Goal: Task Accomplishment & Management: Manage account settings

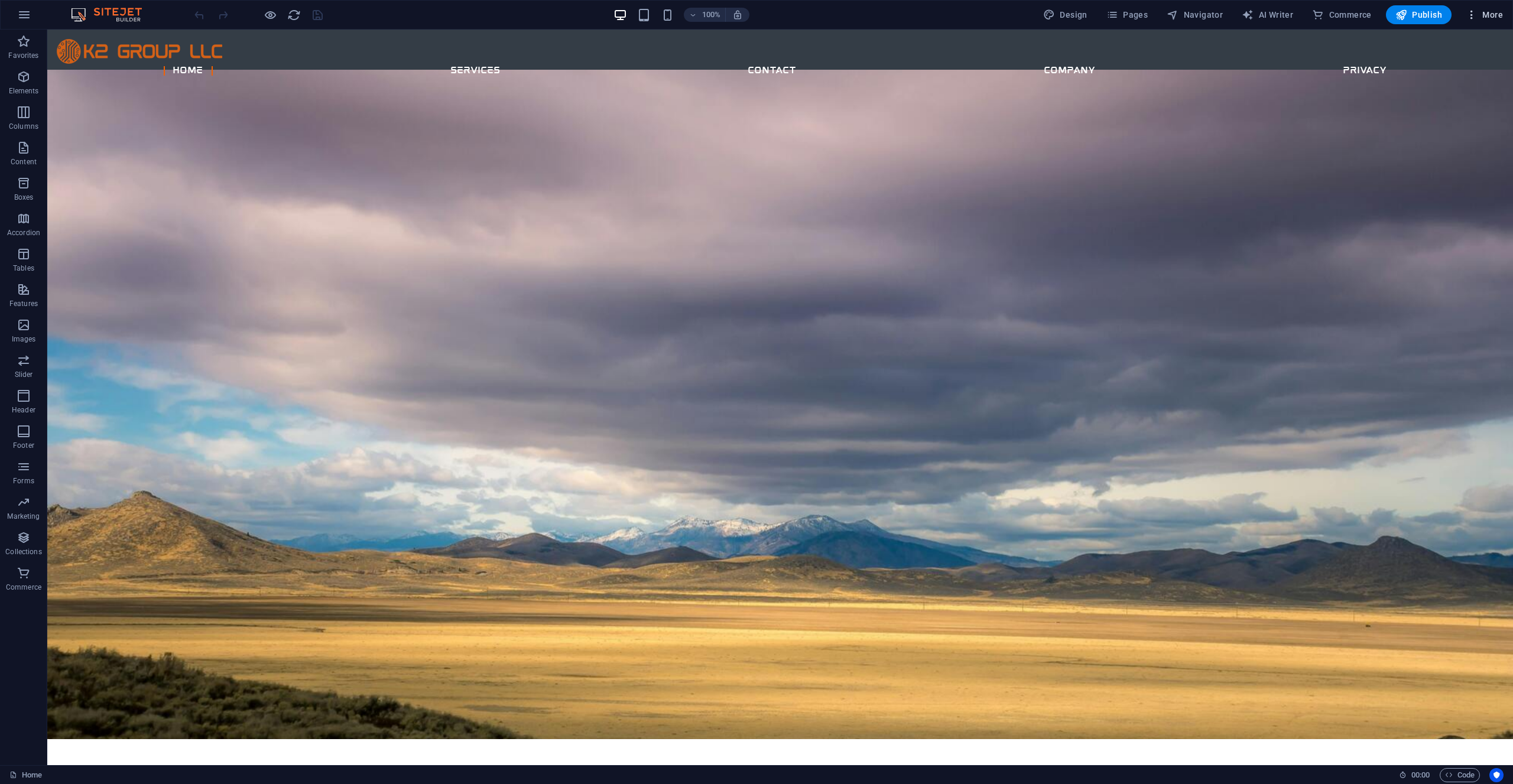
click at [1479, 13] on span "More" at bounding box center [1484, 15] width 37 height 12
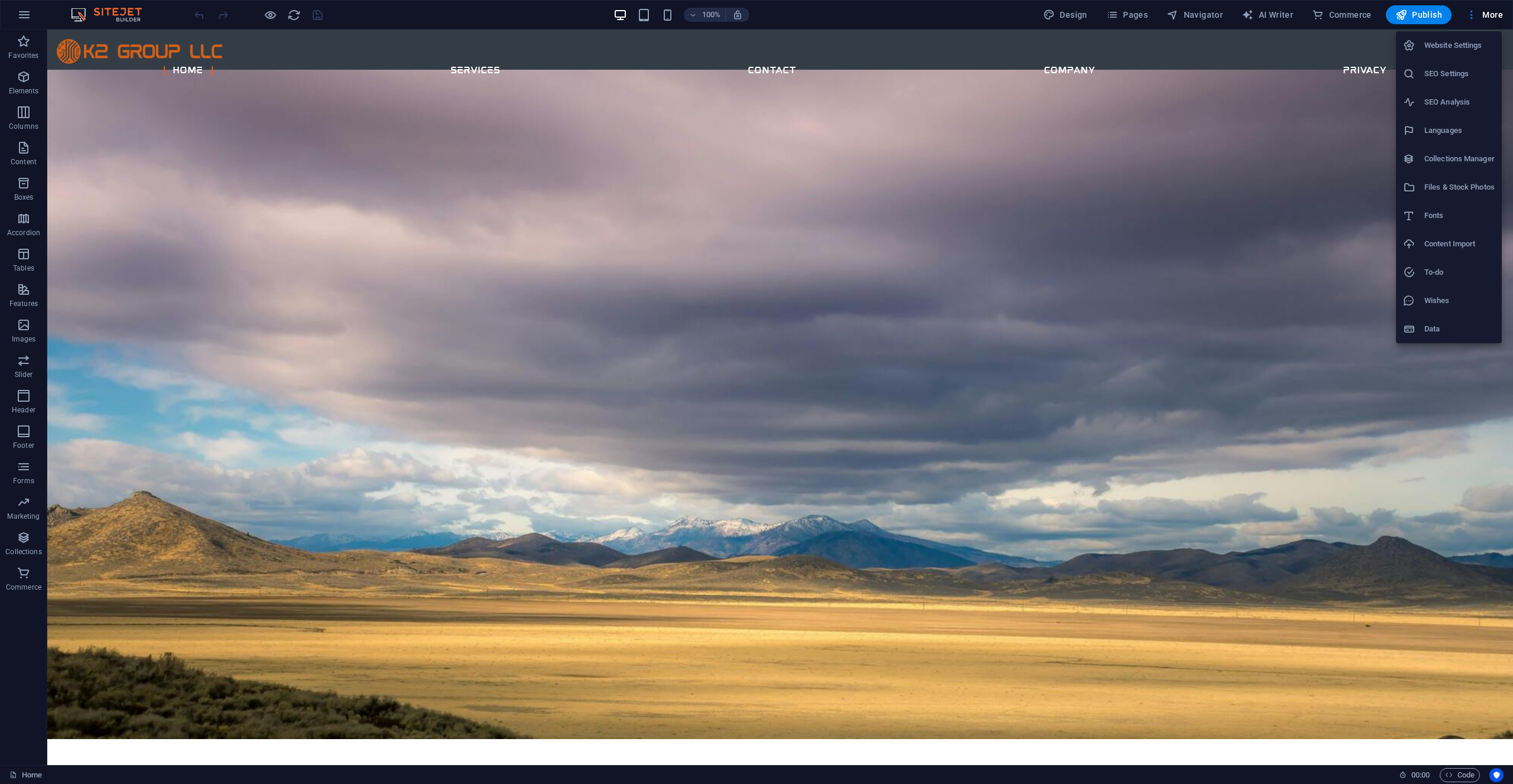
click at [1438, 72] on h6 "SEO Settings" at bounding box center [1460, 73] width 70 height 14
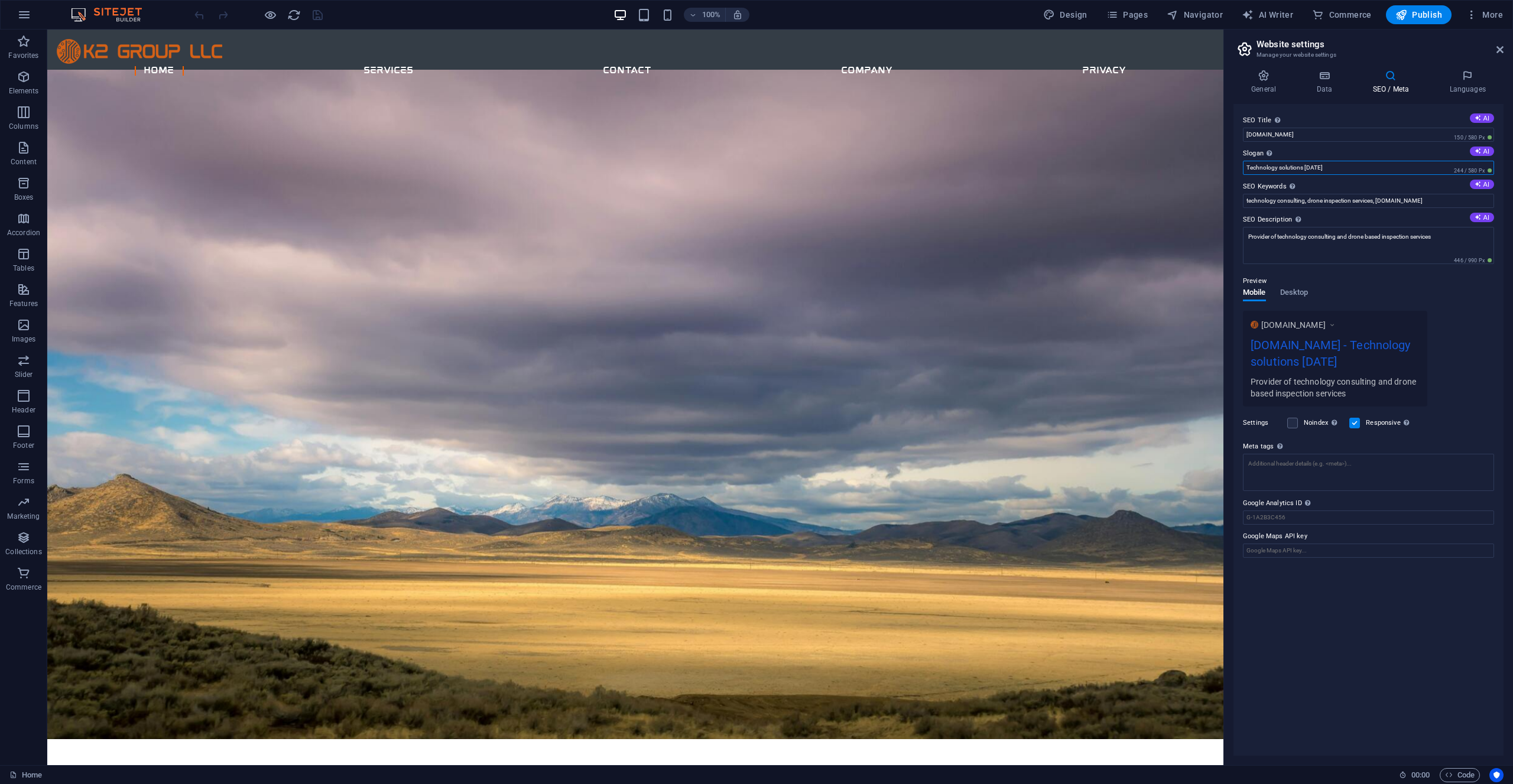
click at [1313, 167] on input "Technology solutions [DATE]" at bounding box center [1368, 167] width 251 height 14
click at [1288, 169] on input "Technology solutions and drone based inspections" at bounding box center [1368, 167] width 251 height 14
click at [1384, 168] on input "Technology consulting and drone based inspections" at bounding box center [1368, 167] width 251 height 14
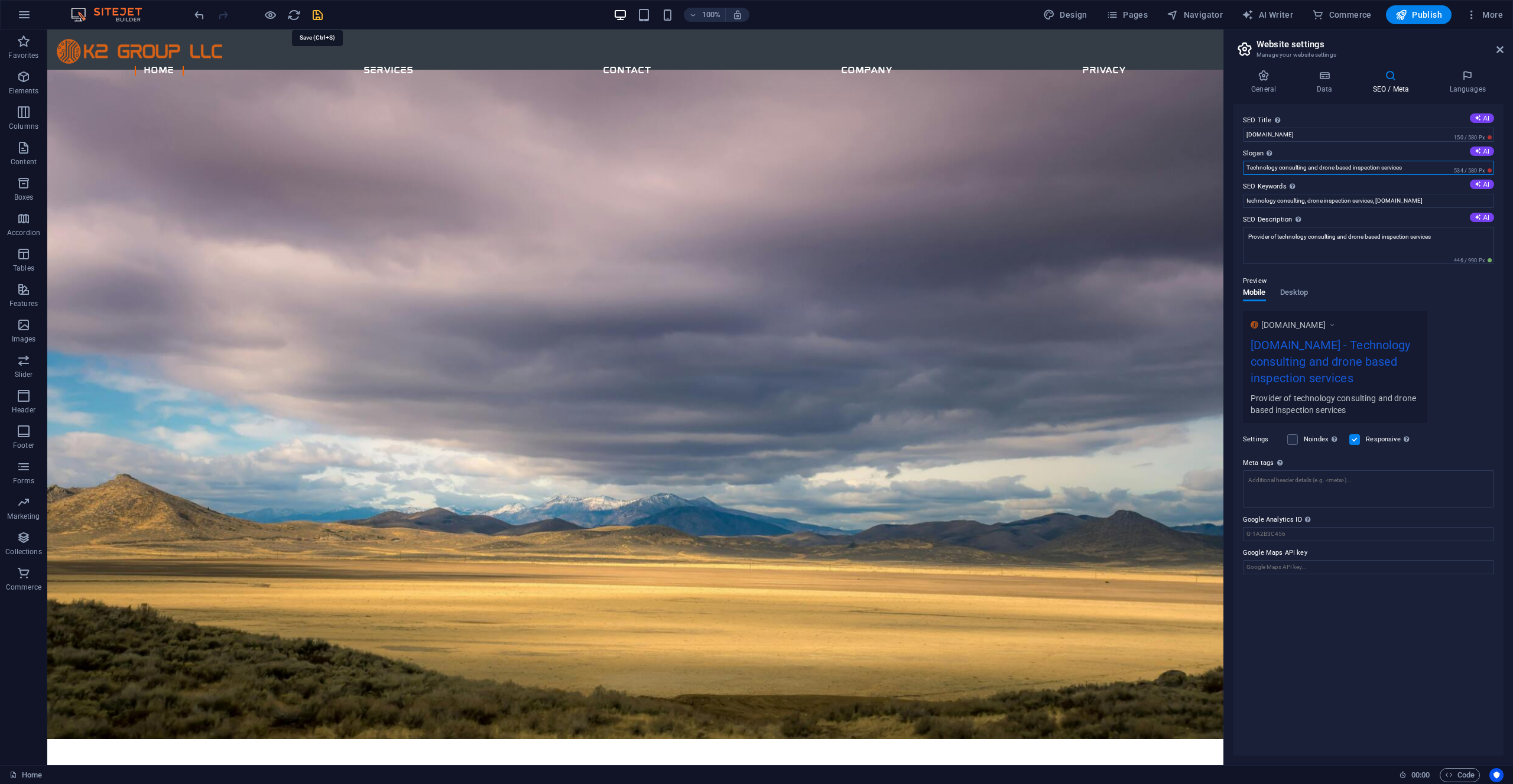
type input "Technology consulting and drone based inspection services"
click at [317, 14] on icon "save" at bounding box center [317, 15] width 14 height 14
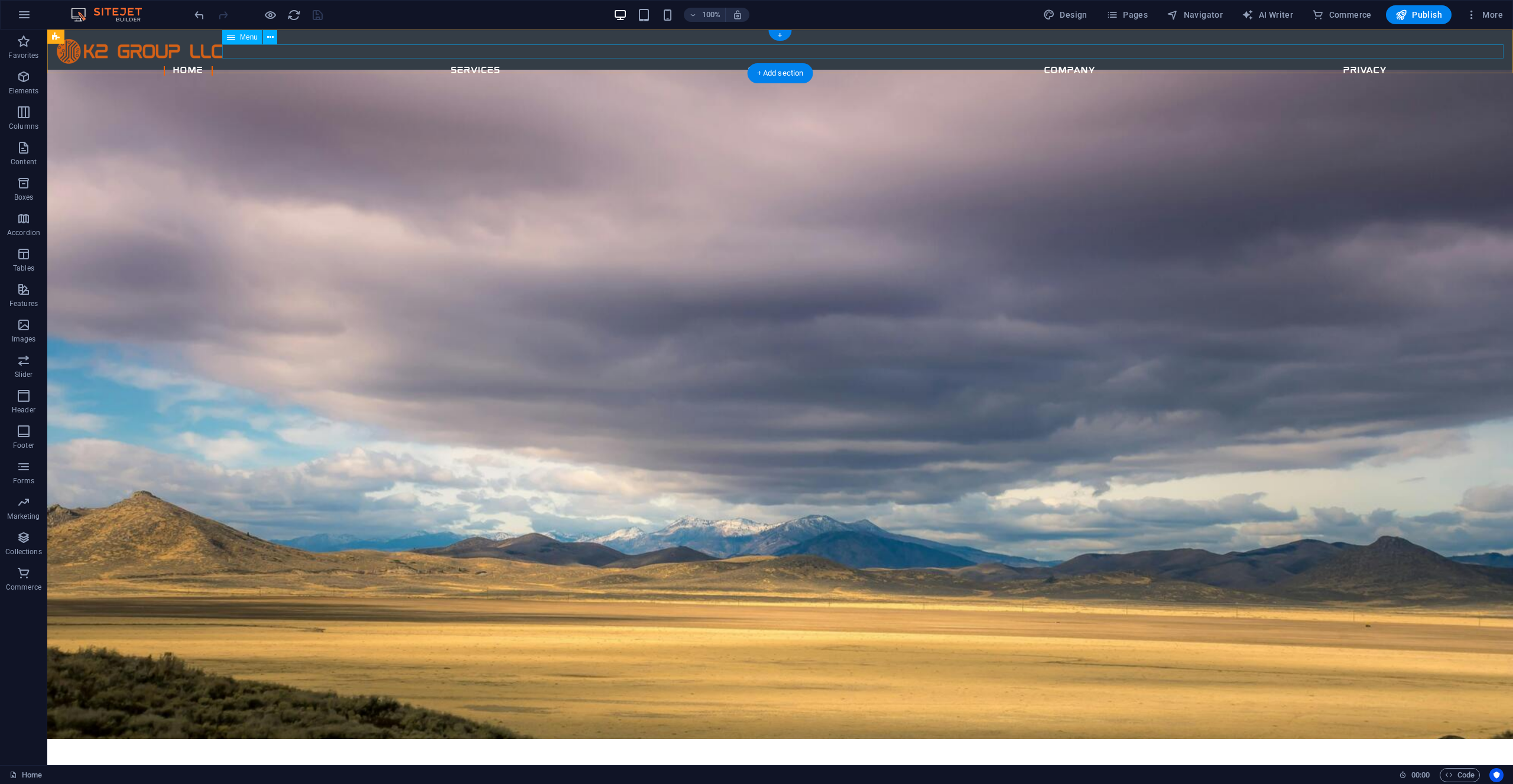
click at [860, 64] on nav "Home Services Contact Company Privacy" at bounding box center [780, 70] width 1447 height 14
click at [1133, 16] on span "Pages" at bounding box center [1127, 15] width 42 height 12
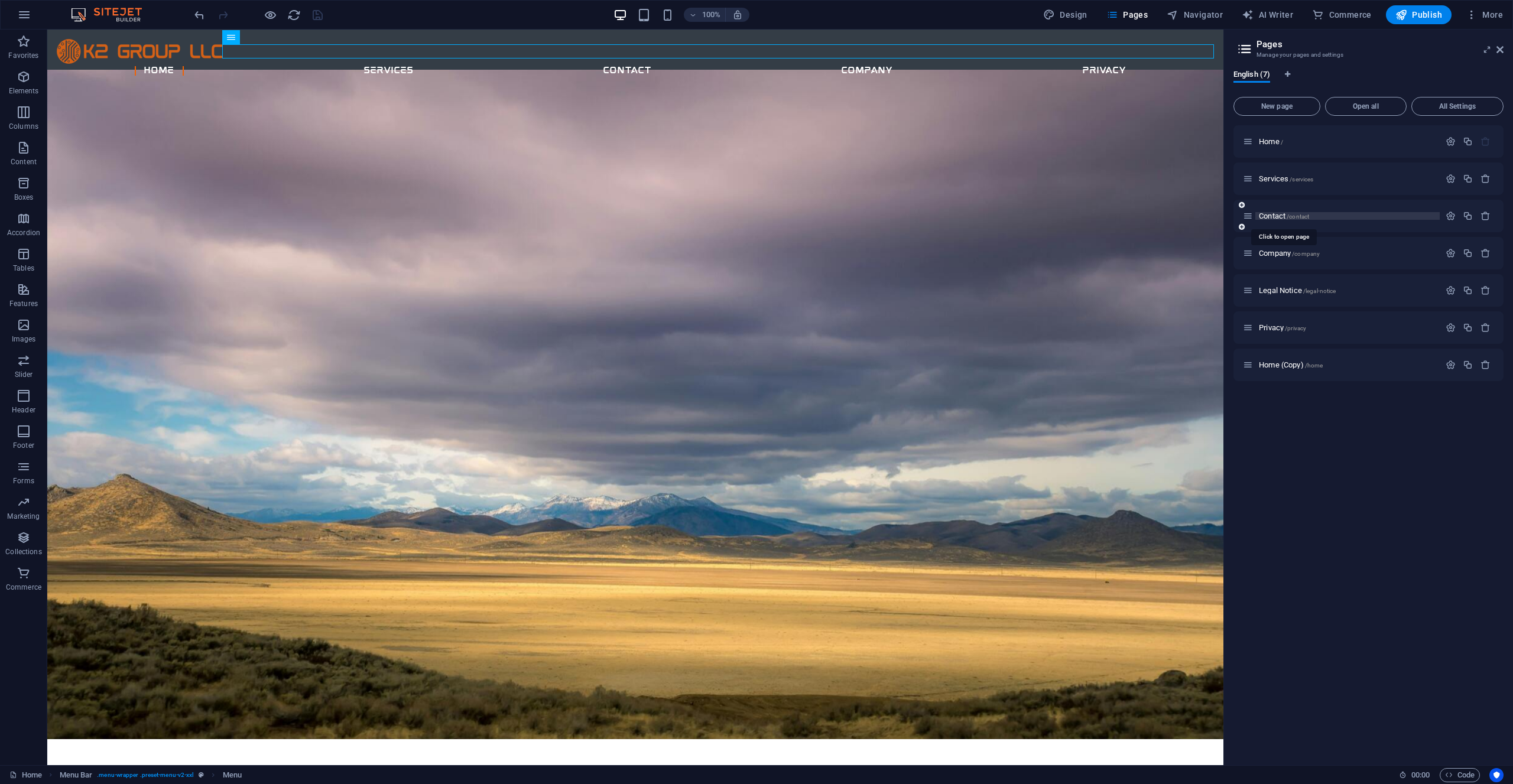
click at [1279, 216] on span "Contact /contact" at bounding box center [1284, 216] width 50 height 9
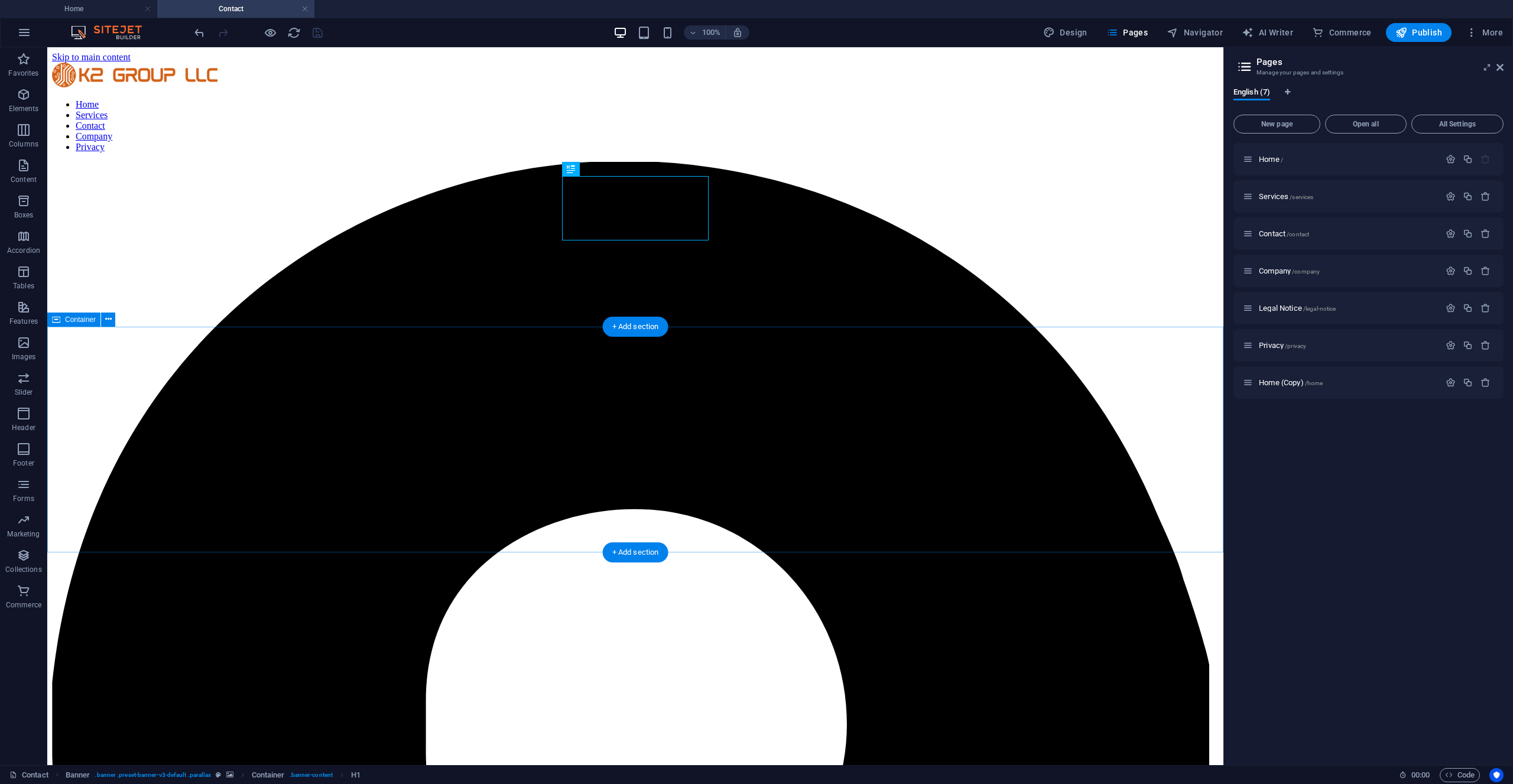
scroll to position [136, 0]
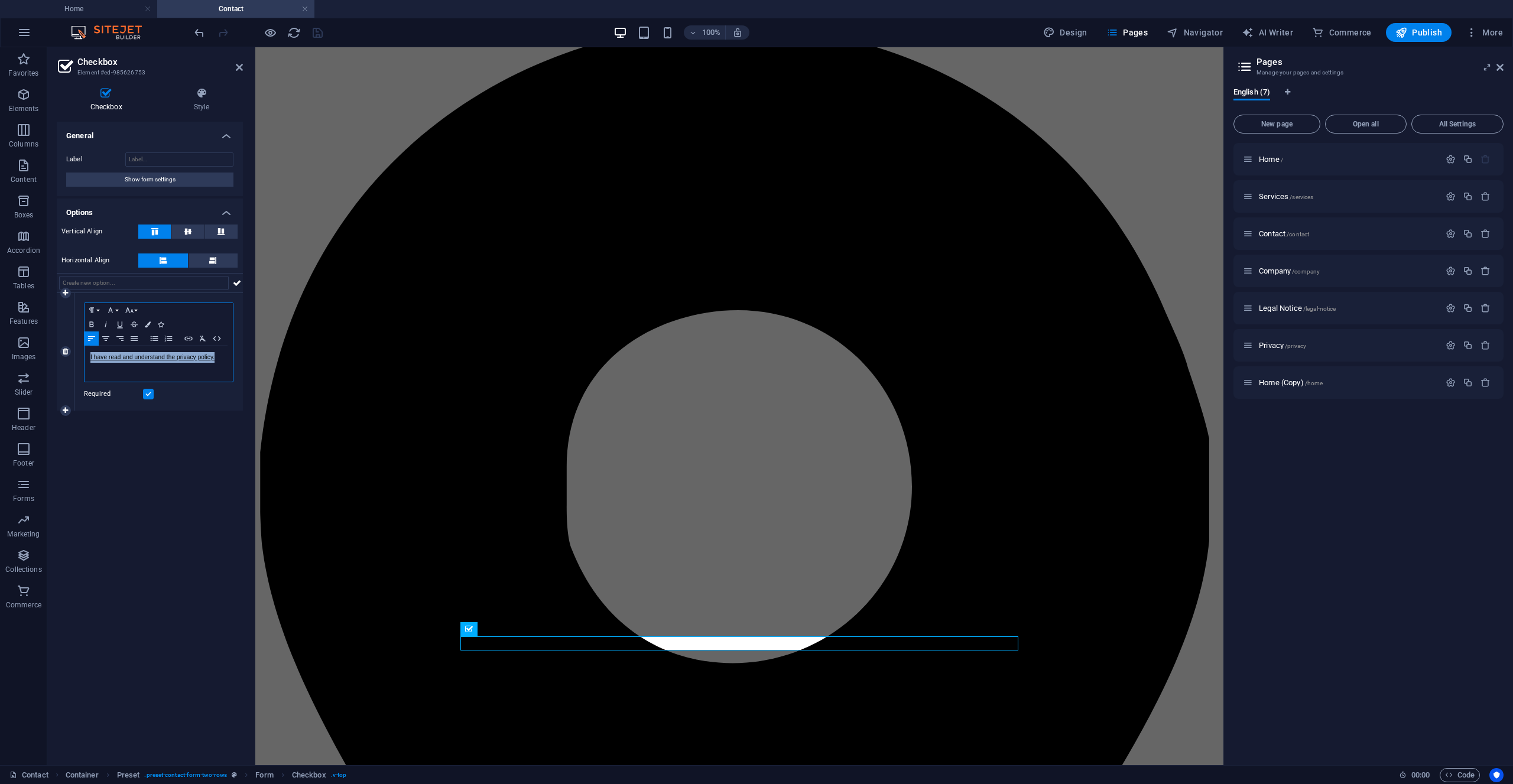
drag, startPoint x: 89, startPoint y: 360, endPoint x: 227, endPoint y: 359, distance: 138.0
click at [227, 359] on div "I have read and understand the privacy policy." at bounding box center [159, 364] width 148 height 35
click at [156, 381] on icon "button" at bounding box center [156, 379] width 14 height 14
click at [196, 107] on h4 "Style" at bounding box center [201, 99] width 83 height 25
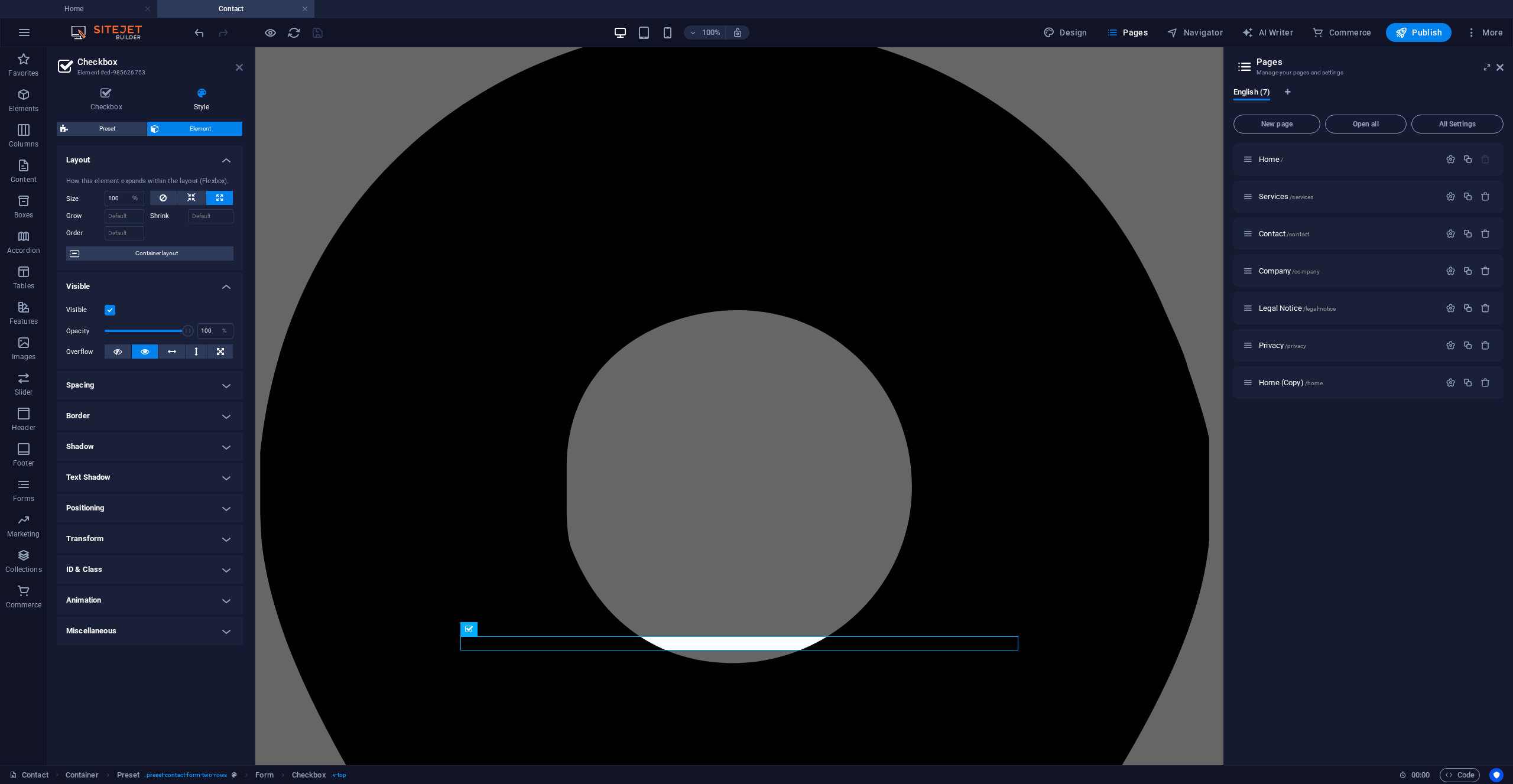
click at [239, 66] on icon at bounding box center [239, 68] width 7 height 9
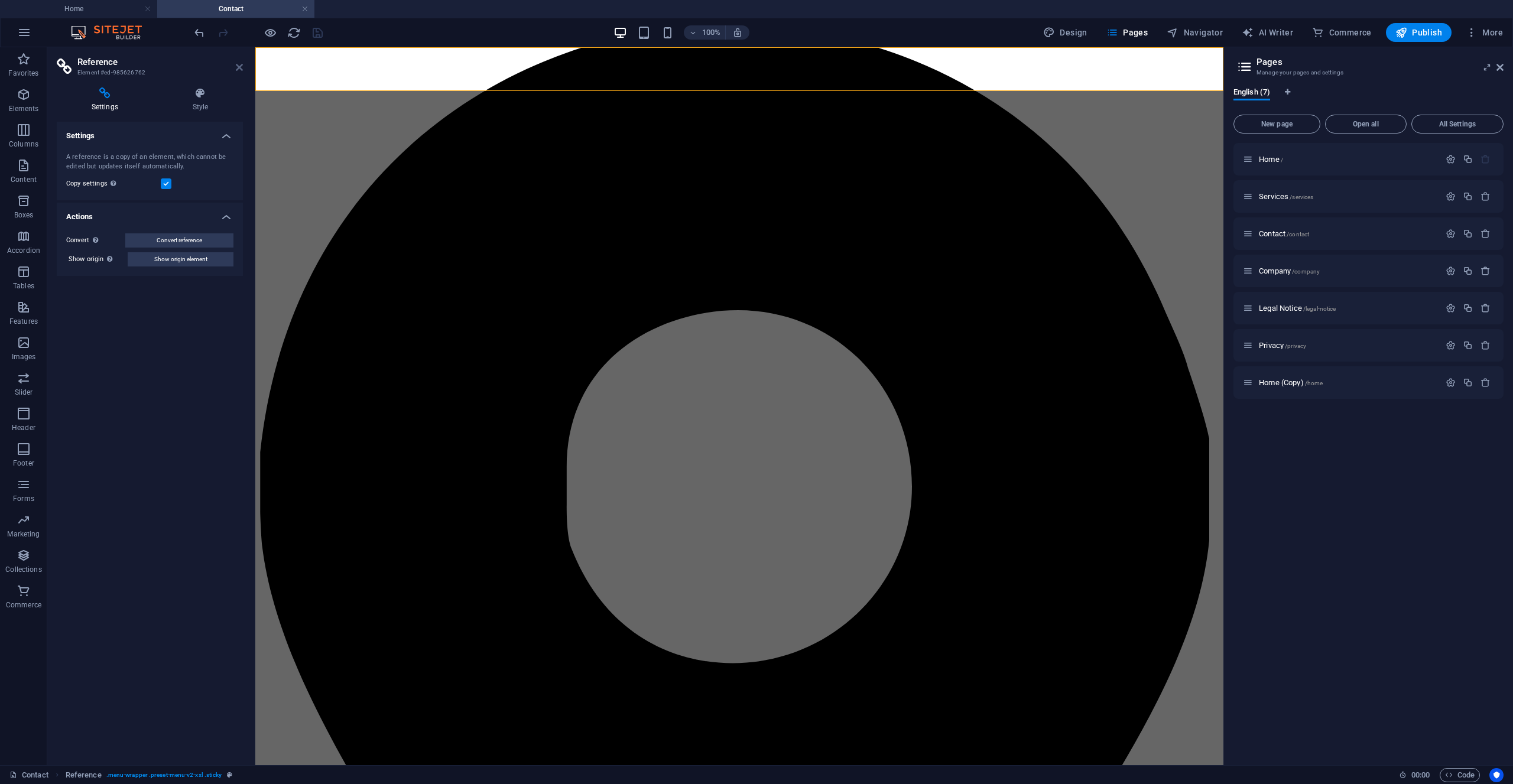
click at [239, 70] on icon at bounding box center [239, 68] width 7 height 9
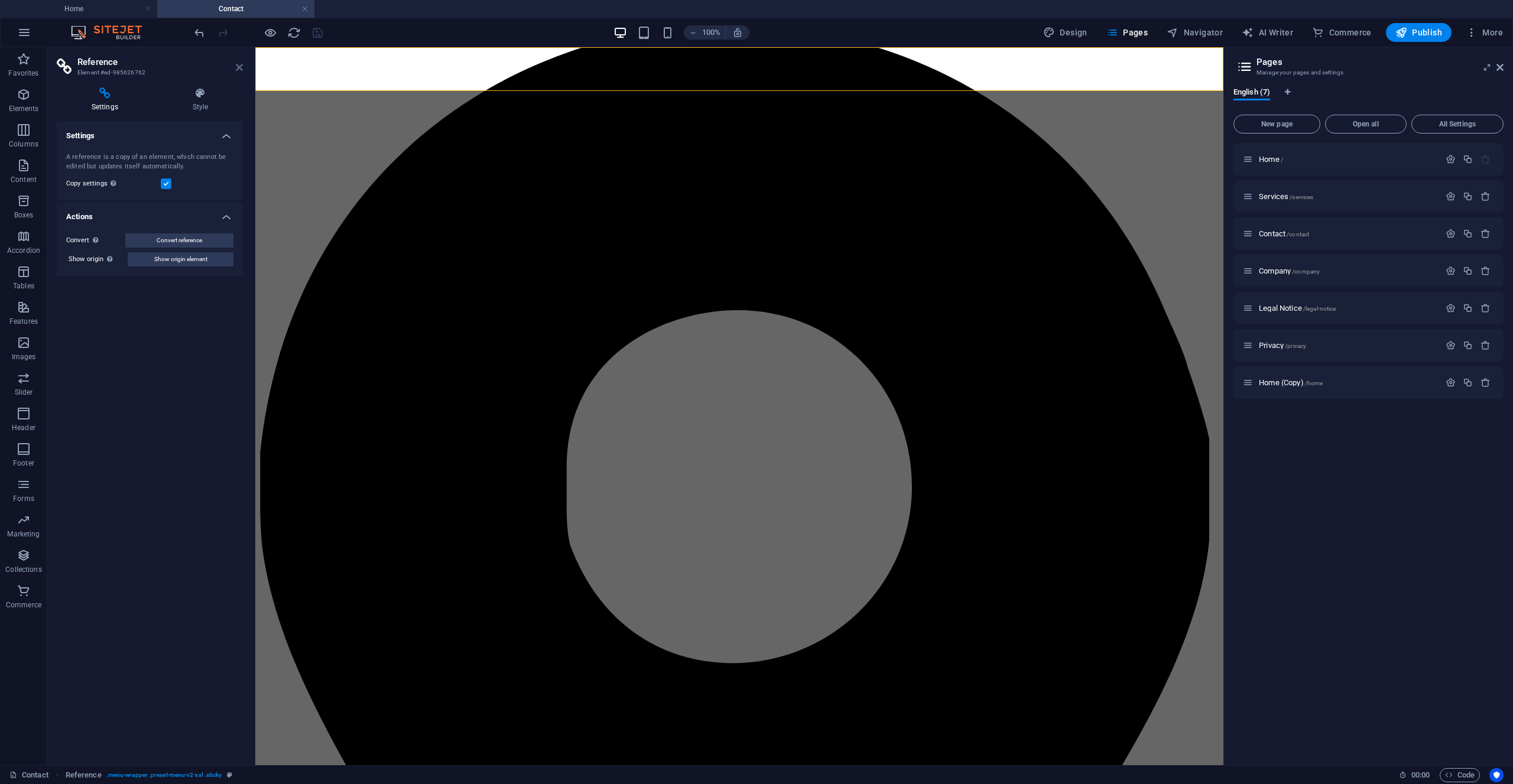
click at [239, 71] on icon at bounding box center [239, 68] width 7 height 9
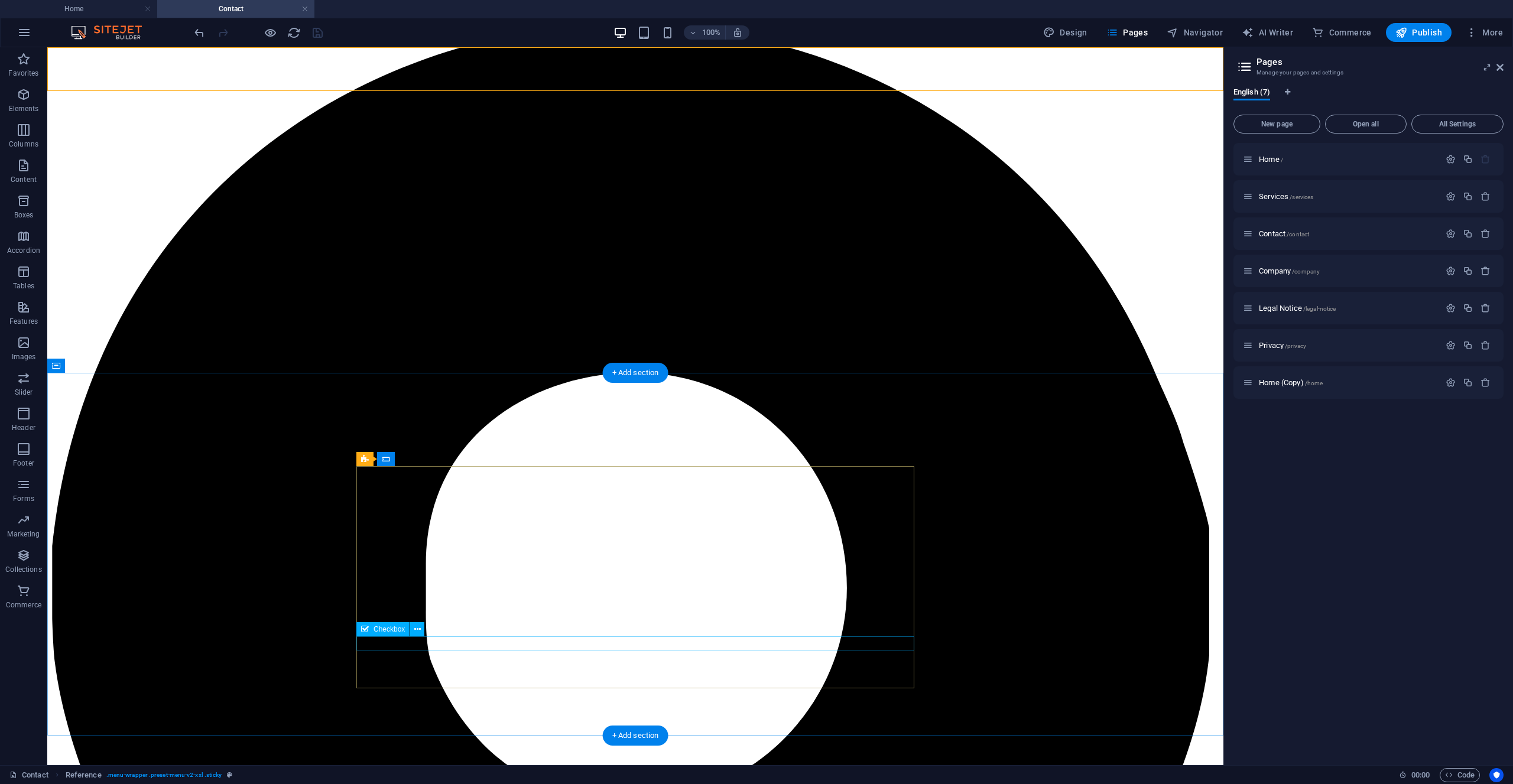
select select "%"
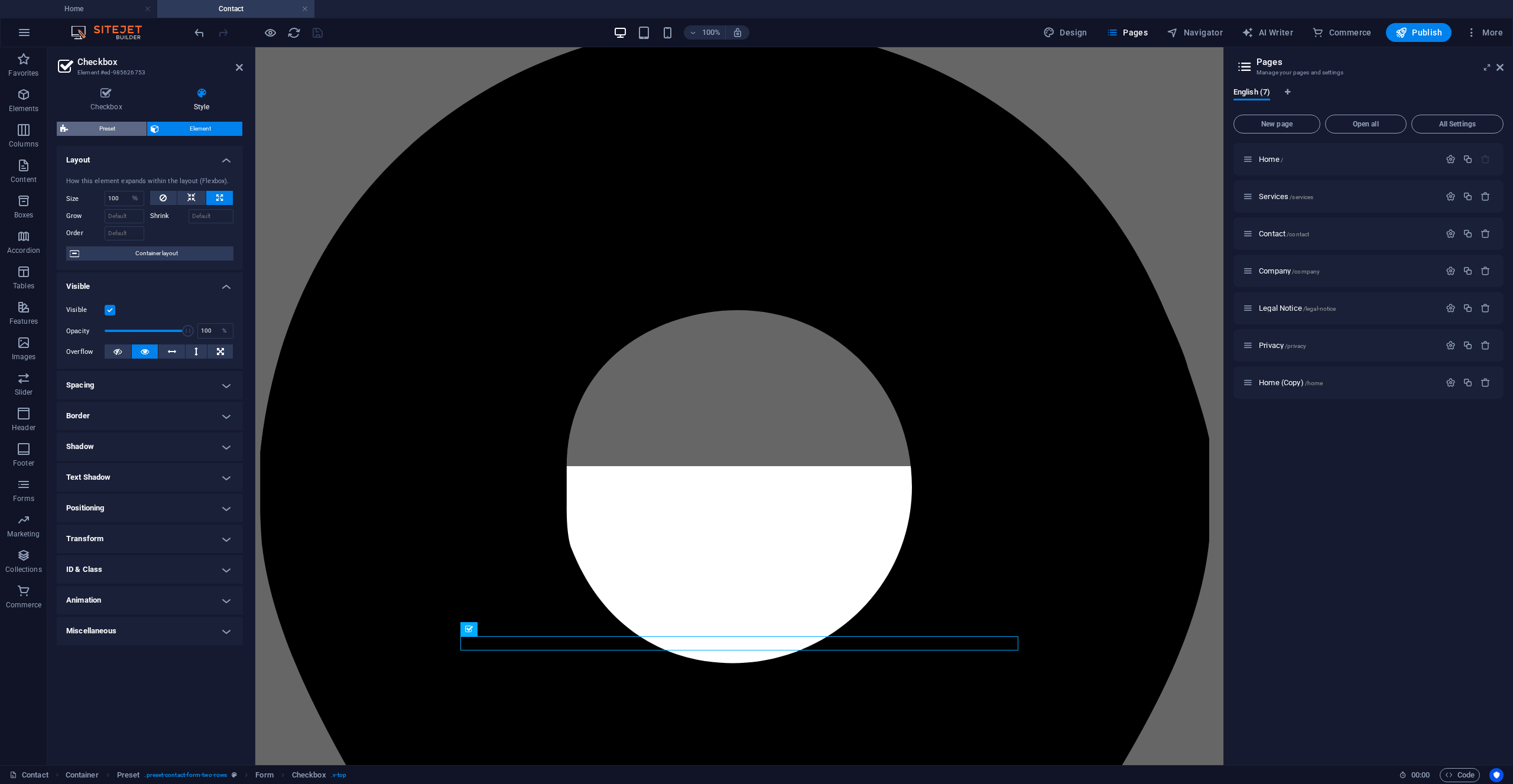
click at [106, 128] on span "Preset" at bounding box center [107, 128] width 71 height 14
click at [106, 128] on div "Checkbox Element #ed-985626753 Checkbox Style General Label Show form settings …" at bounding box center [635, 406] width 1176 height 718
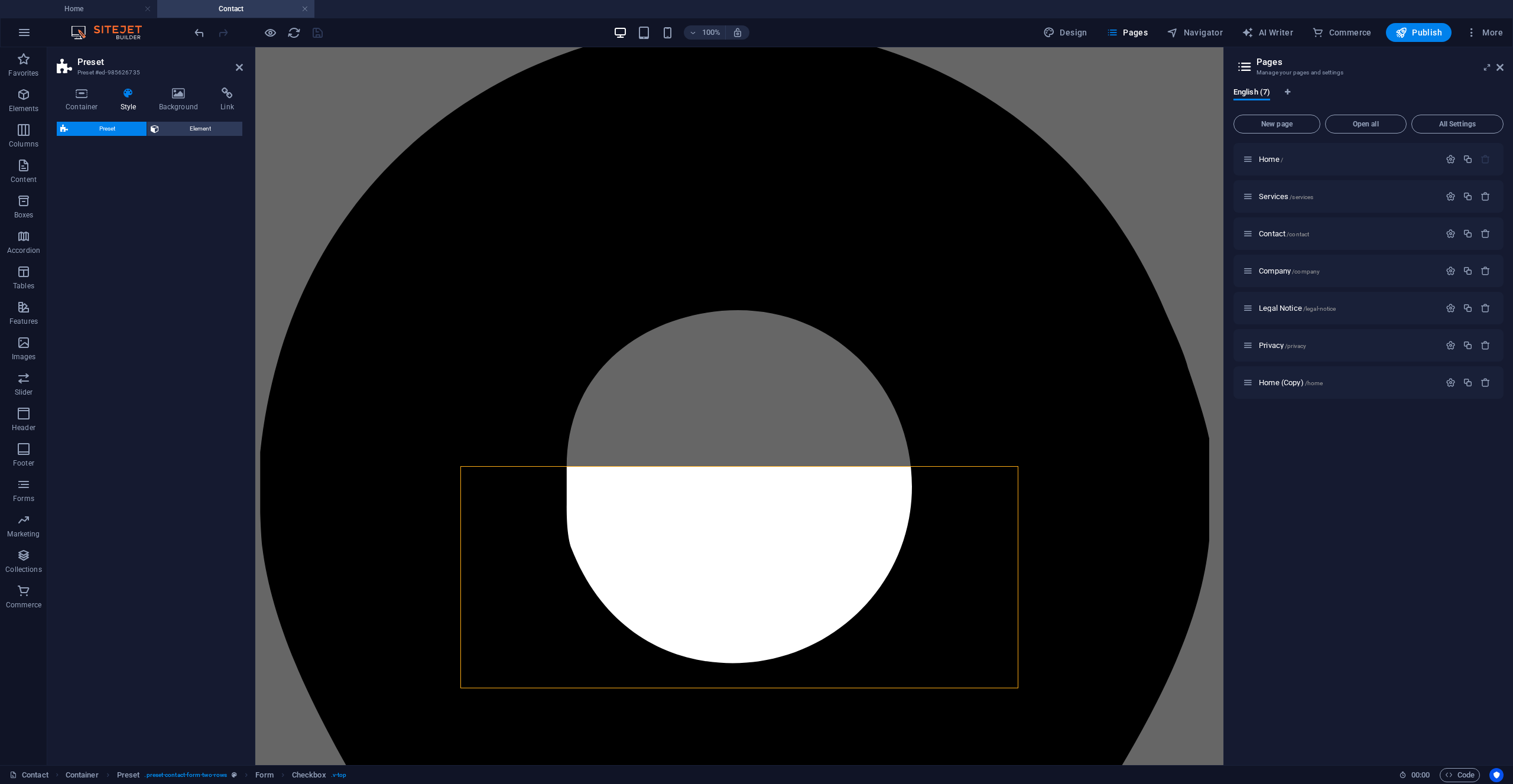
select select "px"
select select "rem"
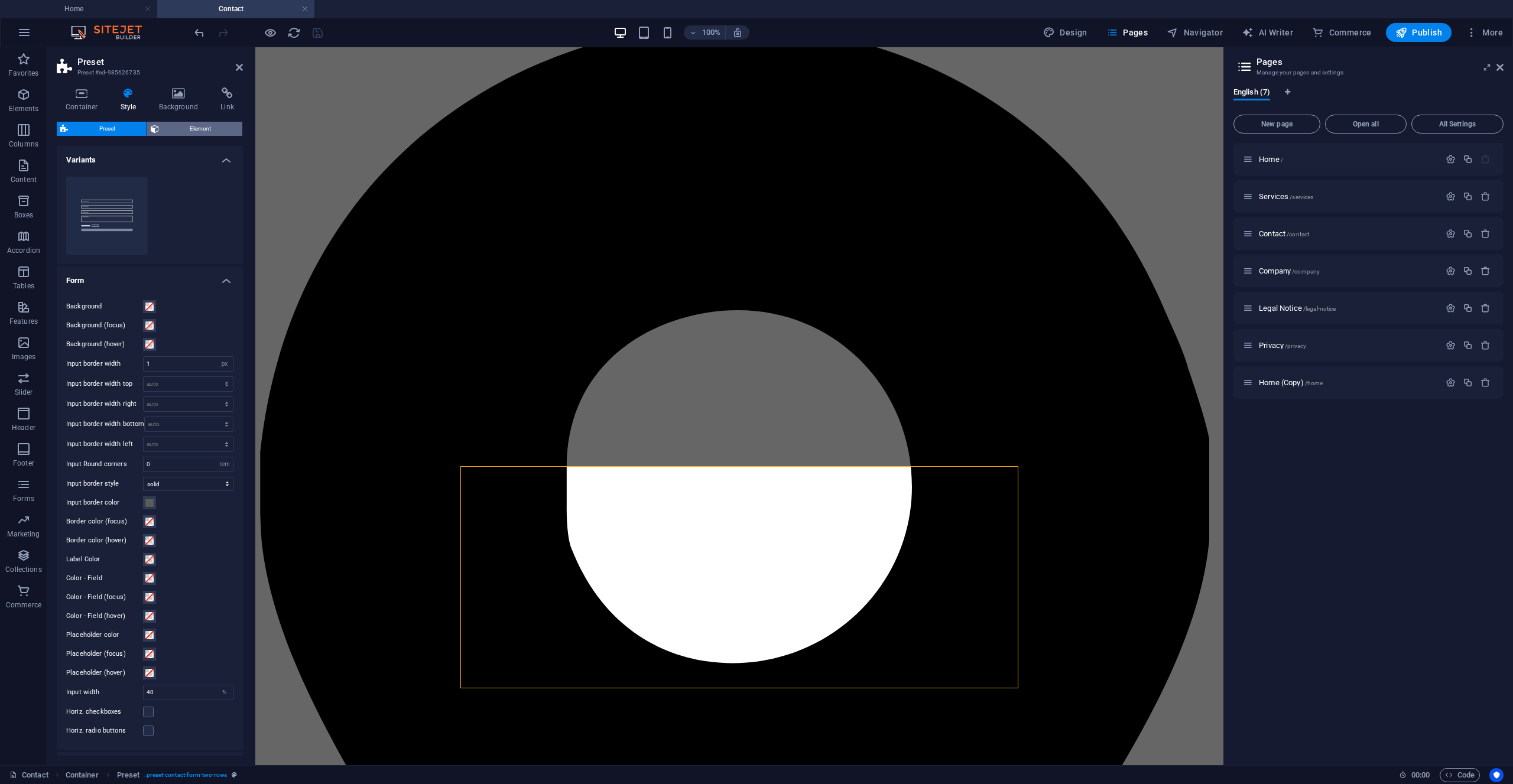
click at [184, 127] on span "Element" at bounding box center [200, 128] width 77 height 14
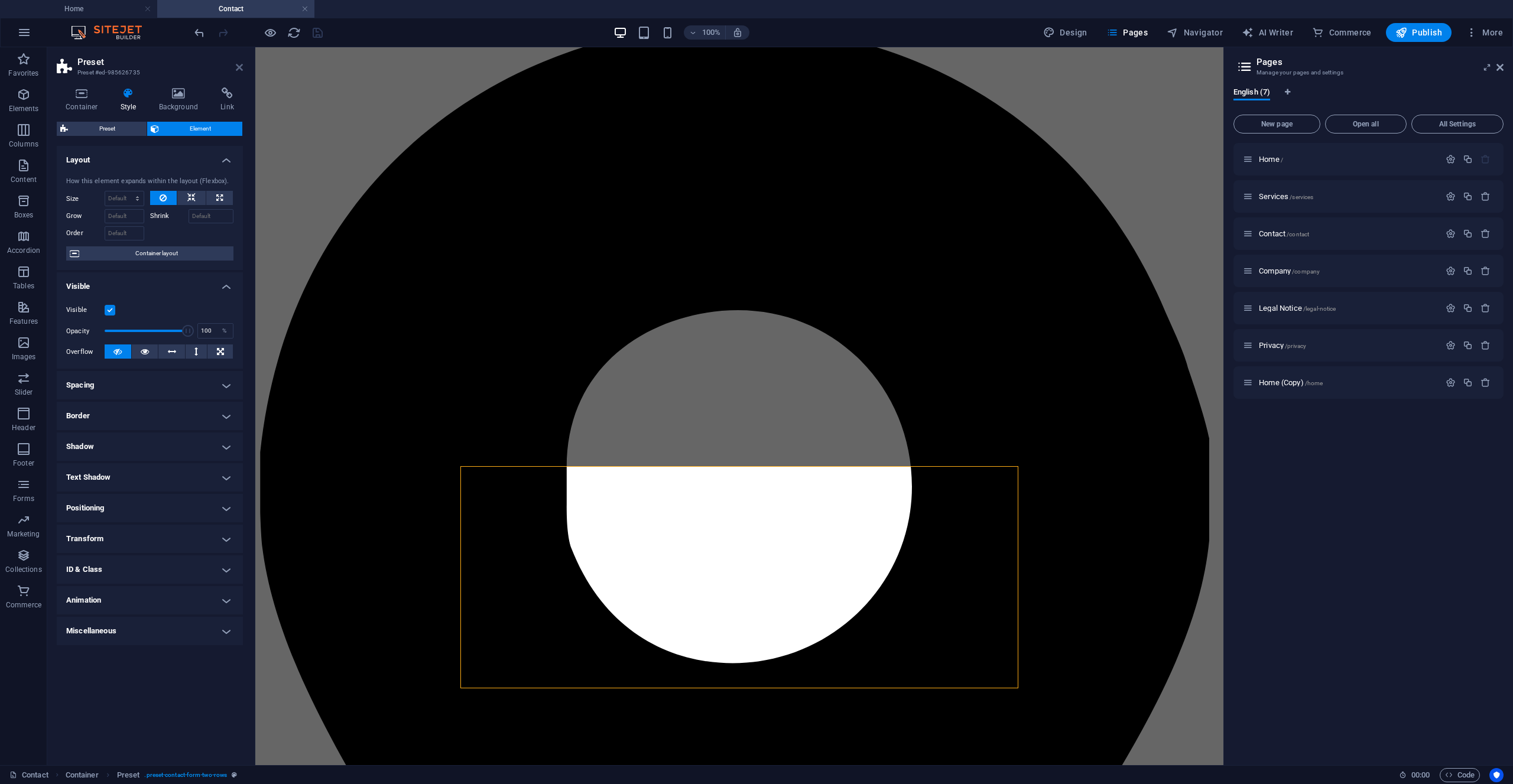
click at [239, 70] on icon at bounding box center [239, 68] width 7 height 9
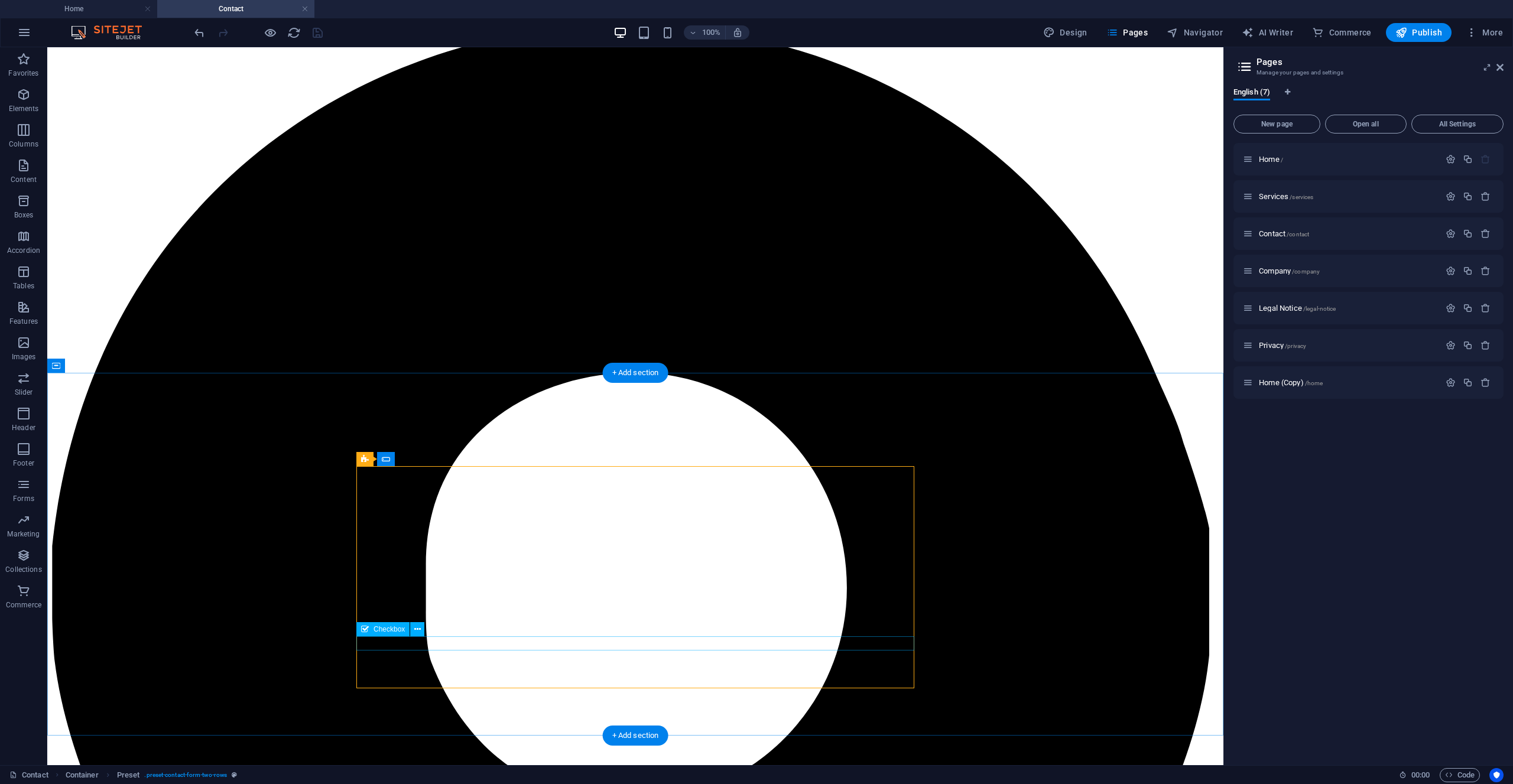
select select "%"
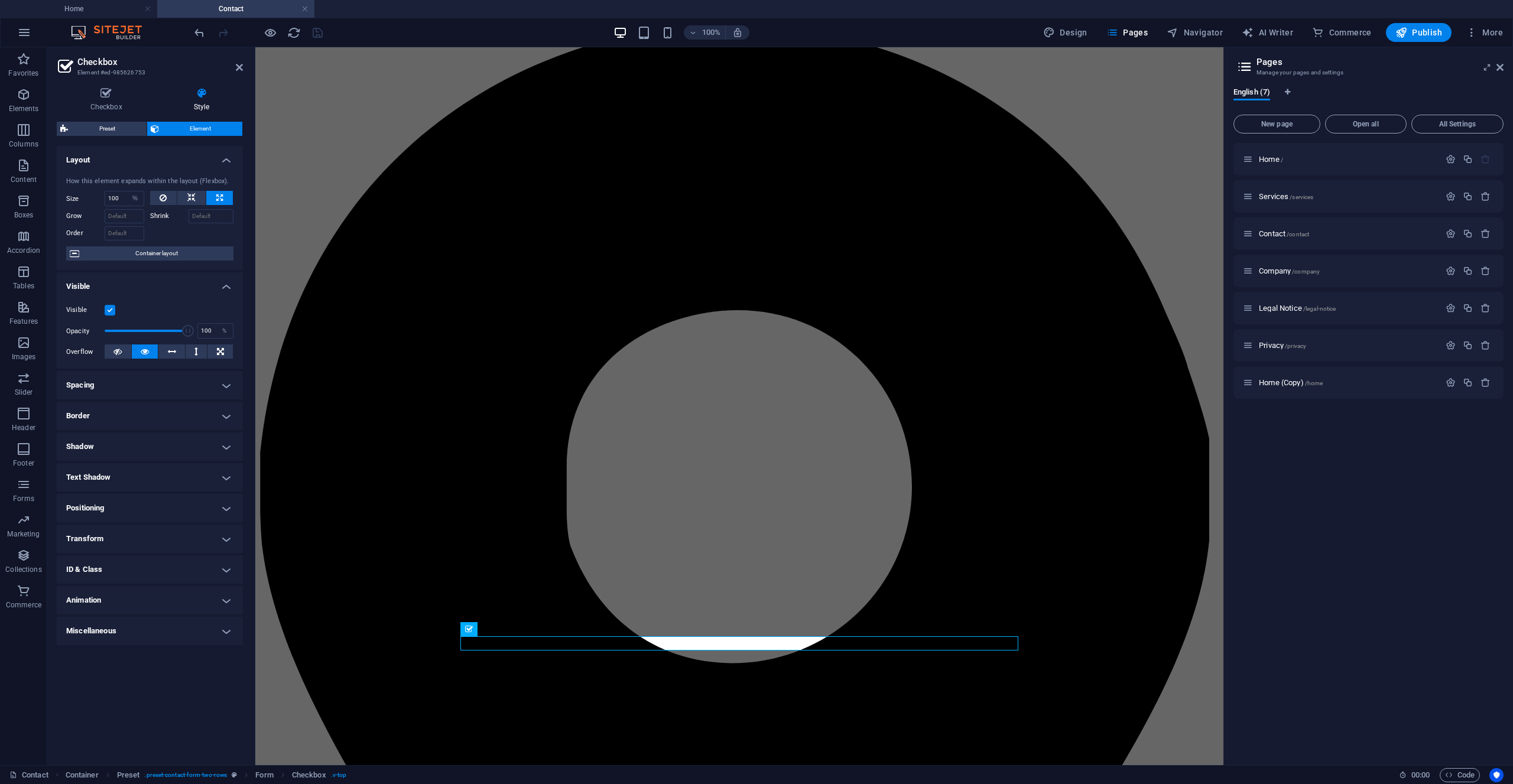
click at [106, 635] on h4 "Miscellaneous" at bounding box center [149, 631] width 186 height 29
click at [106, 635] on h4 "Miscellaneous" at bounding box center [149, 627] width 186 height 21
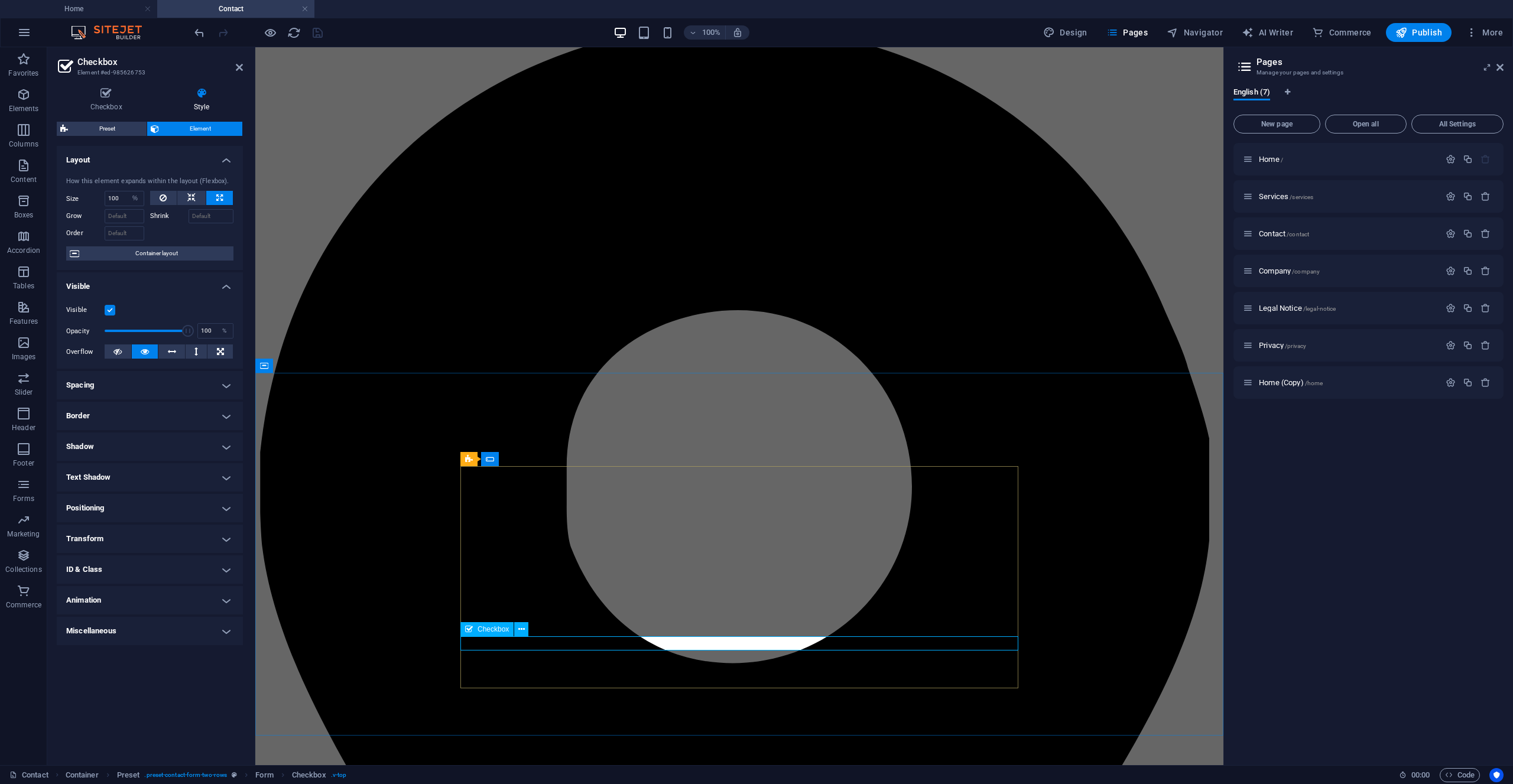
click at [521, 635] on icon at bounding box center [521, 629] width 6 height 12
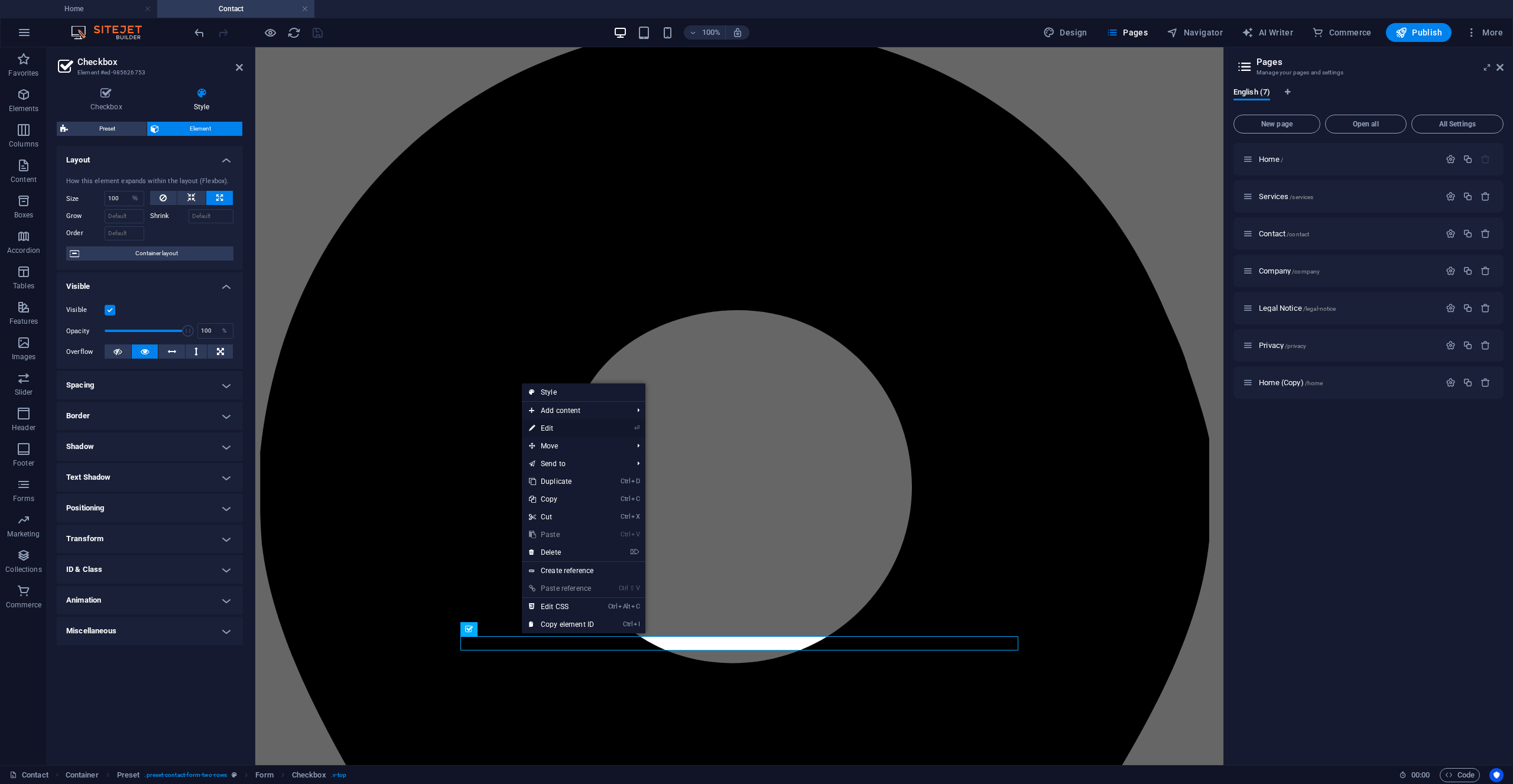
click at [547, 426] on link "⏎ Edit" at bounding box center [561, 428] width 79 height 18
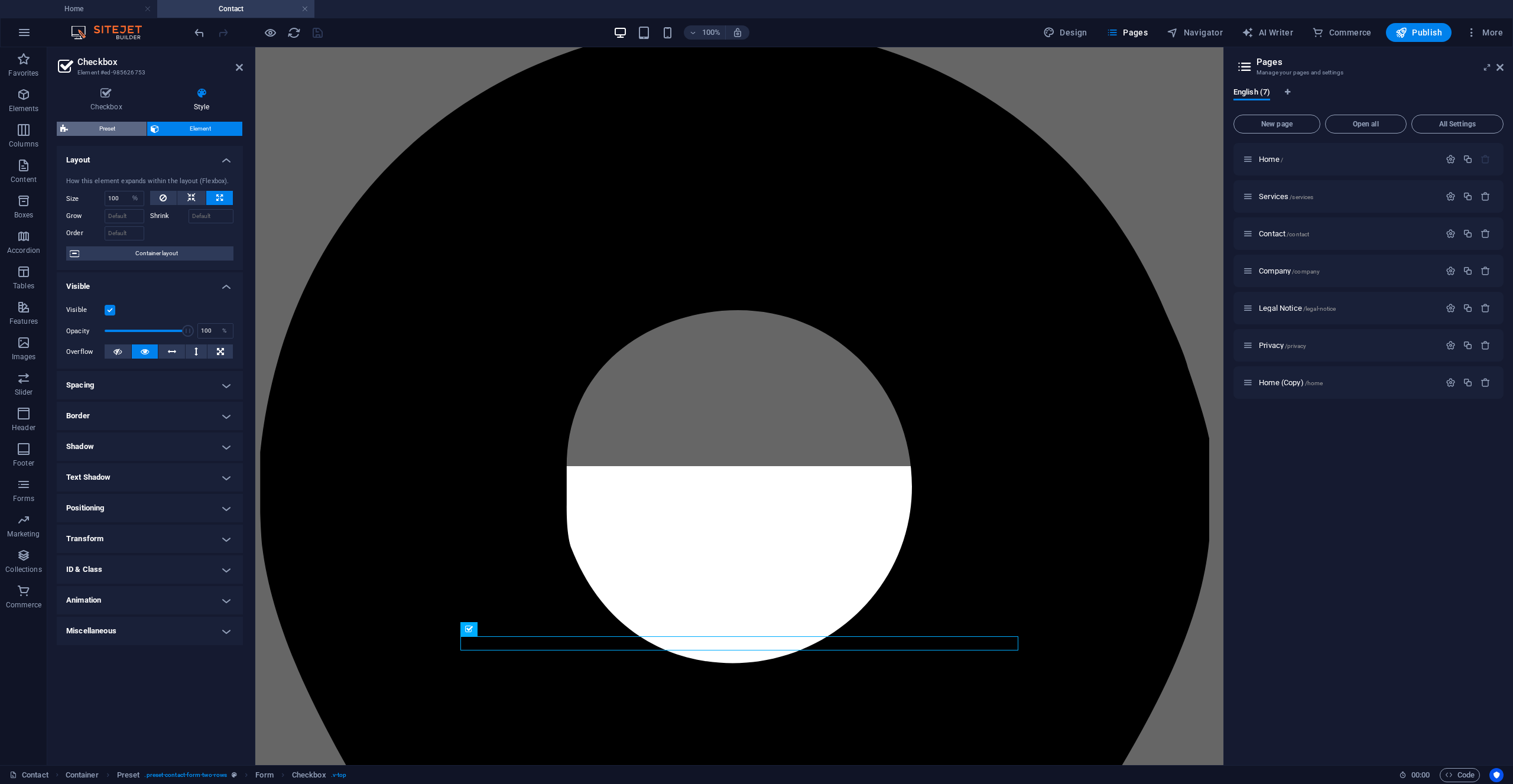
click at [104, 131] on span "Preset" at bounding box center [107, 128] width 71 height 14
select select "px"
select select "rem"
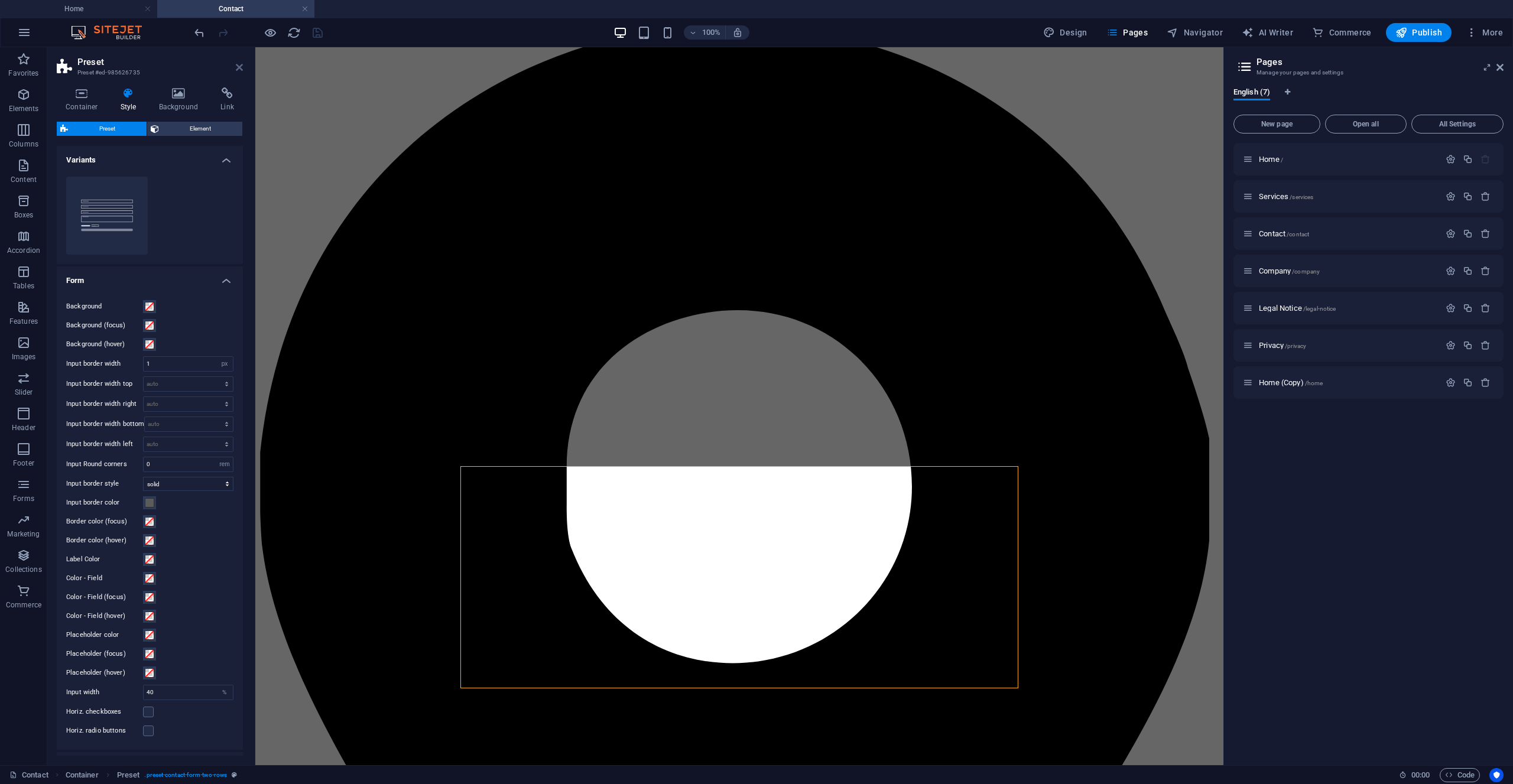
click at [239, 67] on icon at bounding box center [239, 68] width 7 height 9
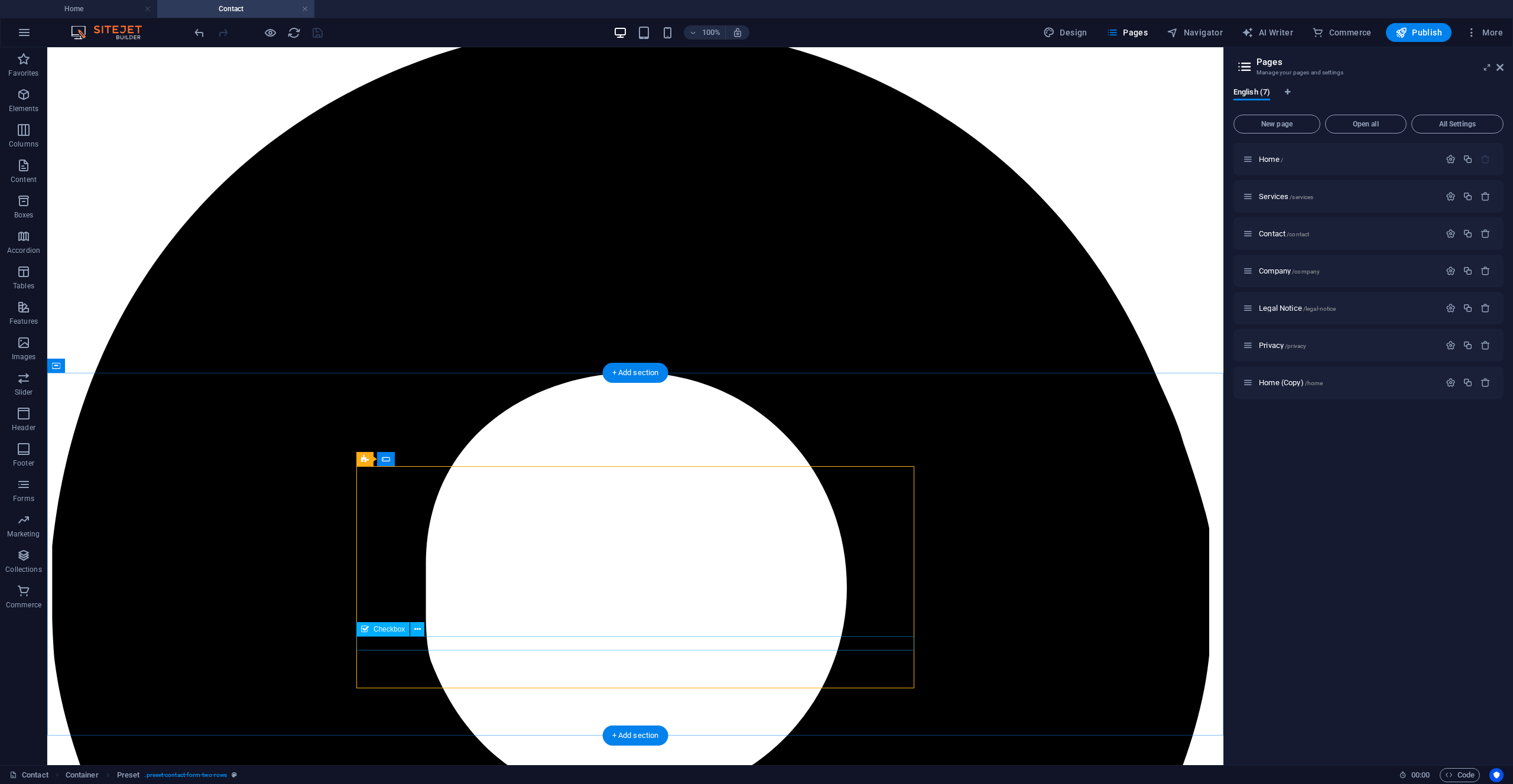
select select "%"
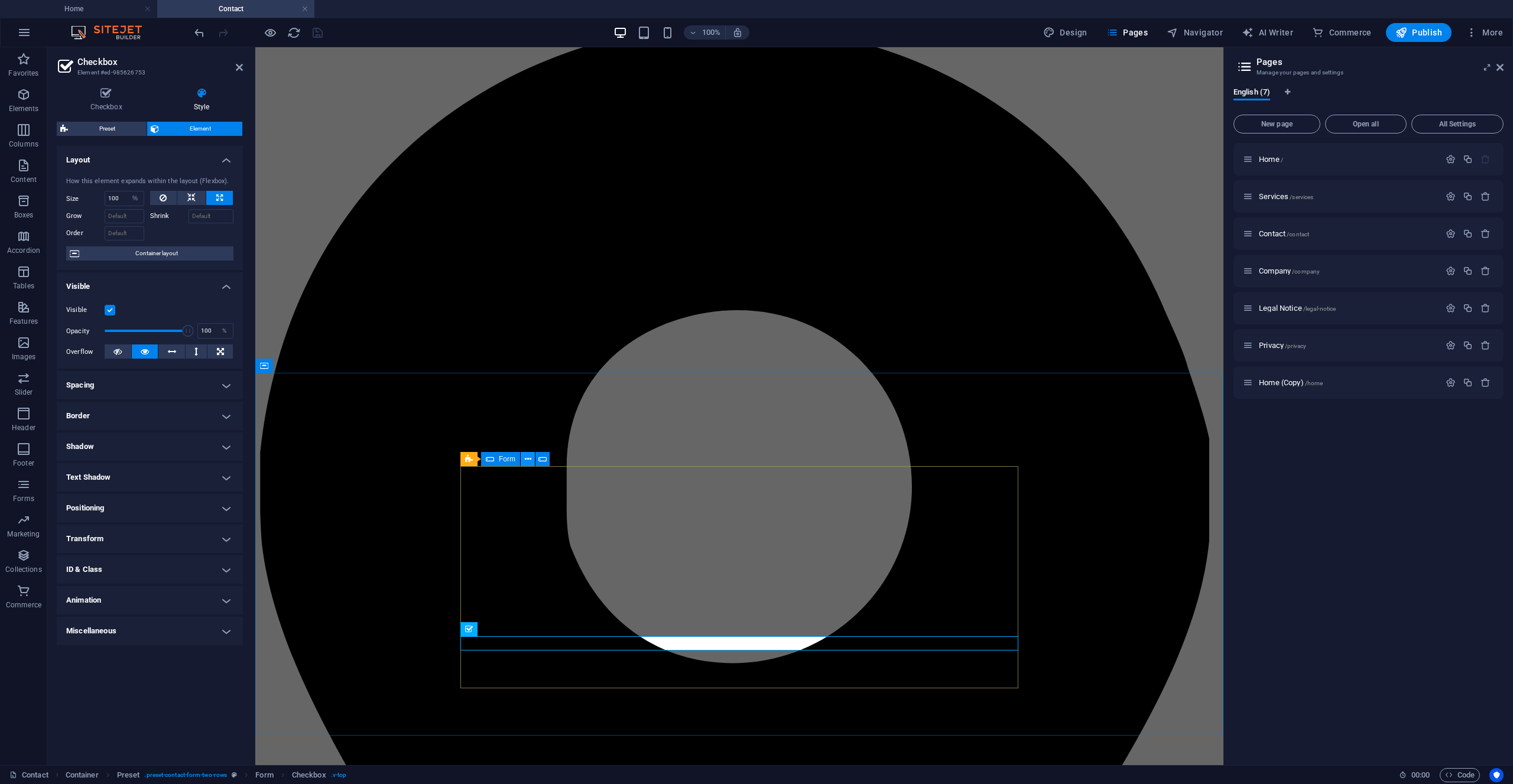
click at [530, 458] on icon at bounding box center [528, 459] width 6 height 12
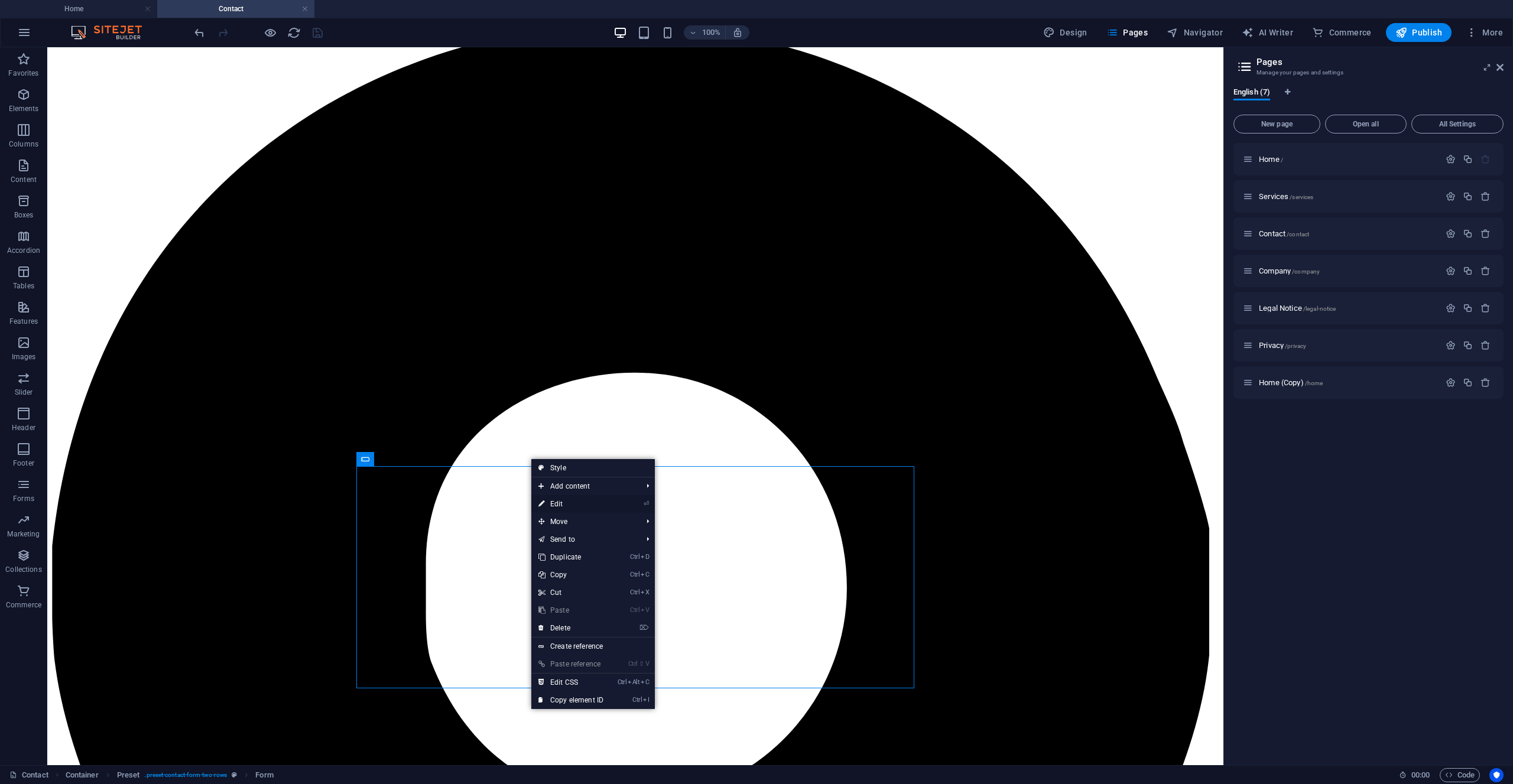
click at [555, 505] on link "⏎ Edit" at bounding box center [570, 503] width 79 height 18
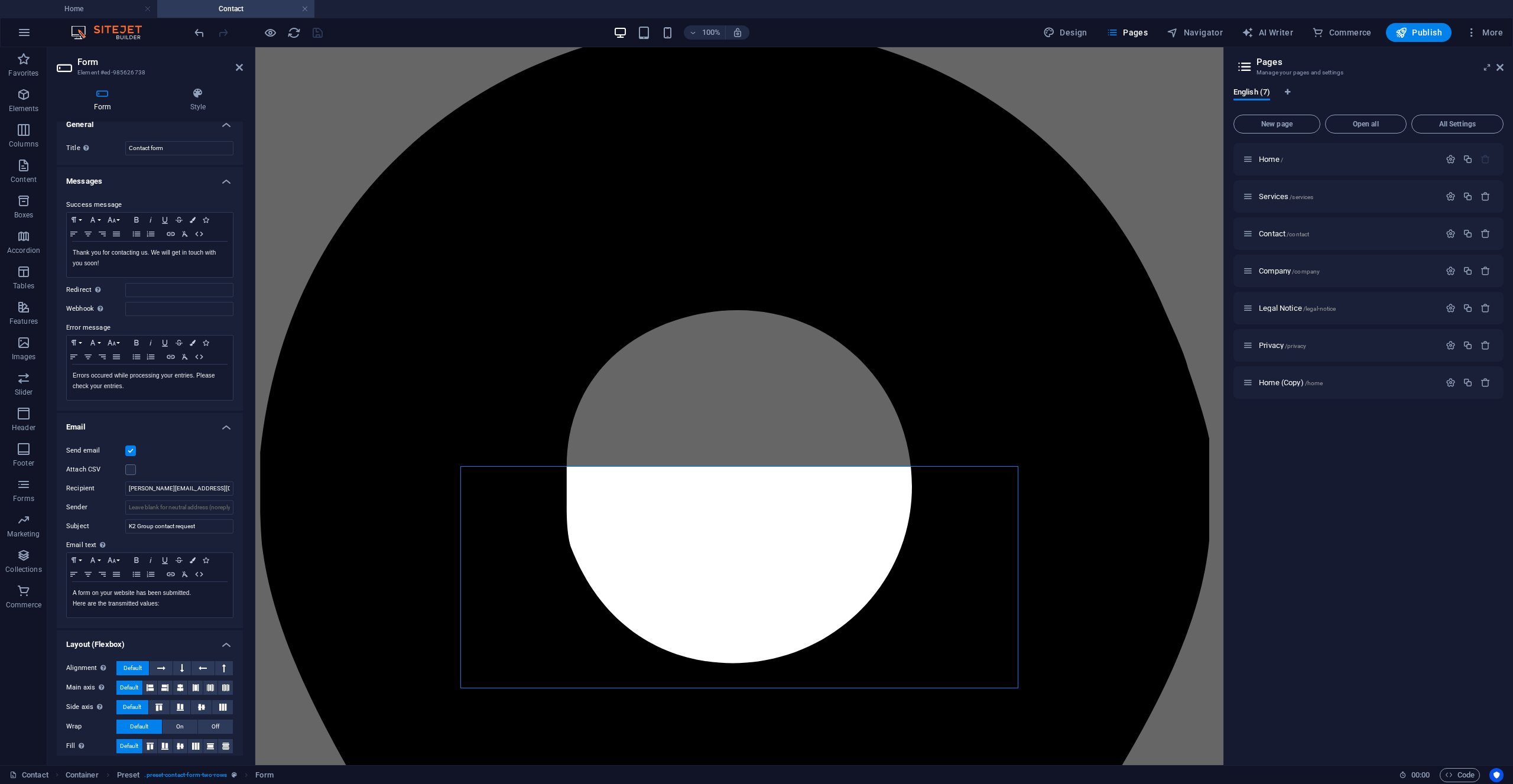
scroll to position [19, 0]
click at [201, 105] on h4 "Style" at bounding box center [197, 99] width 90 height 25
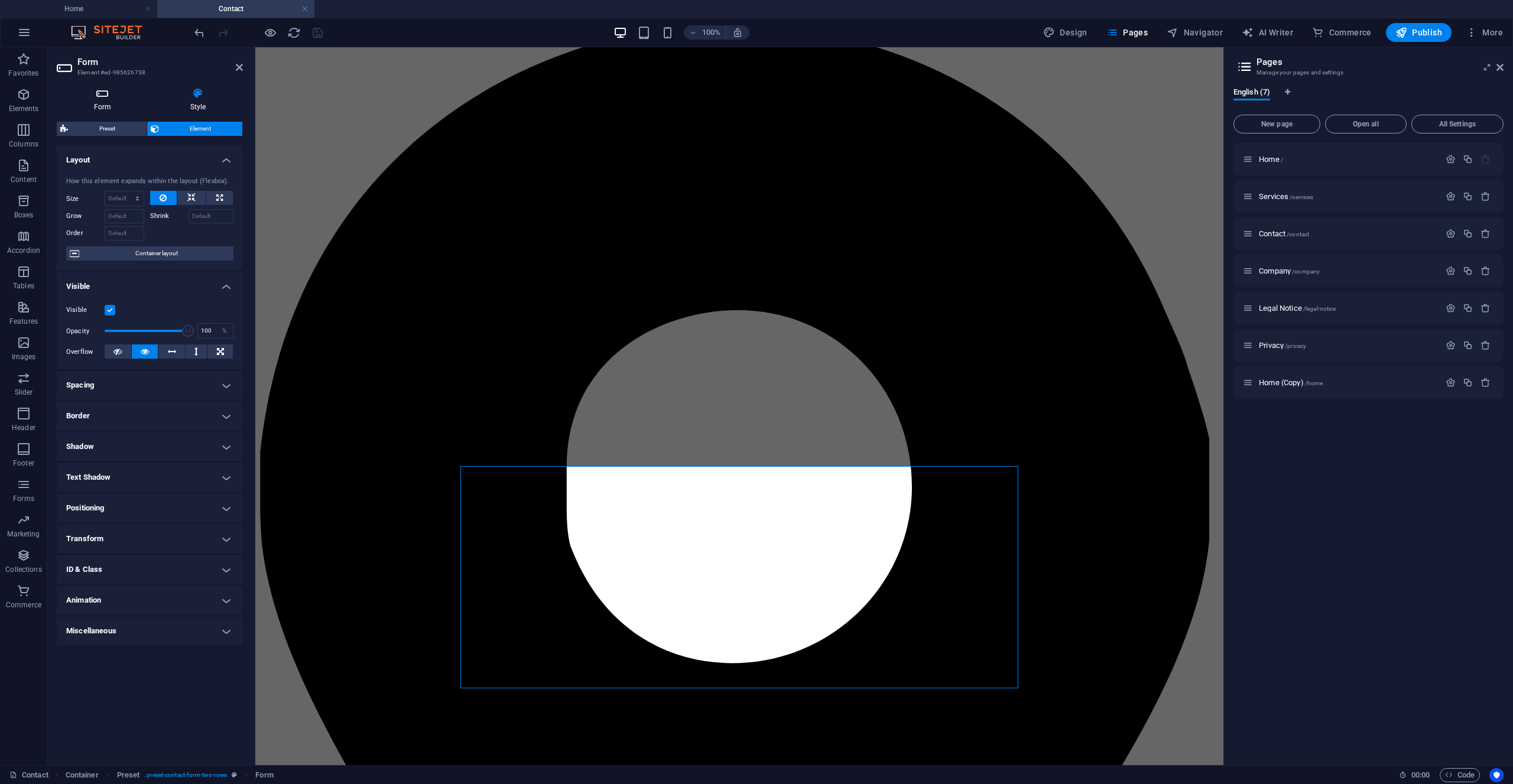
click at [99, 100] on h4 "Form" at bounding box center [105, 99] width 96 height 25
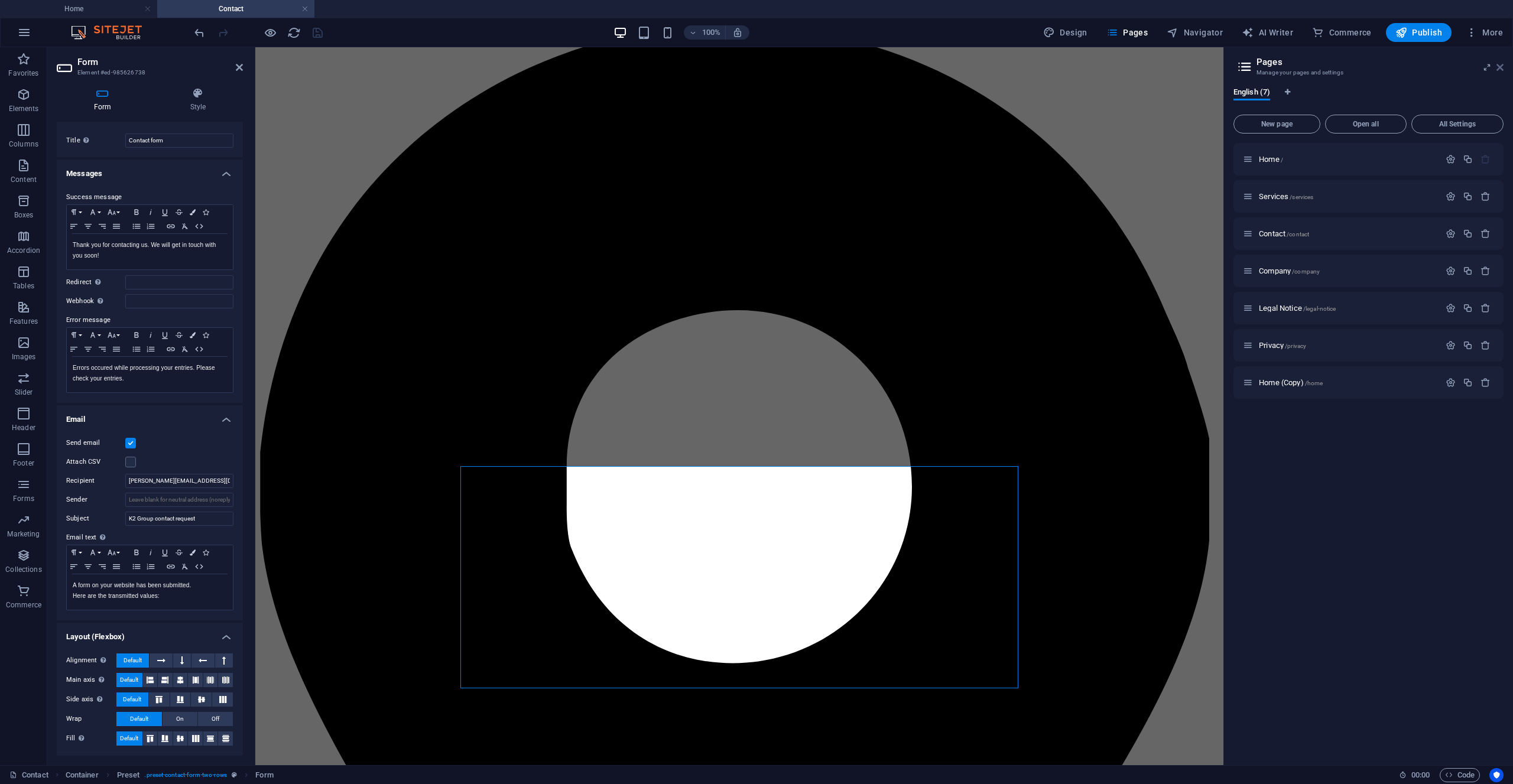
click at [1503, 66] on icon at bounding box center [1501, 68] width 7 height 9
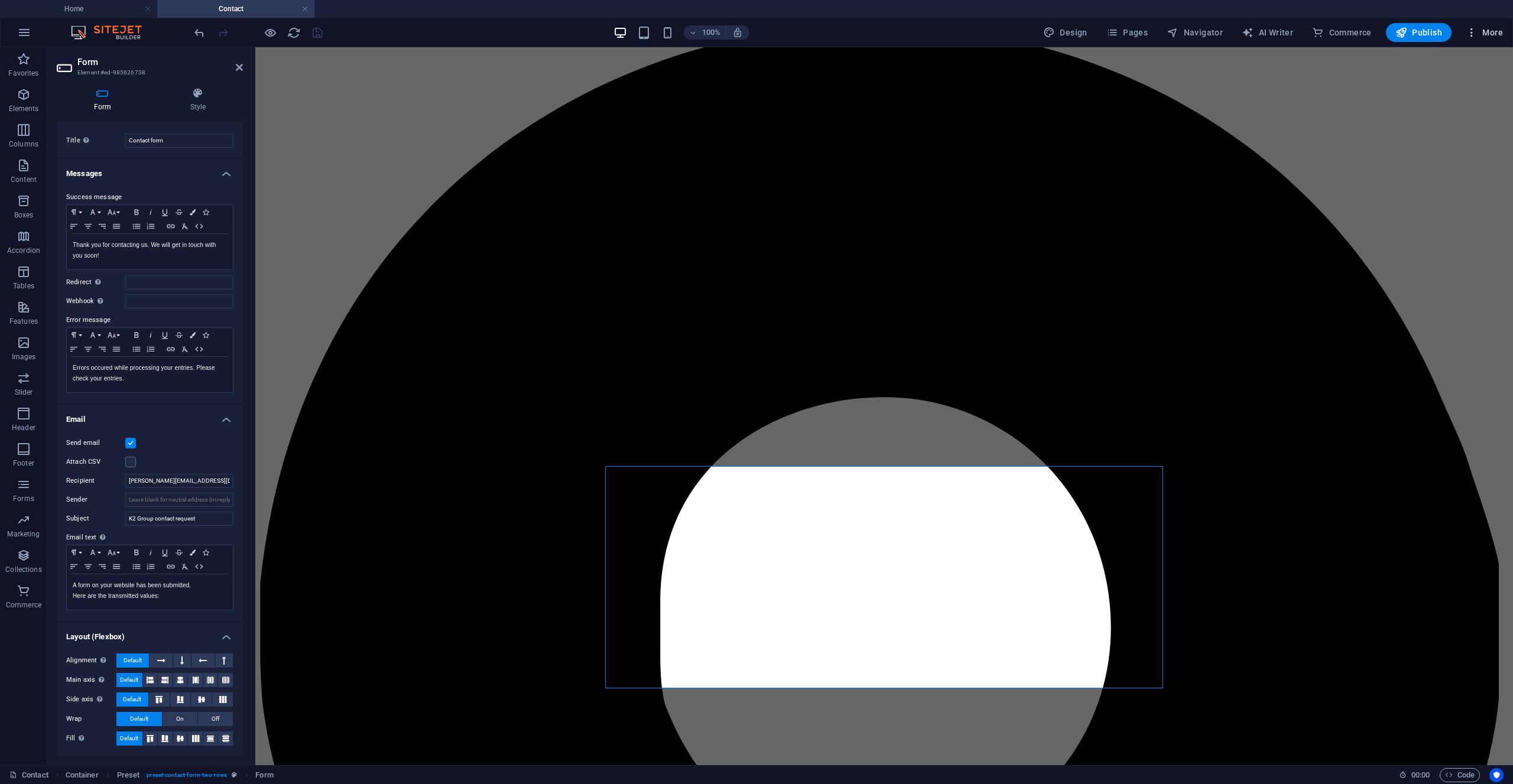
click at [1481, 32] on span "More" at bounding box center [1484, 32] width 37 height 12
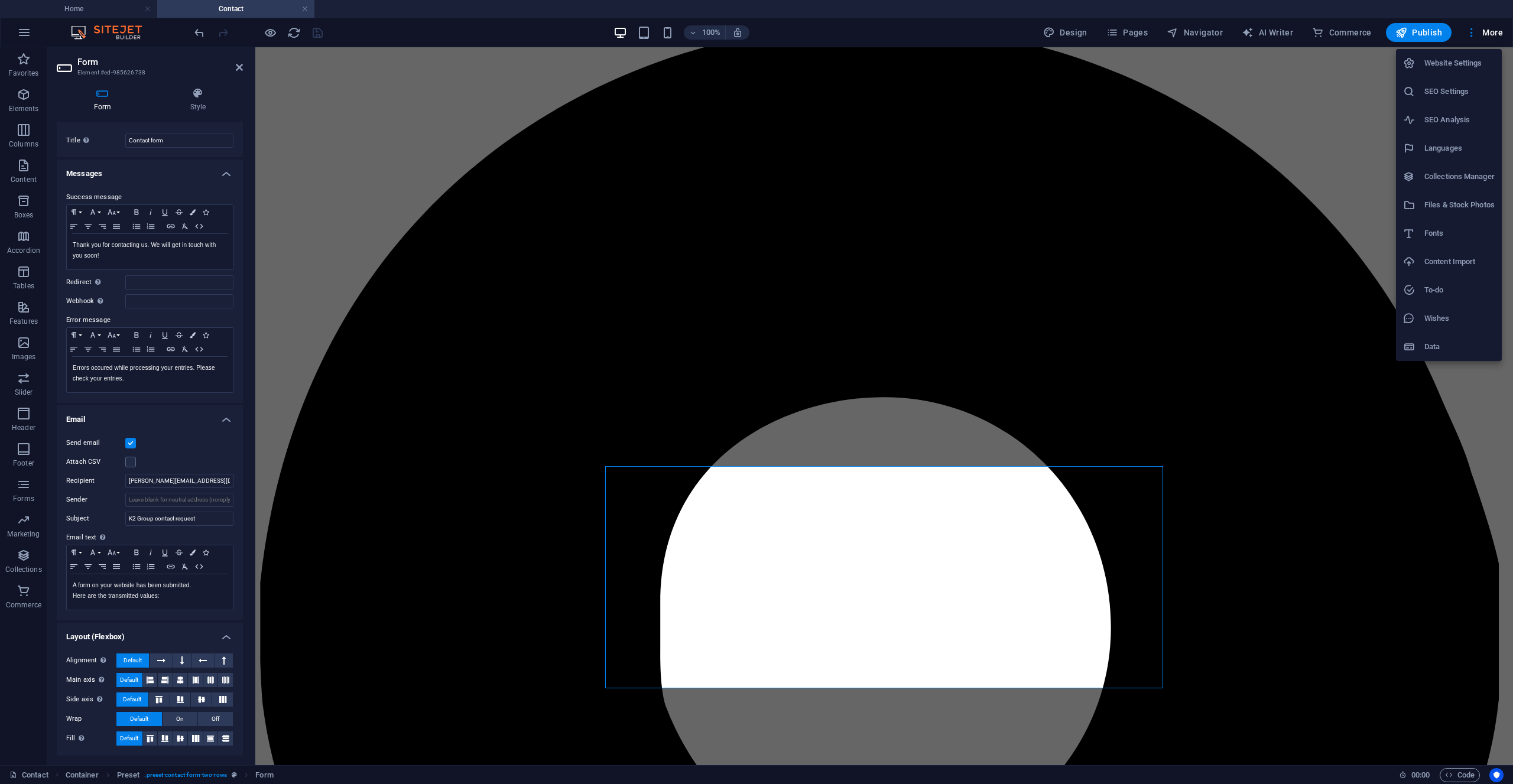
click at [1456, 63] on h6 "Website Settings" at bounding box center [1460, 63] width 70 height 14
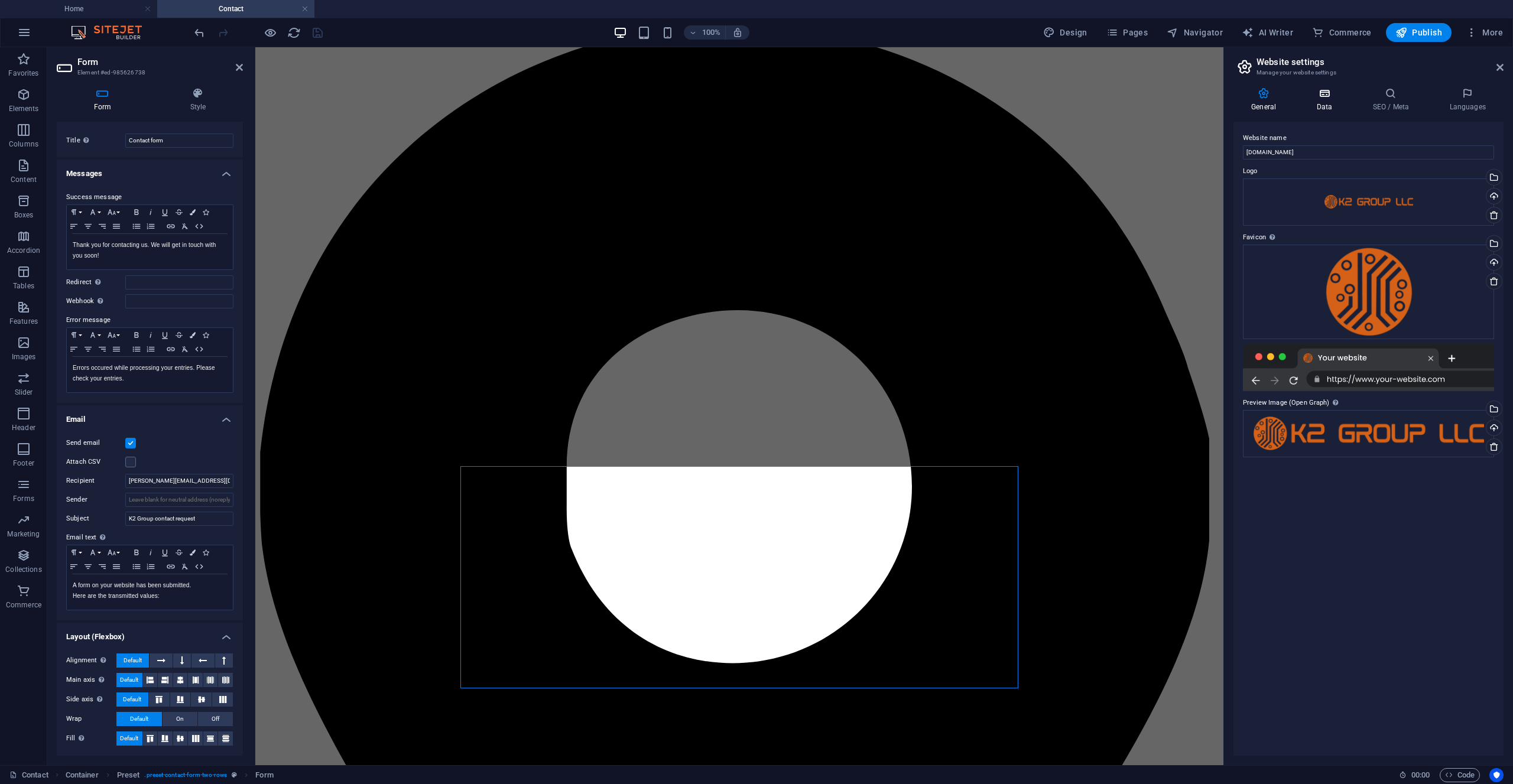
click at [1329, 98] on icon at bounding box center [1324, 93] width 51 height 12
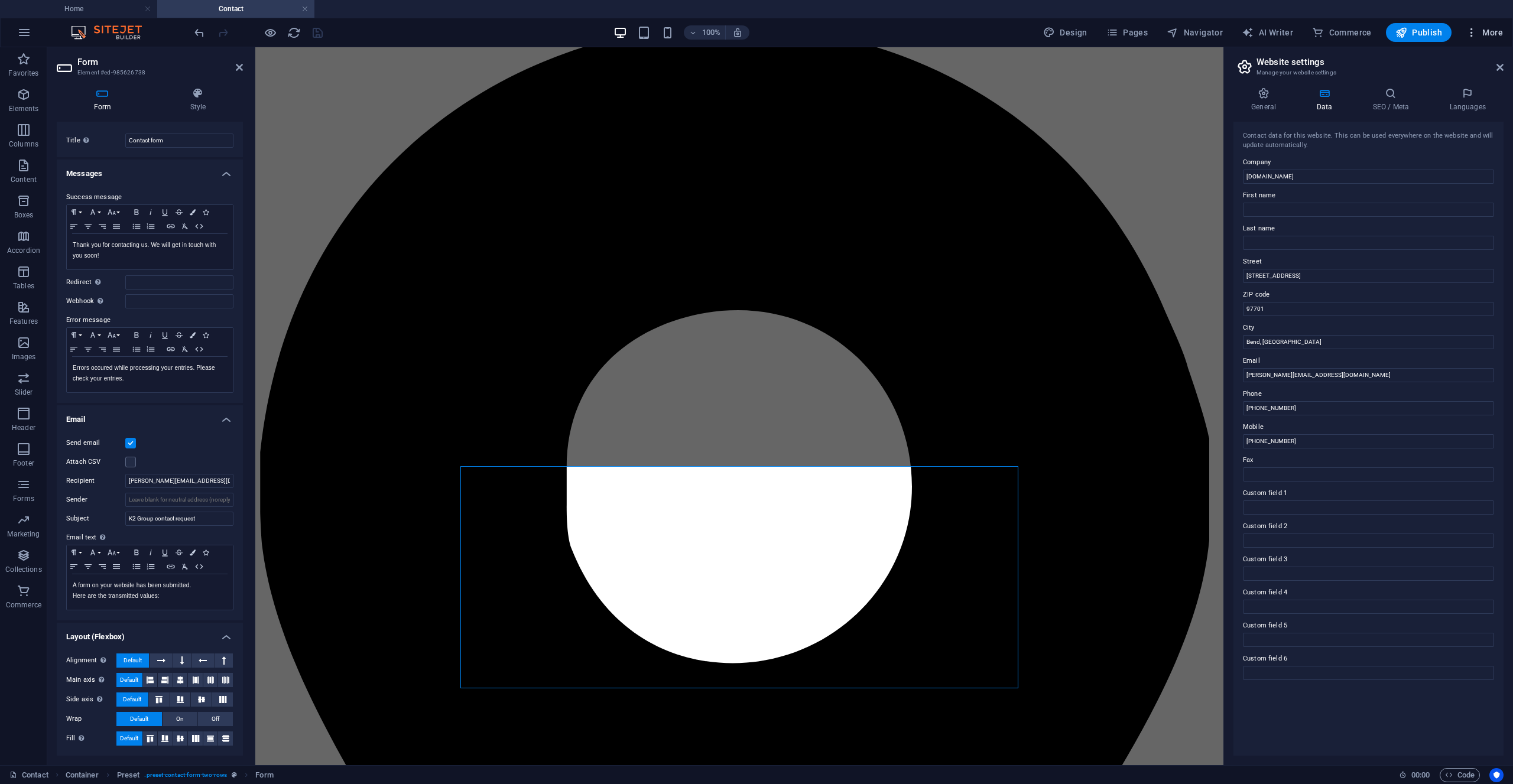
click at [1470, 32] on icon "button" at bounding box center [1471, 32] width 12 height 12
click at [1433, 235] on h6 "Fonts" at bounding box center [1460, 233] width 70 height 14
select select "popularity"
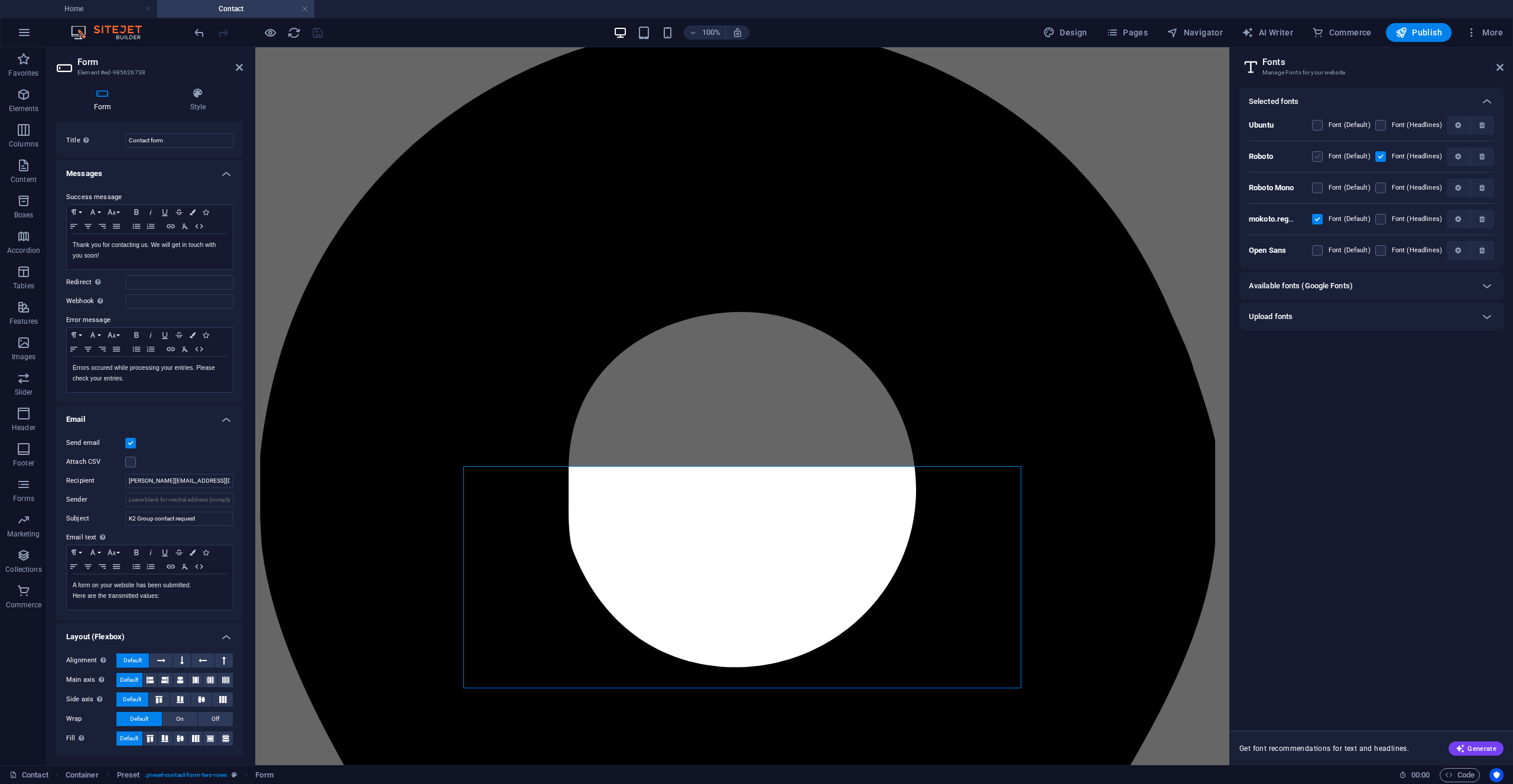
click at [1320, 156] on label at bounding box center [1317, 156] width 10 height 10
click at [0, 0] on input "checkbox" at bounding box center [0, 0] width 0 height 0
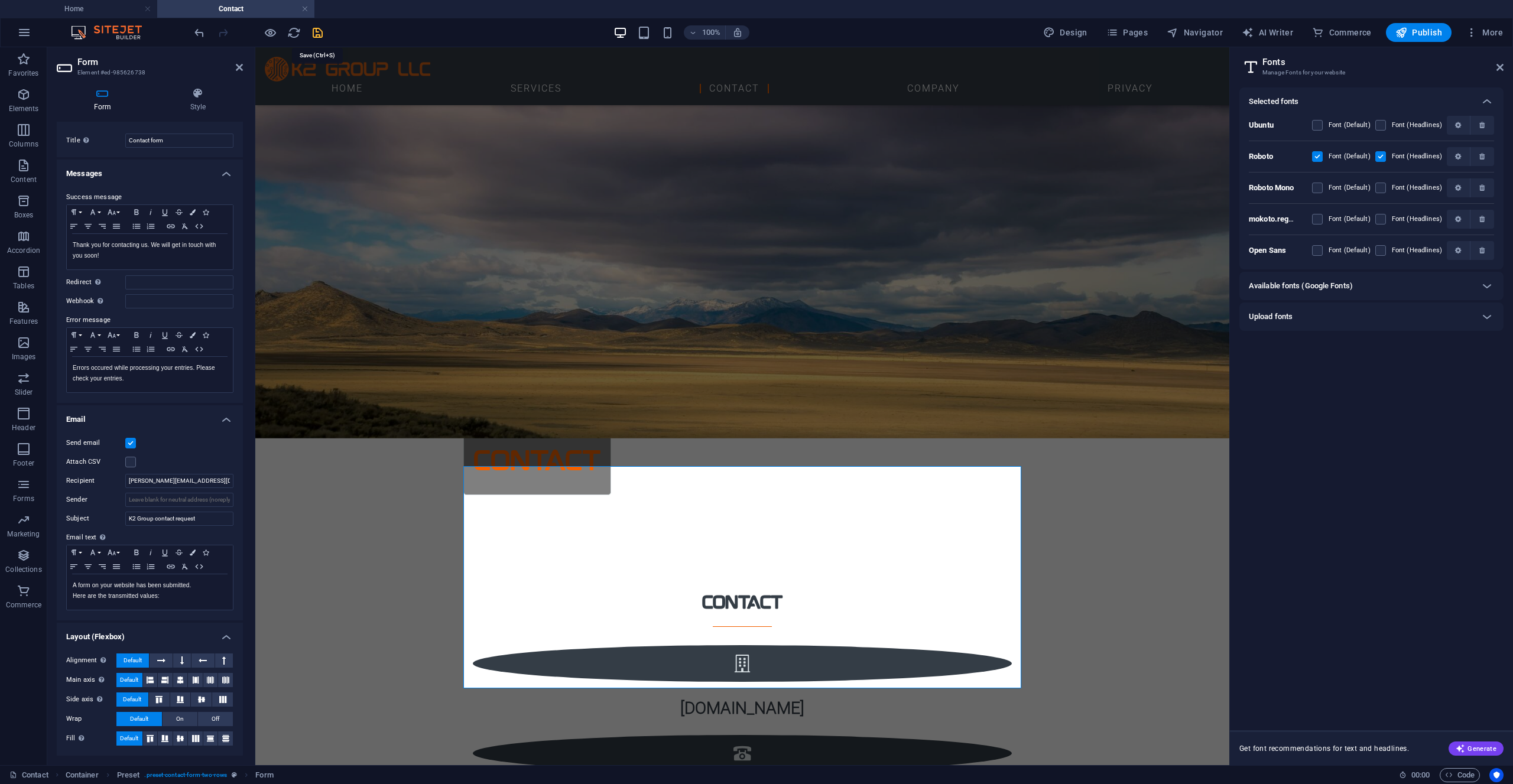
click at [313, 32] on icon "save" at bounding box center [317, 32] width 14 height 14
checkbox input "false"
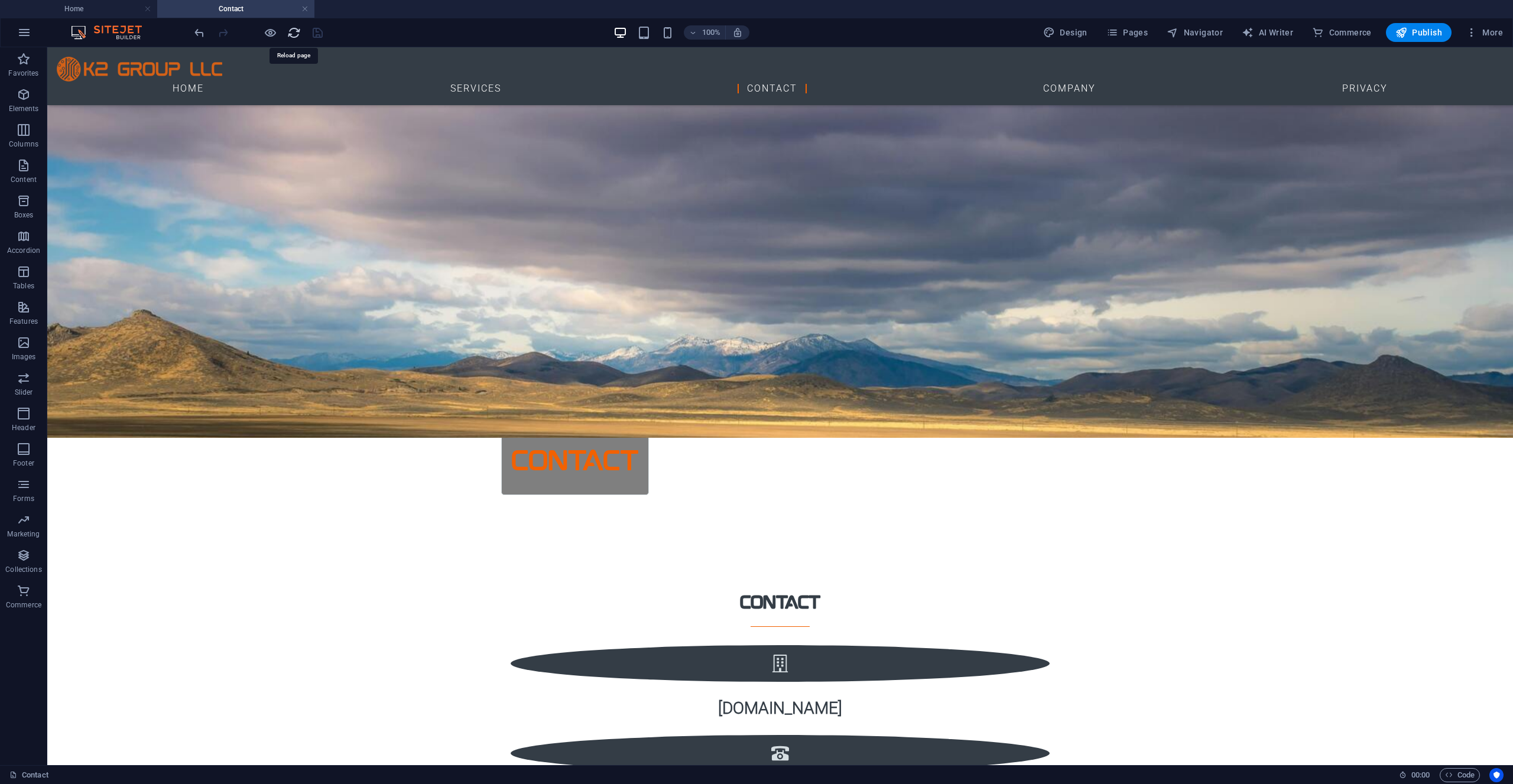
click at [291, 33] on icon "reload" at bounding box center [294, 32] width 14 height 14
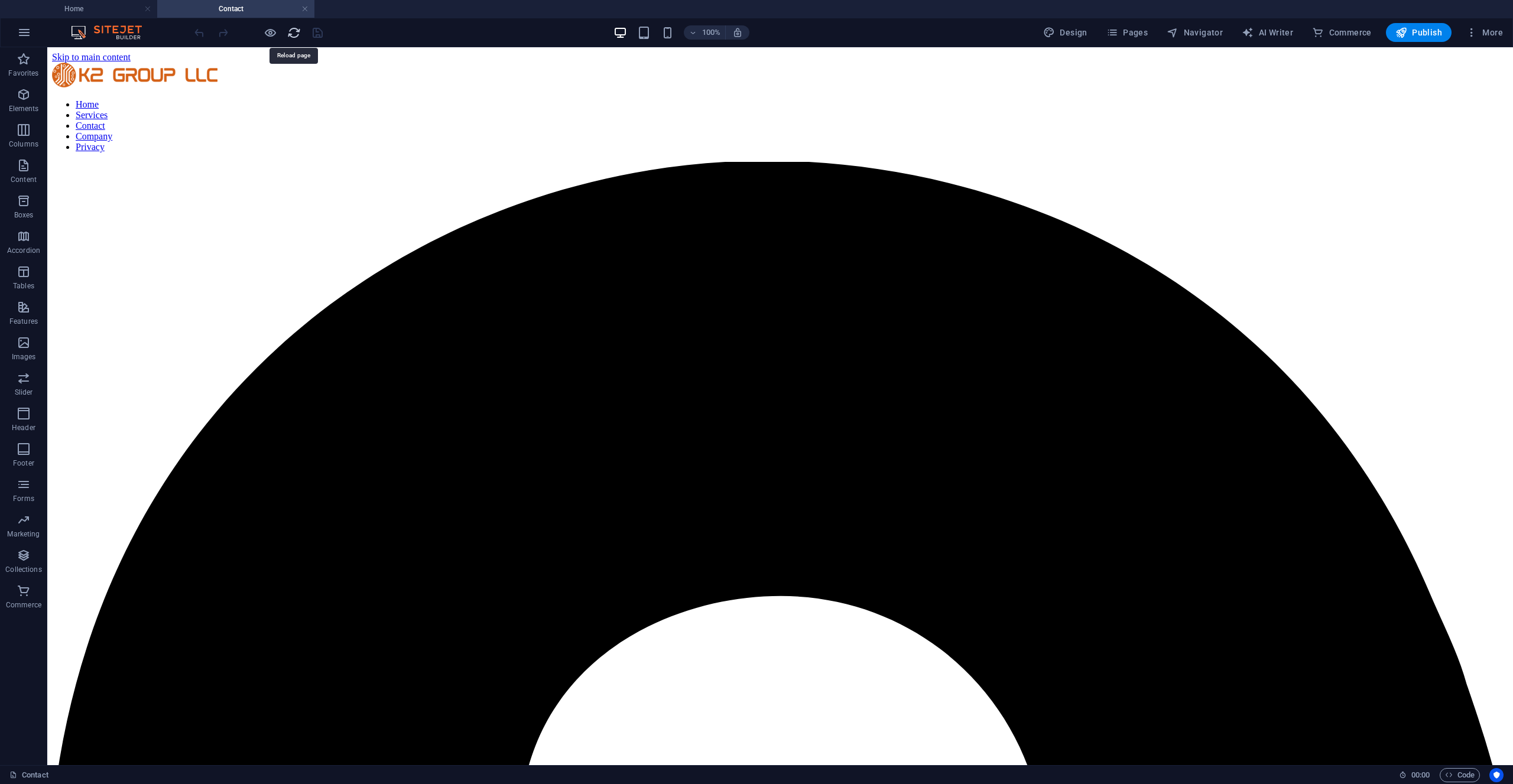
scroll to position [0, 0]
click at [123, 11] on h4 "Home" at bounding box center [79, 9] width 158 height 13
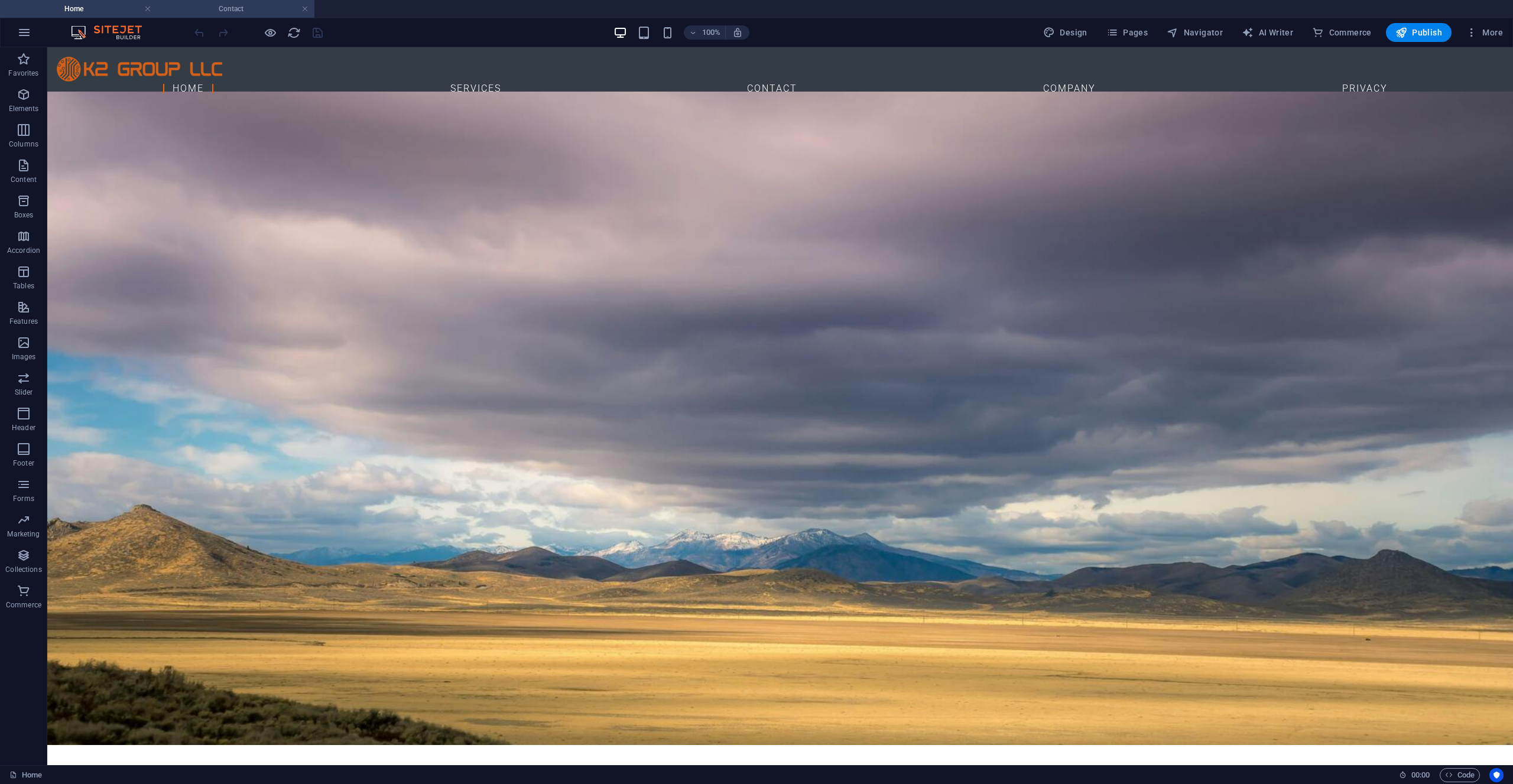
click at [263, 11] on h4 "Contact" at bounding box center [236, 9] width 158 height 13
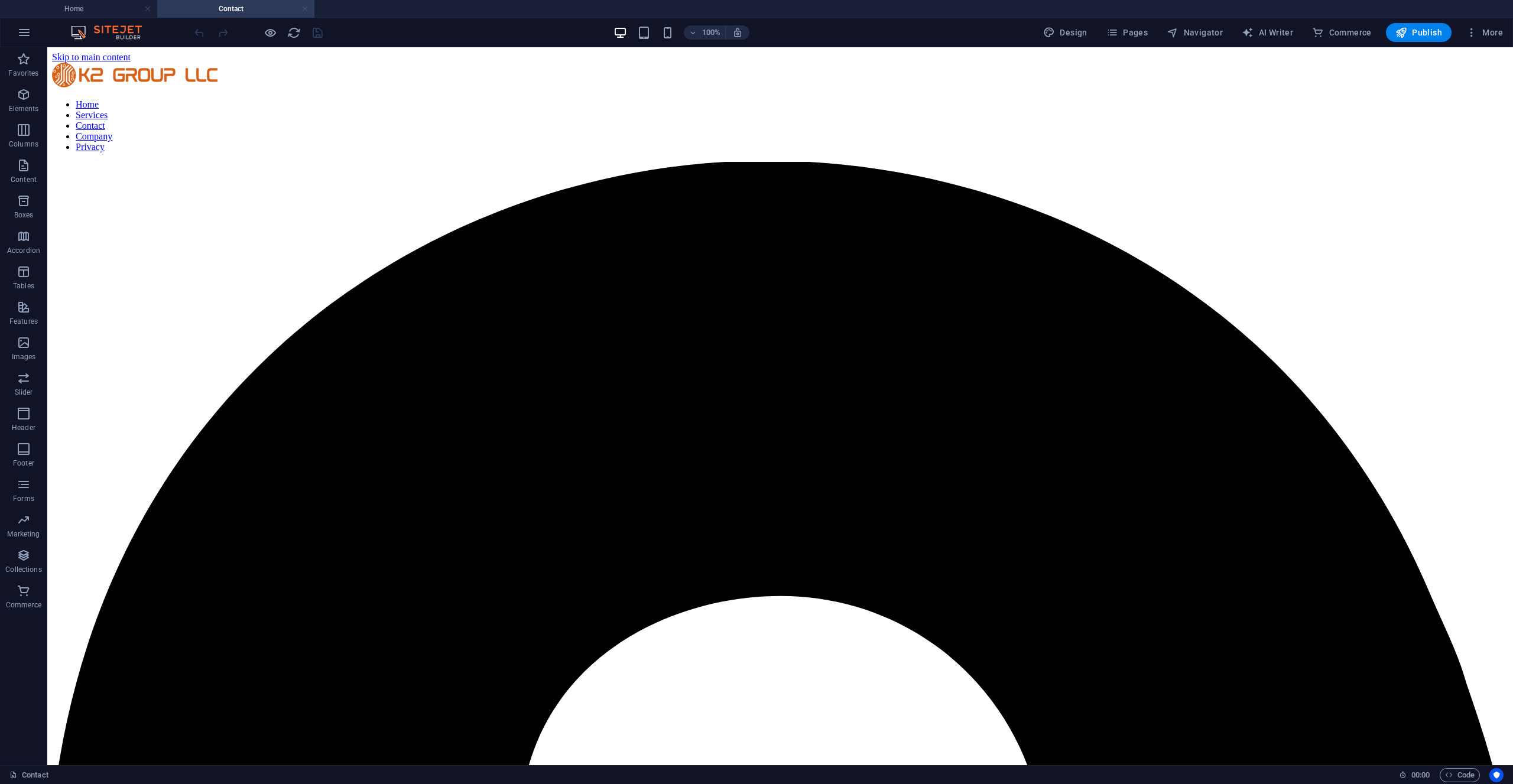
click at [304, 11] on link at bounding box center [305, 9] width 7 height 11
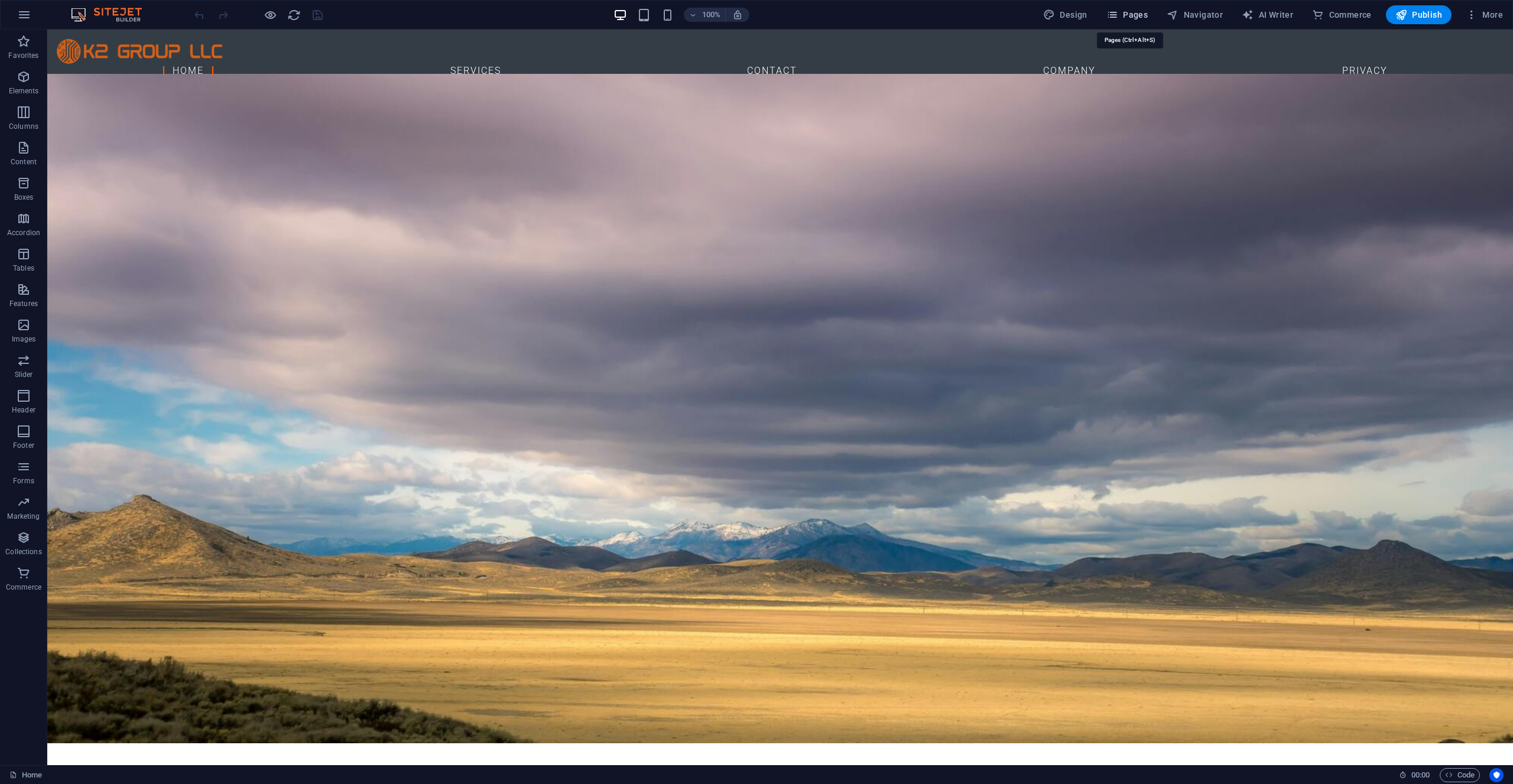
click at [1125, 10] on span "Pages" at bounding box center [1127, 15] width 42 height 12
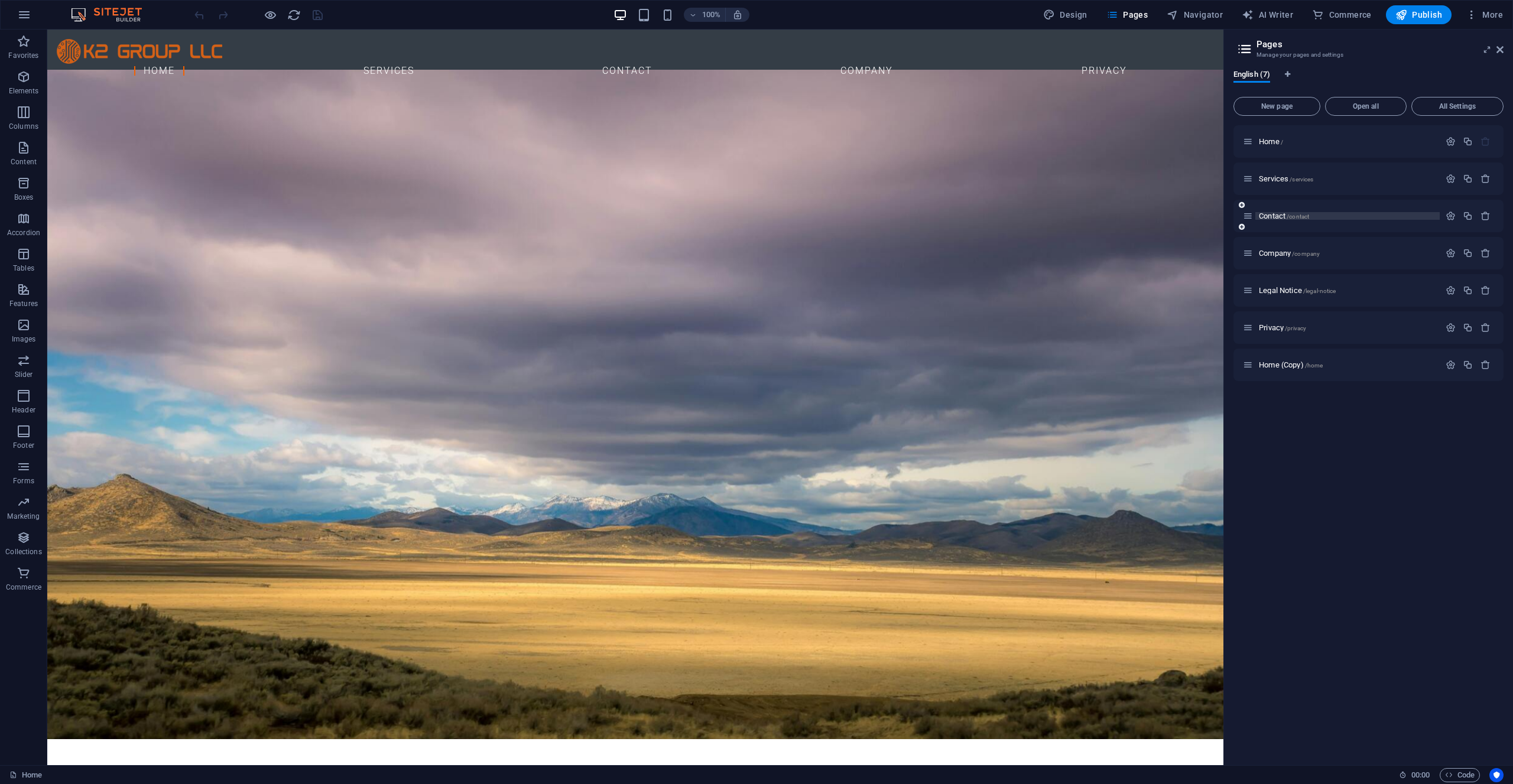
click at [1284, 217] on span "Contact /contact" at bounding box center [1284, 216] width 50 height 9
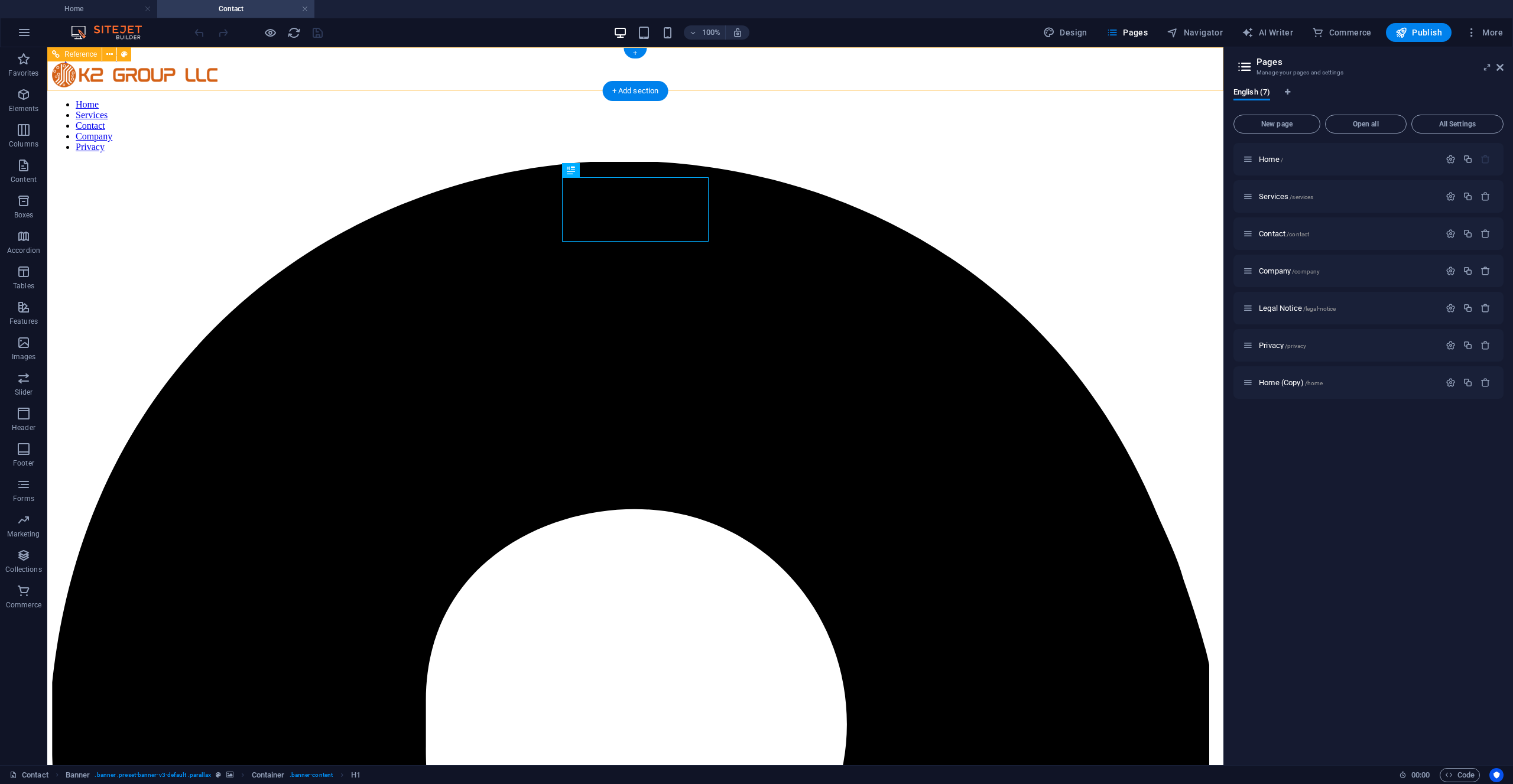
click at [299, 99] on nav "Home Services Contact Company Privacy" at bounding box center [635, 125] width 1167 height 53
click at [113, 13] on h4 "Home" at bounding box center [79, 9] width 158 height 13
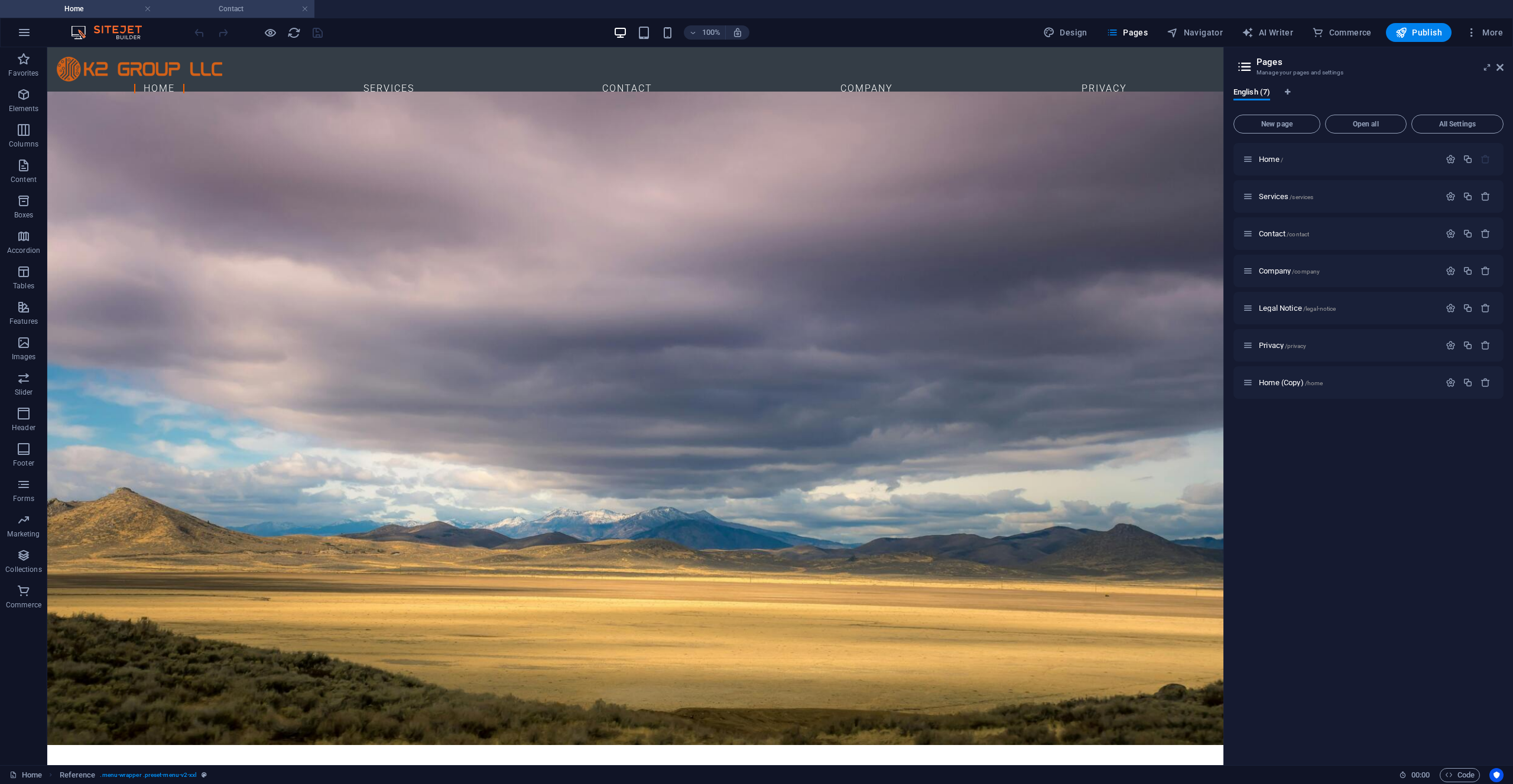
click at [227, 10] on h4 "Contact" at bounding box center [236, 9] width 158 height 13
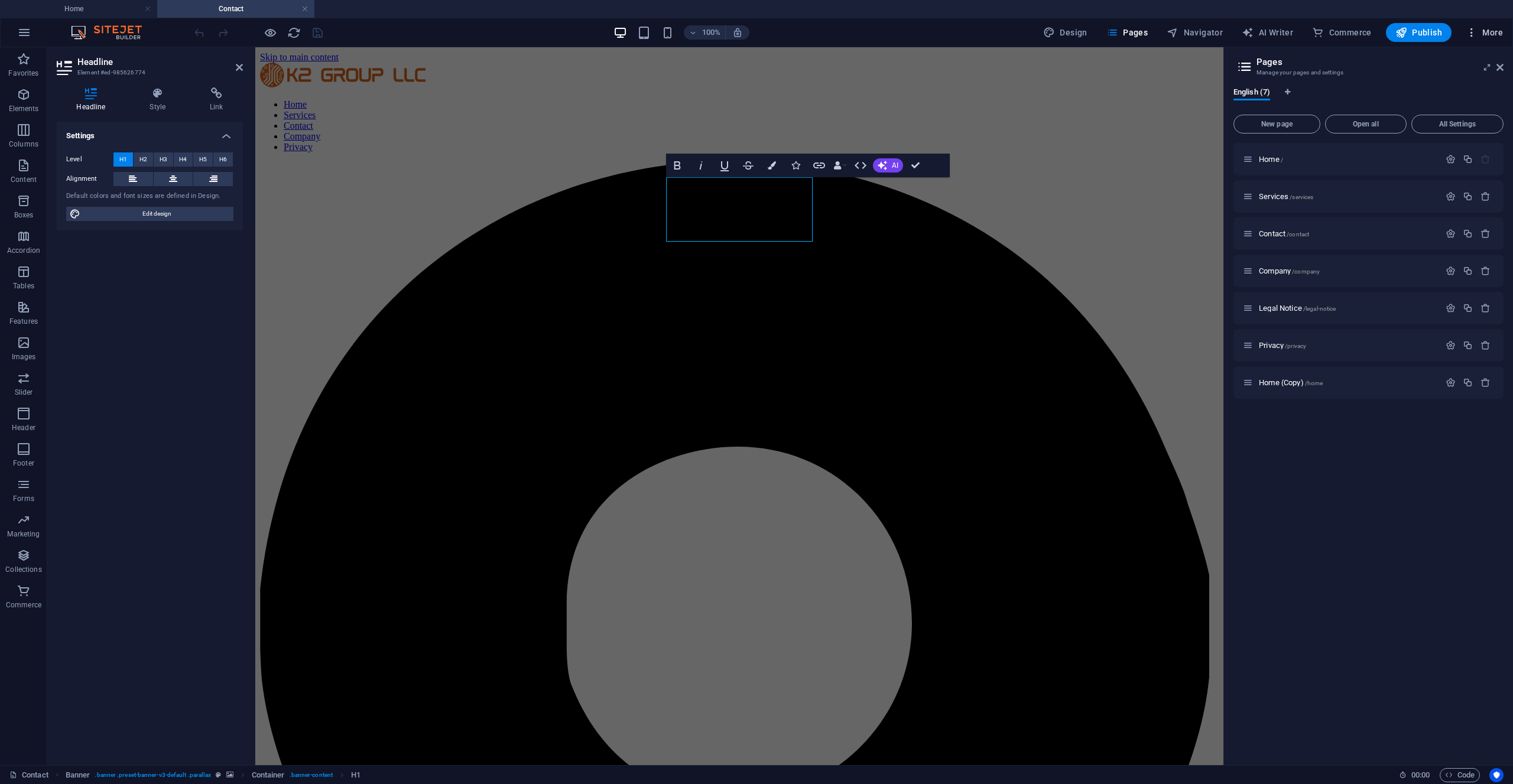
click at [1472, 35] on icon "button" at bounding box center [1471, 32] width 12 height 12
click at [1435, 239] on h6 "Fonts" at bounding box center [1460, 233] width 70 height 14
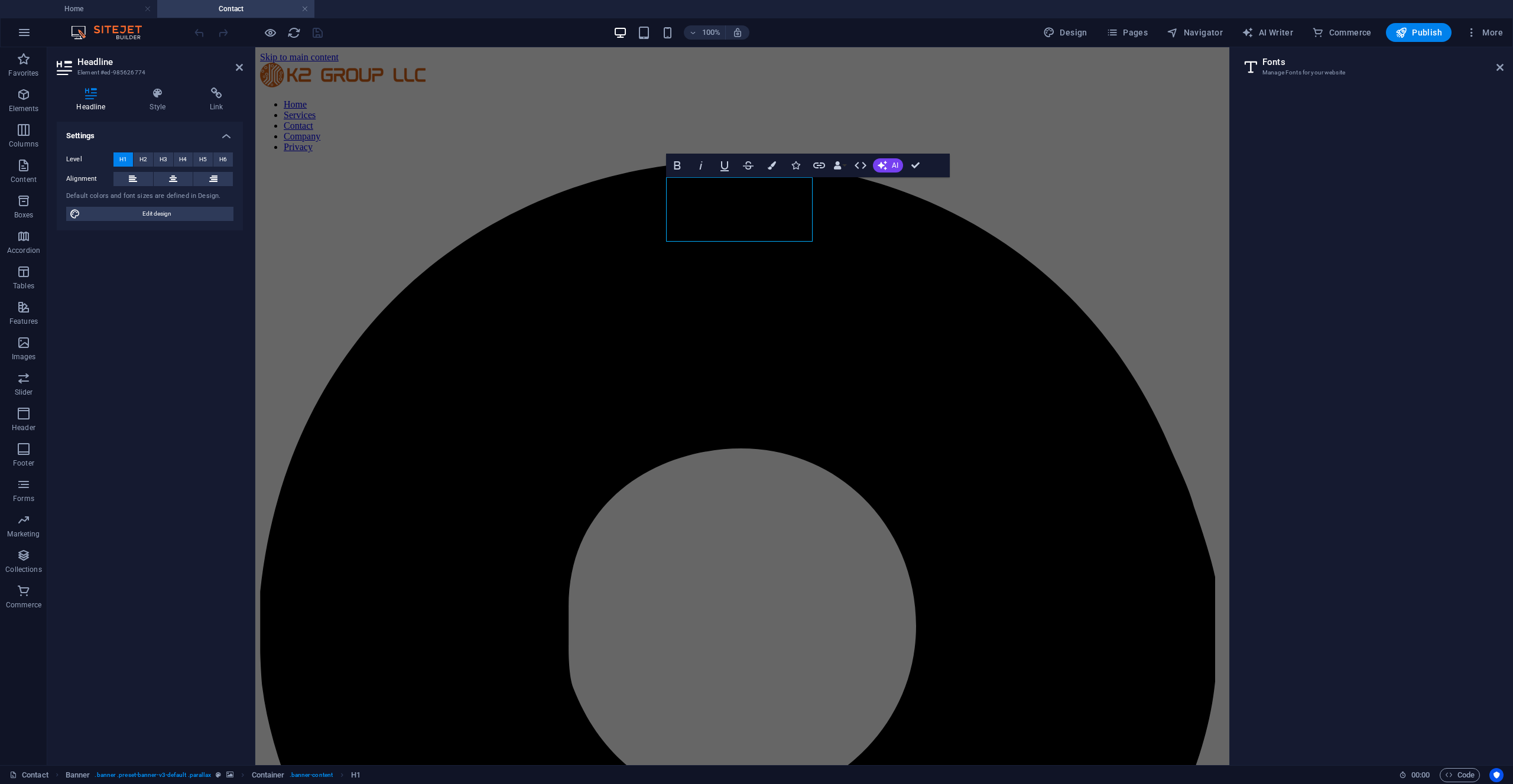
select select "popularity"
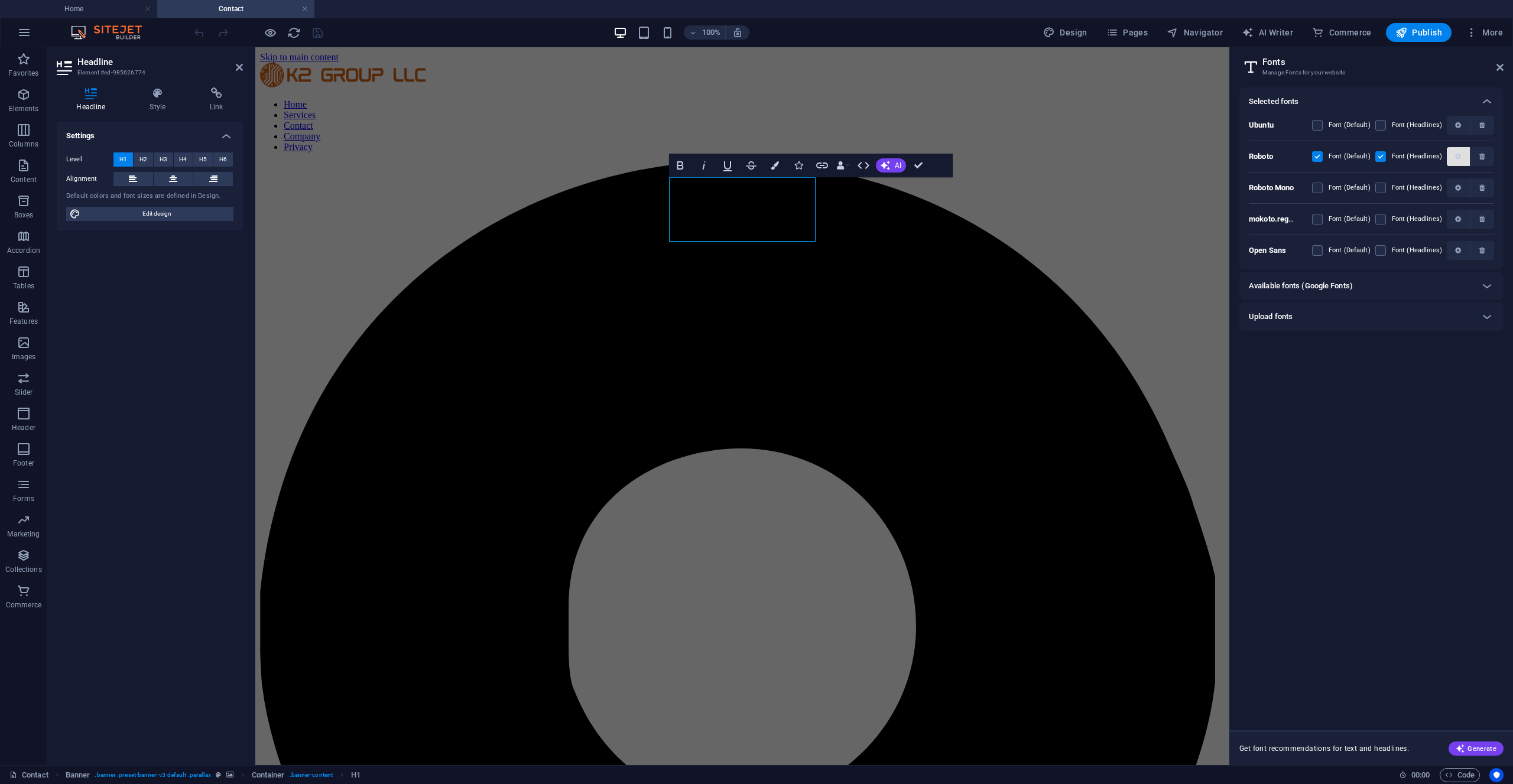
click at [1460, 157] on icon "button" at bounding box center [1458, 157] width 6 height 7
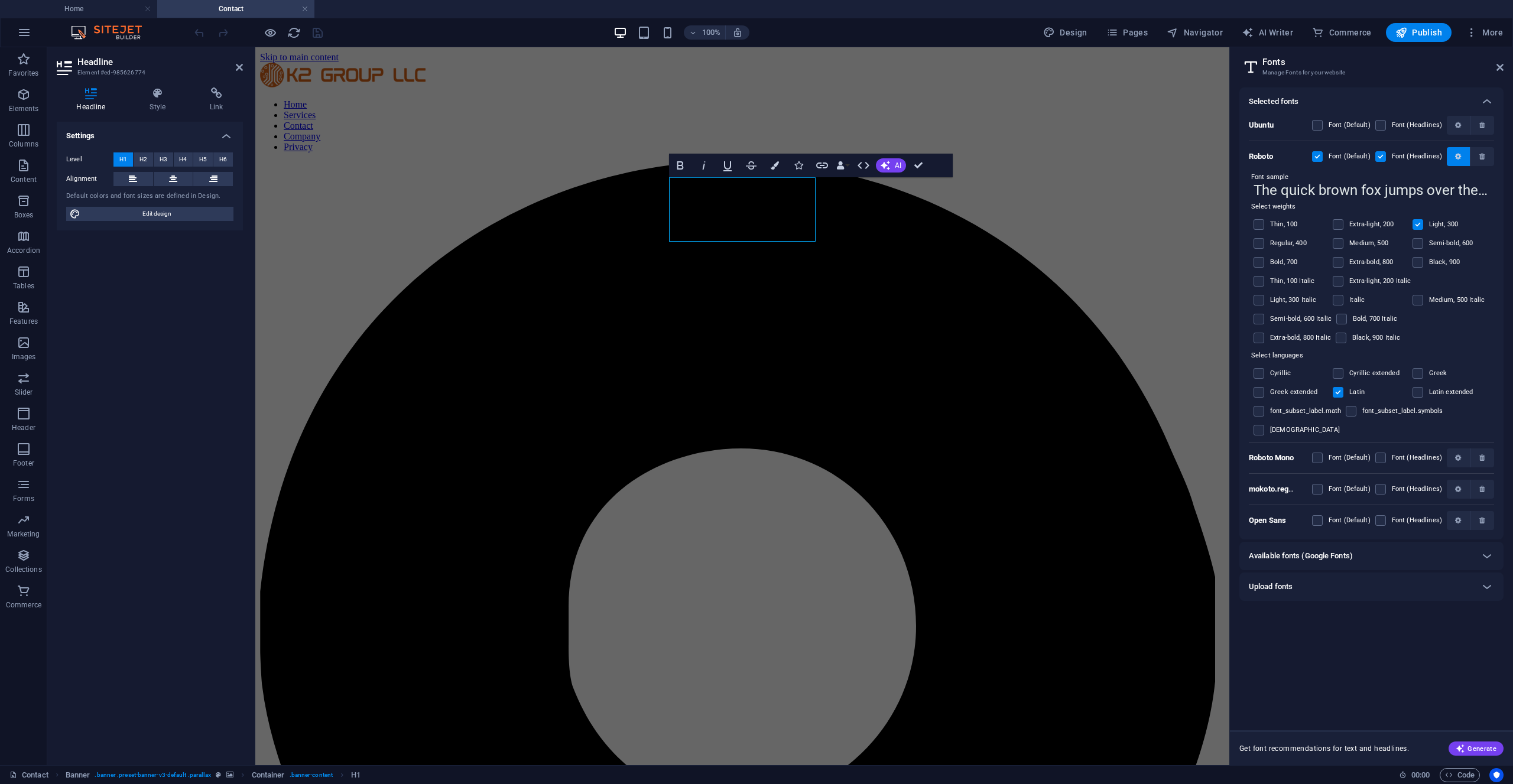
click at [1461, 156] on icon "button" at bounding box center [1458, 157] width 6 height 7
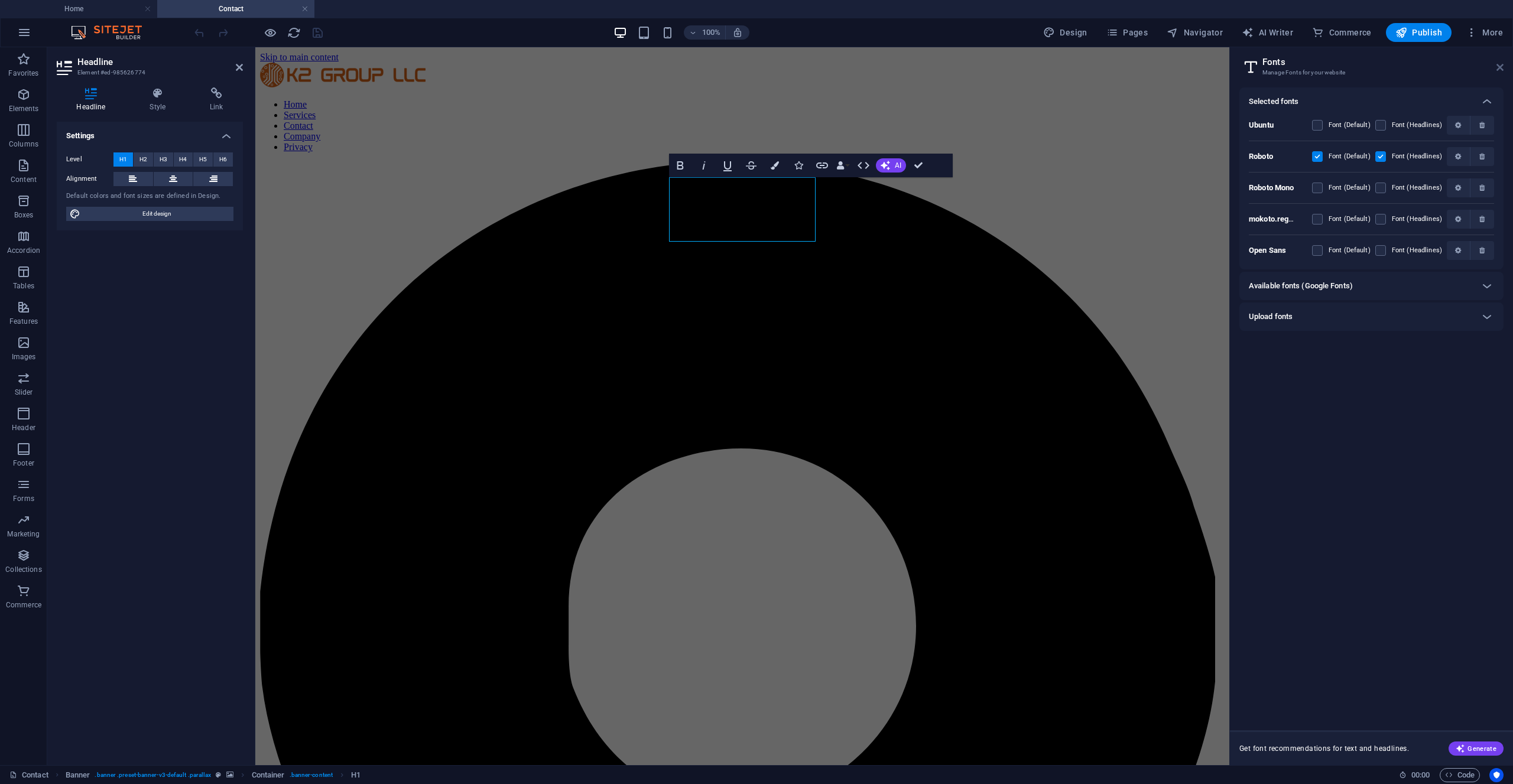
click at [1498, 68] on icon at bounding box center [1501, 68] width 7 height 9
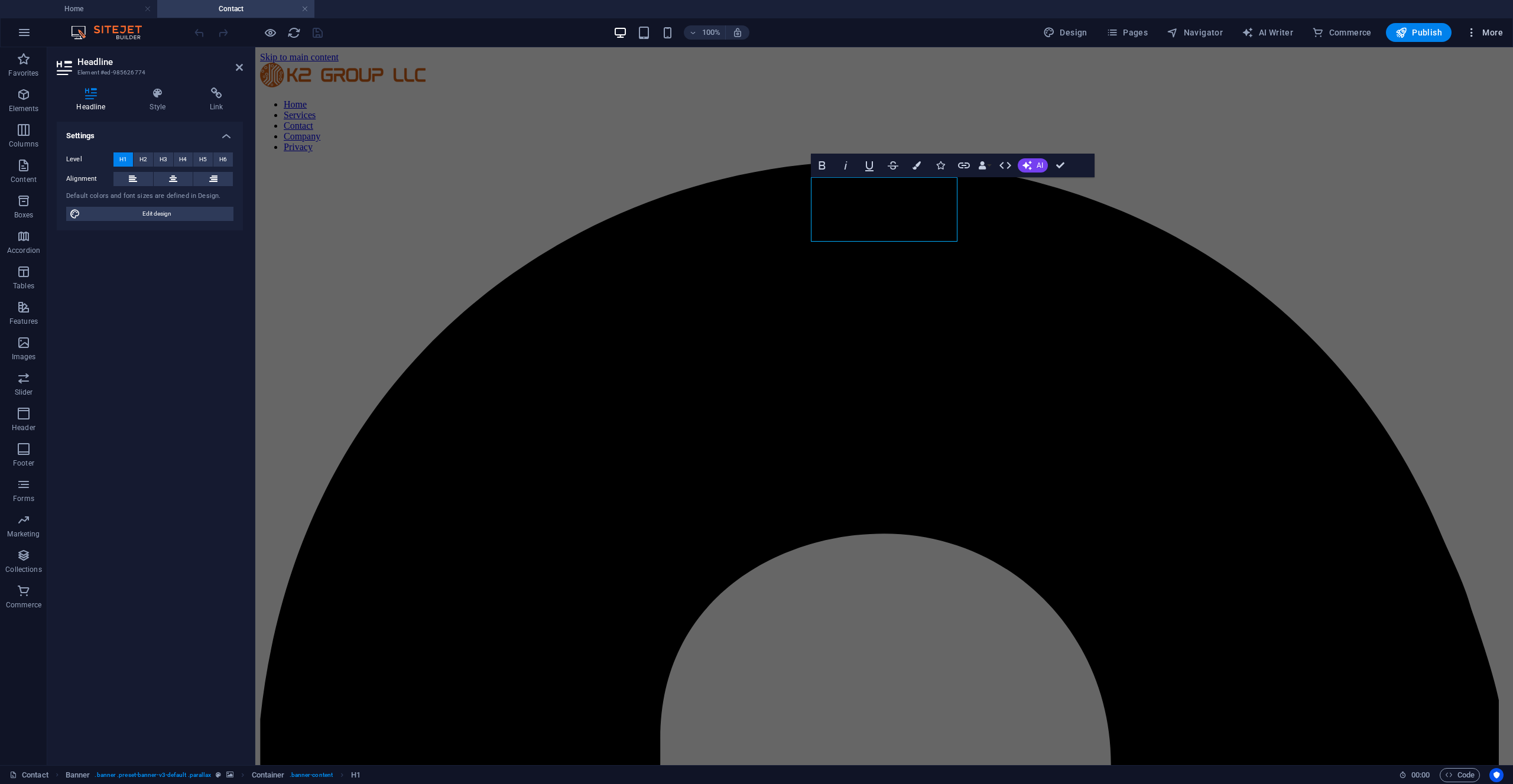
click at [1472, 31] on icon "button" at bounding box center [1471, 32] width 12 height 12
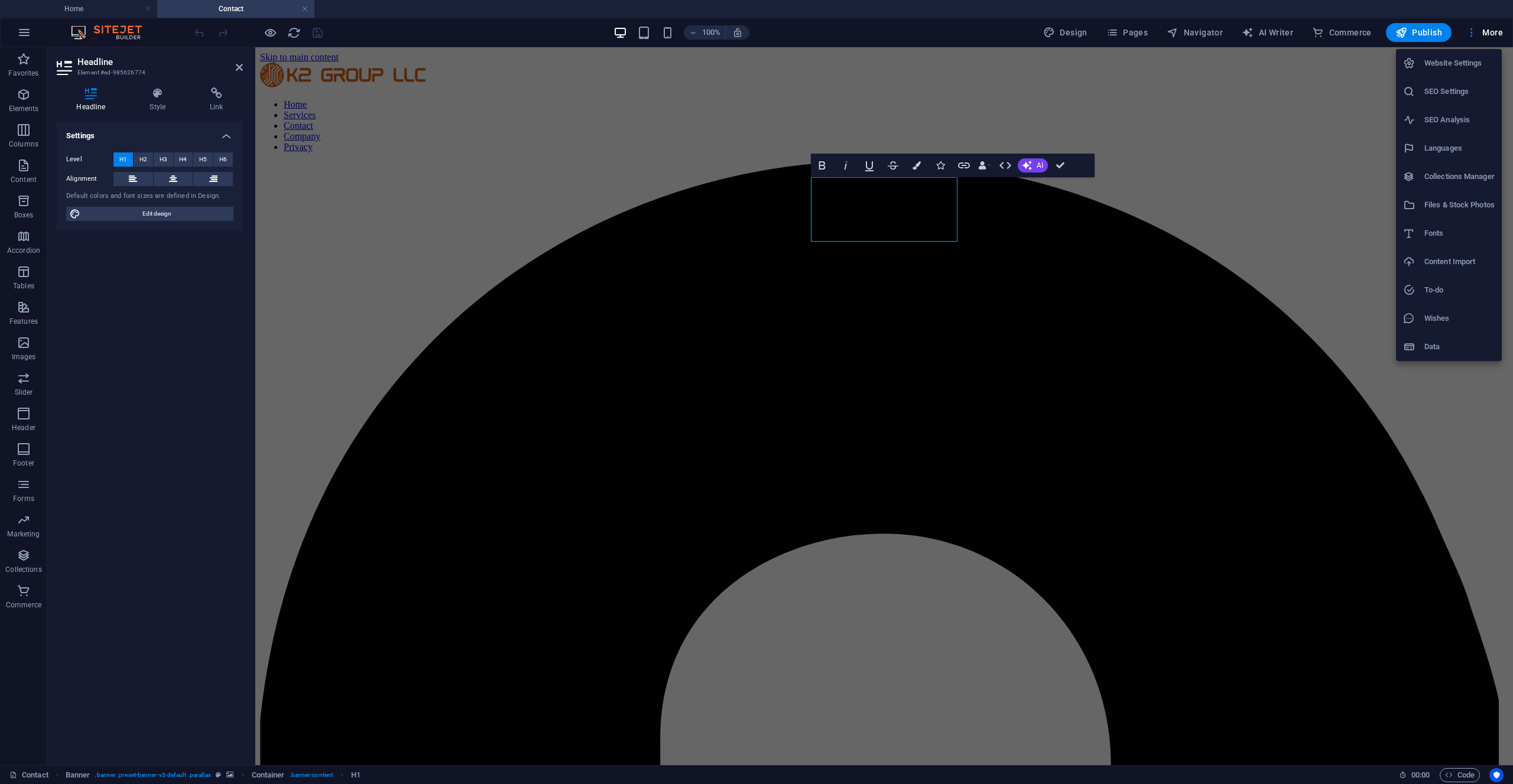
click at [136, 213] on div at bounding box center [756, 392] width 1513 height 784
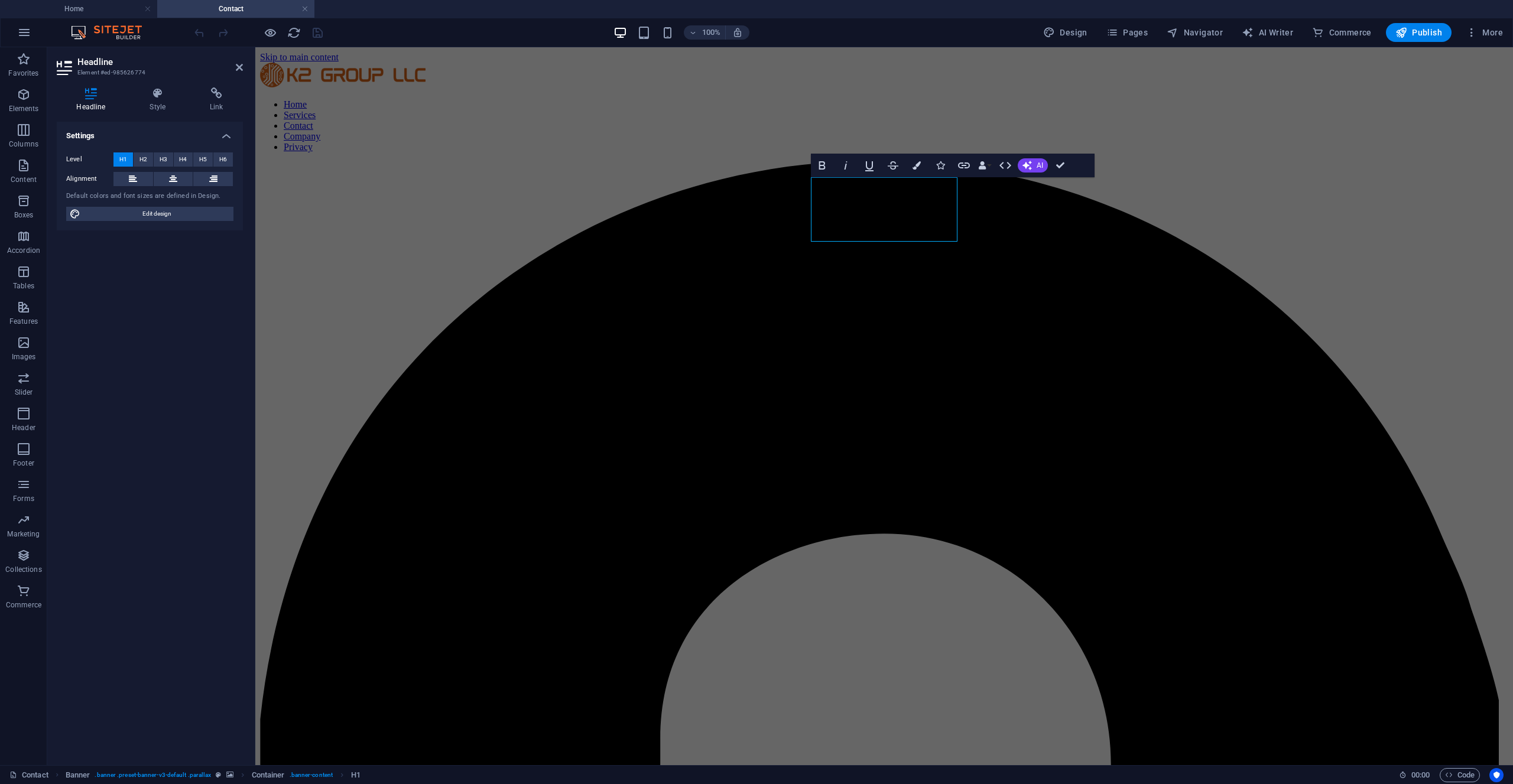
click at [136, 213] on span "Edit design" at bounding box center [158, 213] width 146 height 14
select select "px"
select select "300"
select select "px"
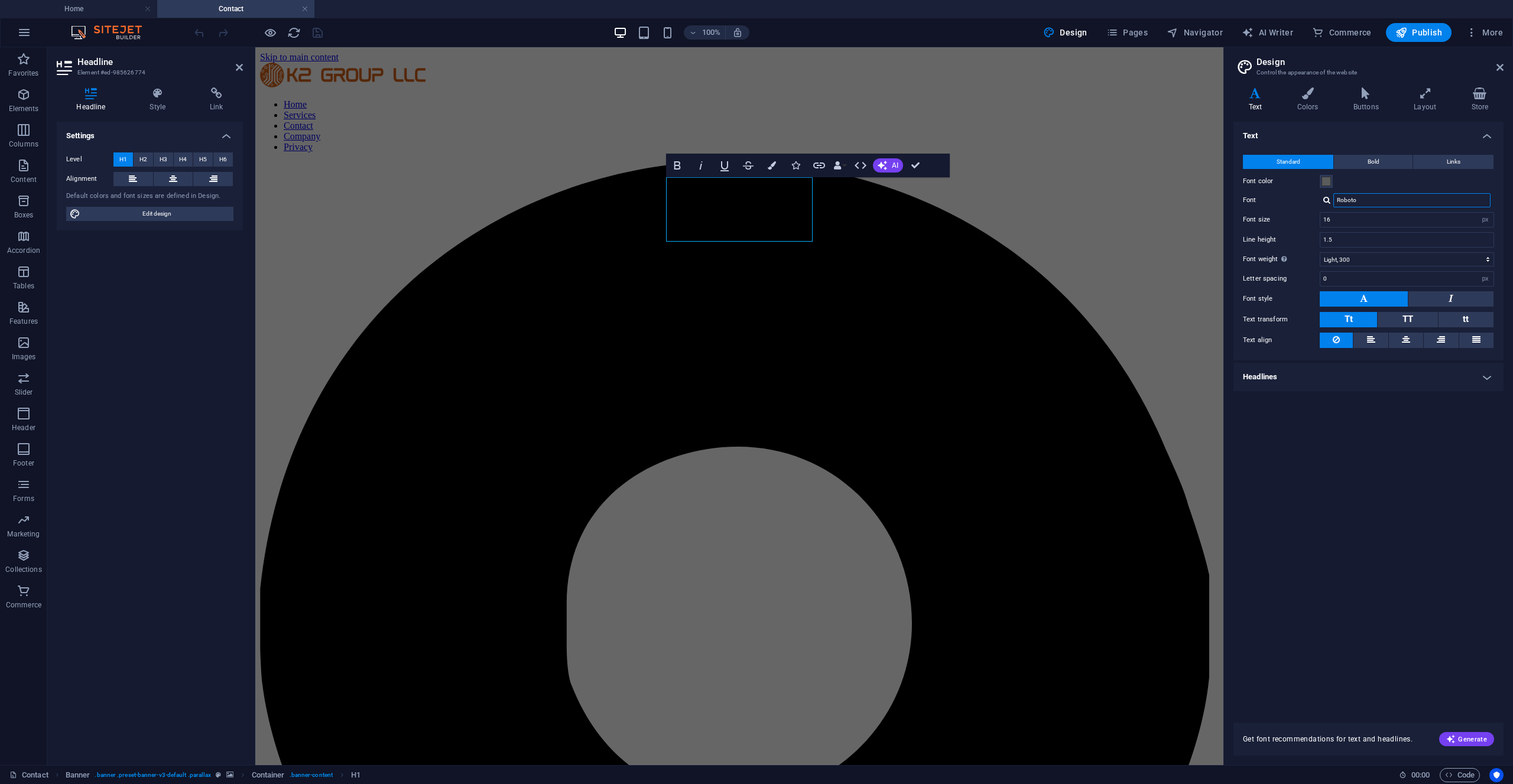
click at [1363, 196] on input "Roboto" at bounding box center [1413, 200] width 158 height 14
type input "Roboto"
click at [1348, 215] on div "Roboto" at bounding box center [1415, 215] width 156 height 12
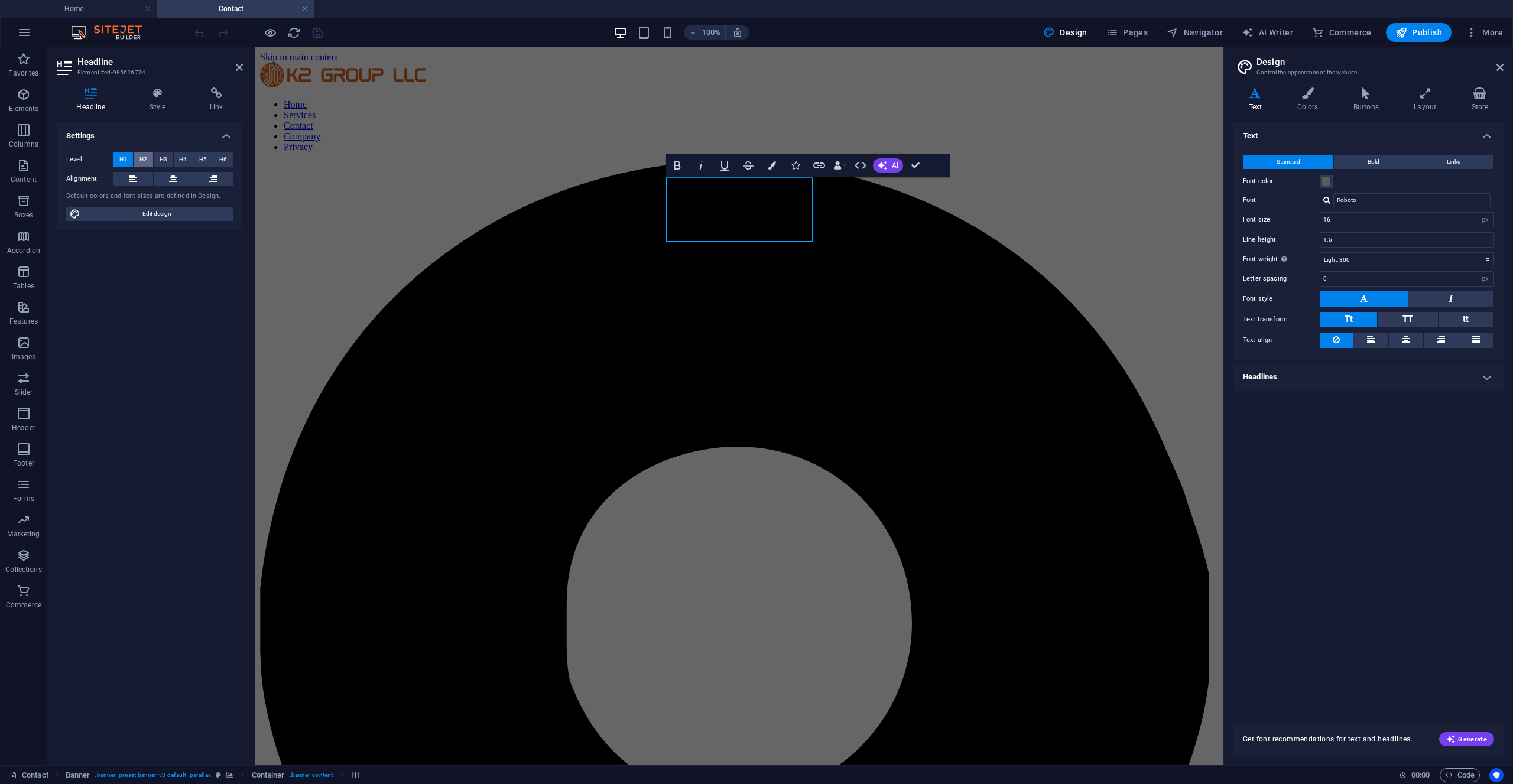
click at [143, 162] on span "H2" at bounding box center [143, 159] width 7 height 14
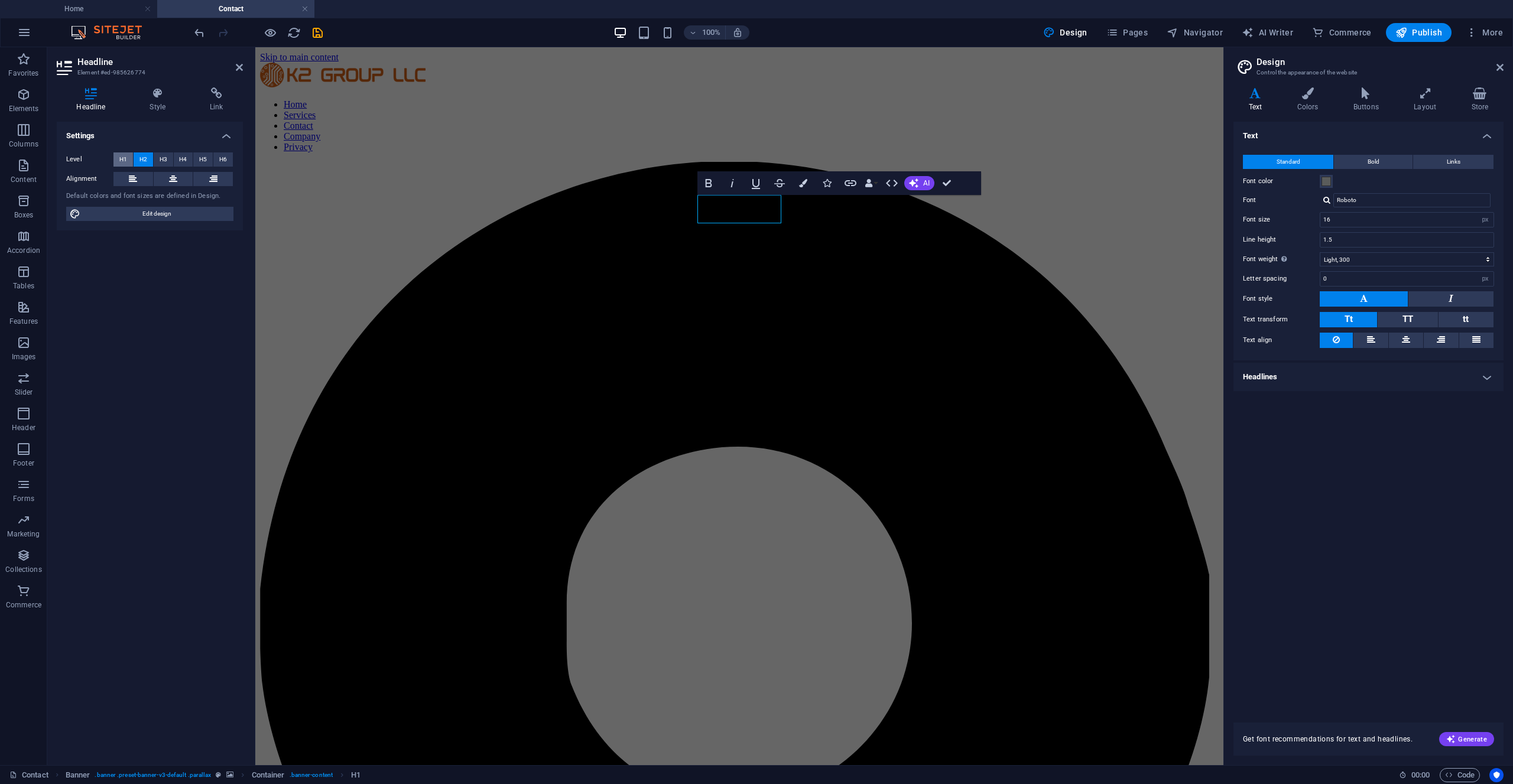
click at [120, 162] on span "H1" at bounding box center [123, 159] width 7 height 14
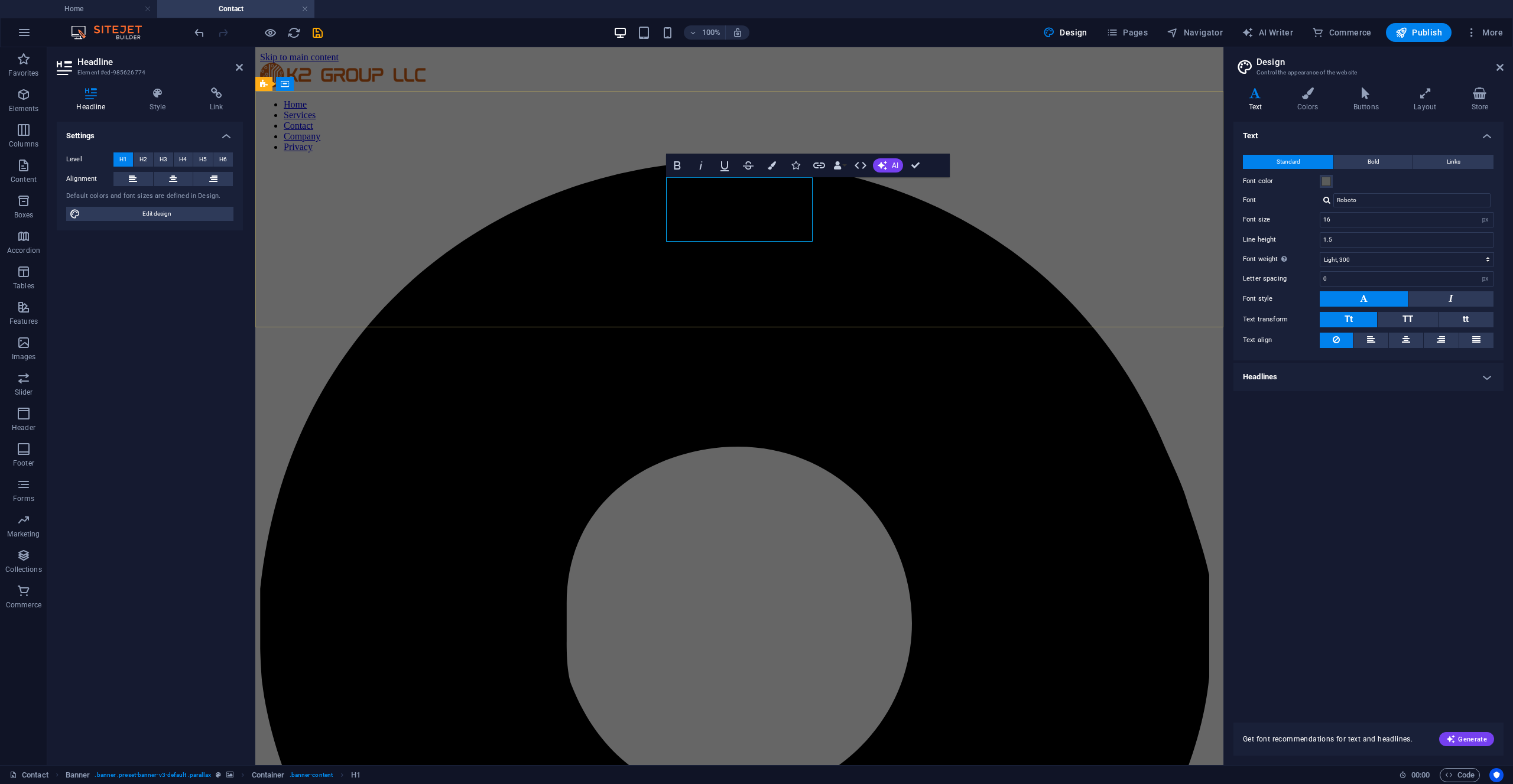
drag, startPoint x: 680, startPoint y: 214, endPoint x: 798, endPoint y: 209, distance: 118.1
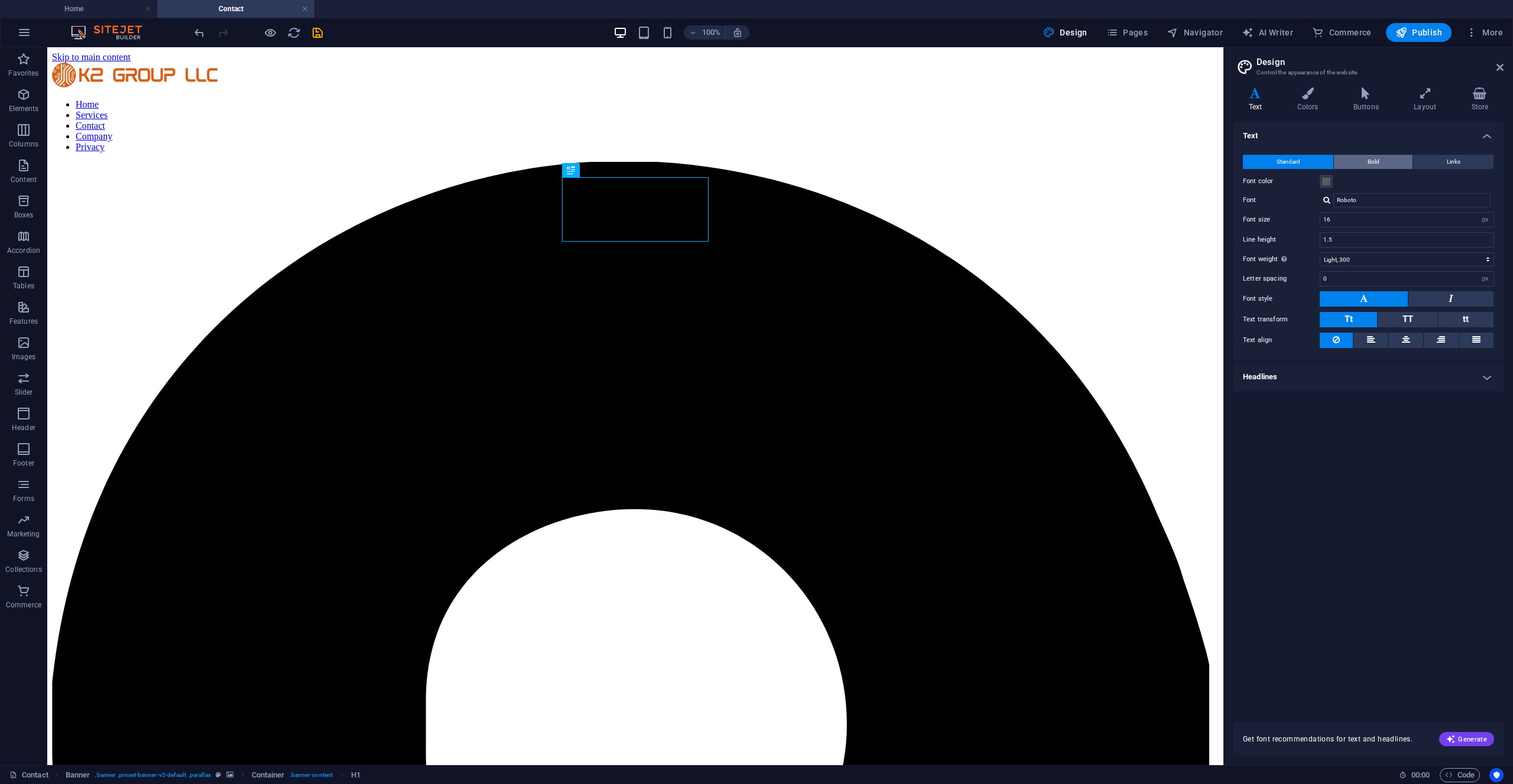
click at [1382, 168] on button "Bold" at bounding box center [1373, 161] width 79 height 14
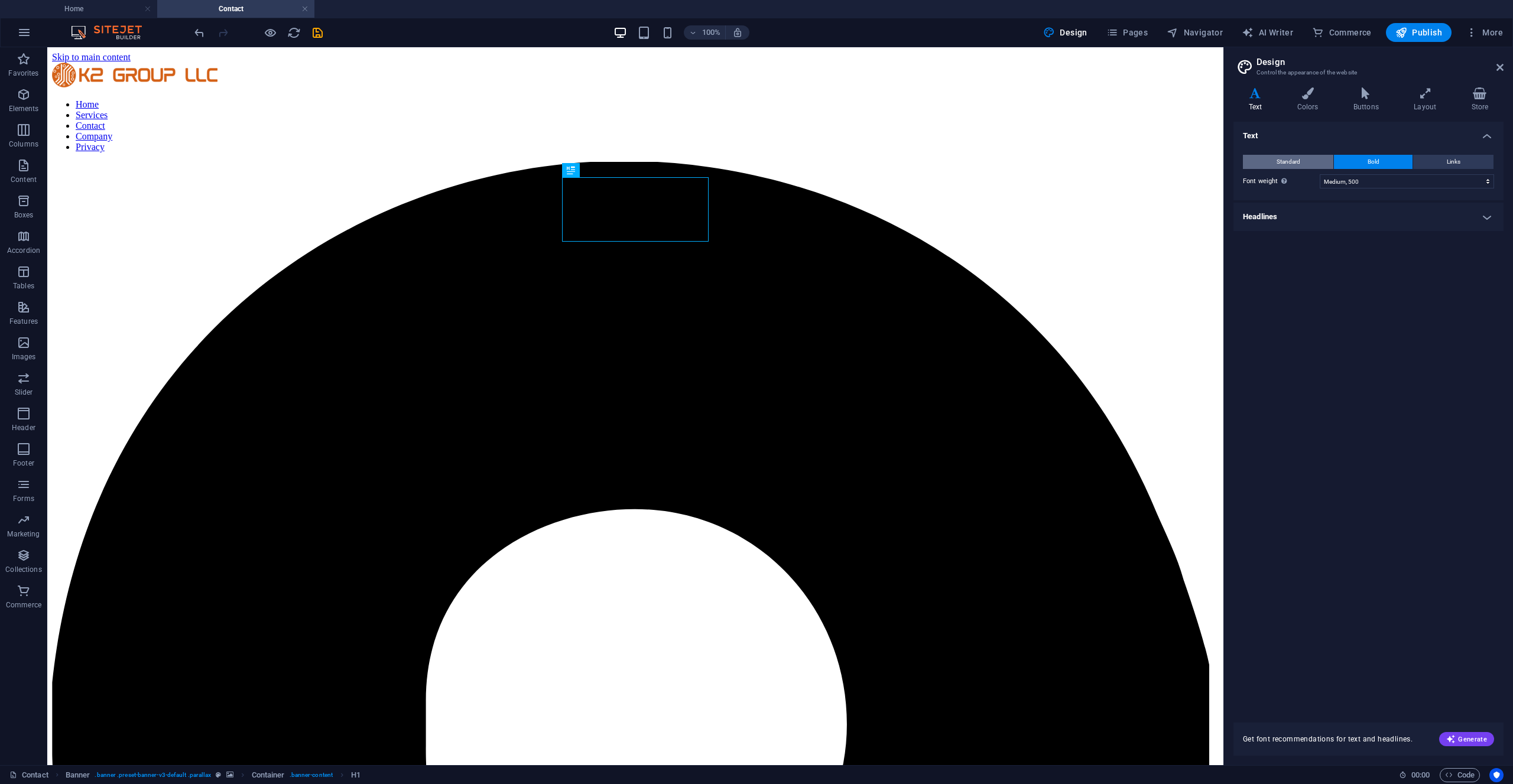
click at [1285, 166] on span "Standard" at bounding box center [1289, 161] width 24 height 14
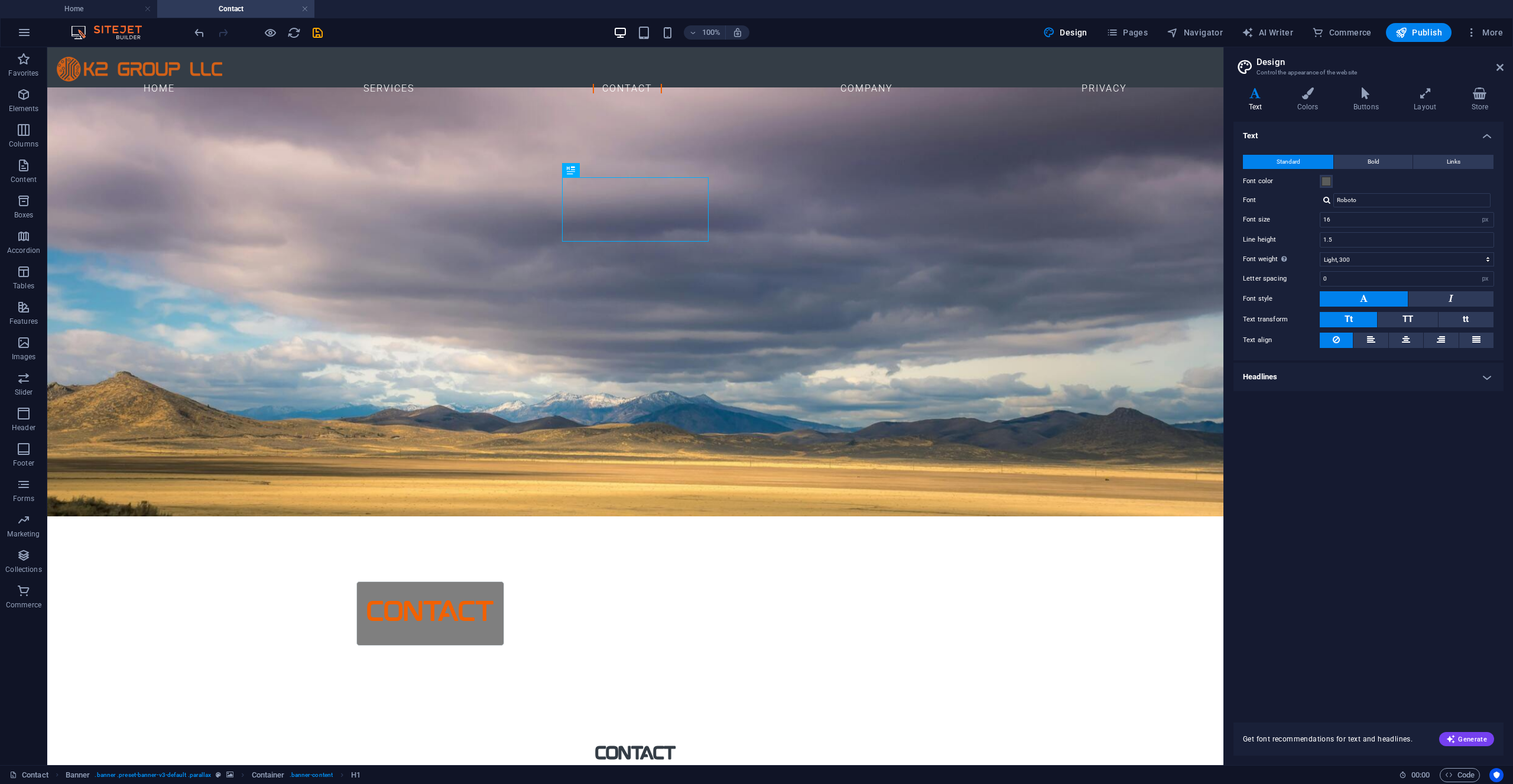
click at [1489, 381] on h4 "Headlines" at bounding box center [1368, 377] width 270 height 29
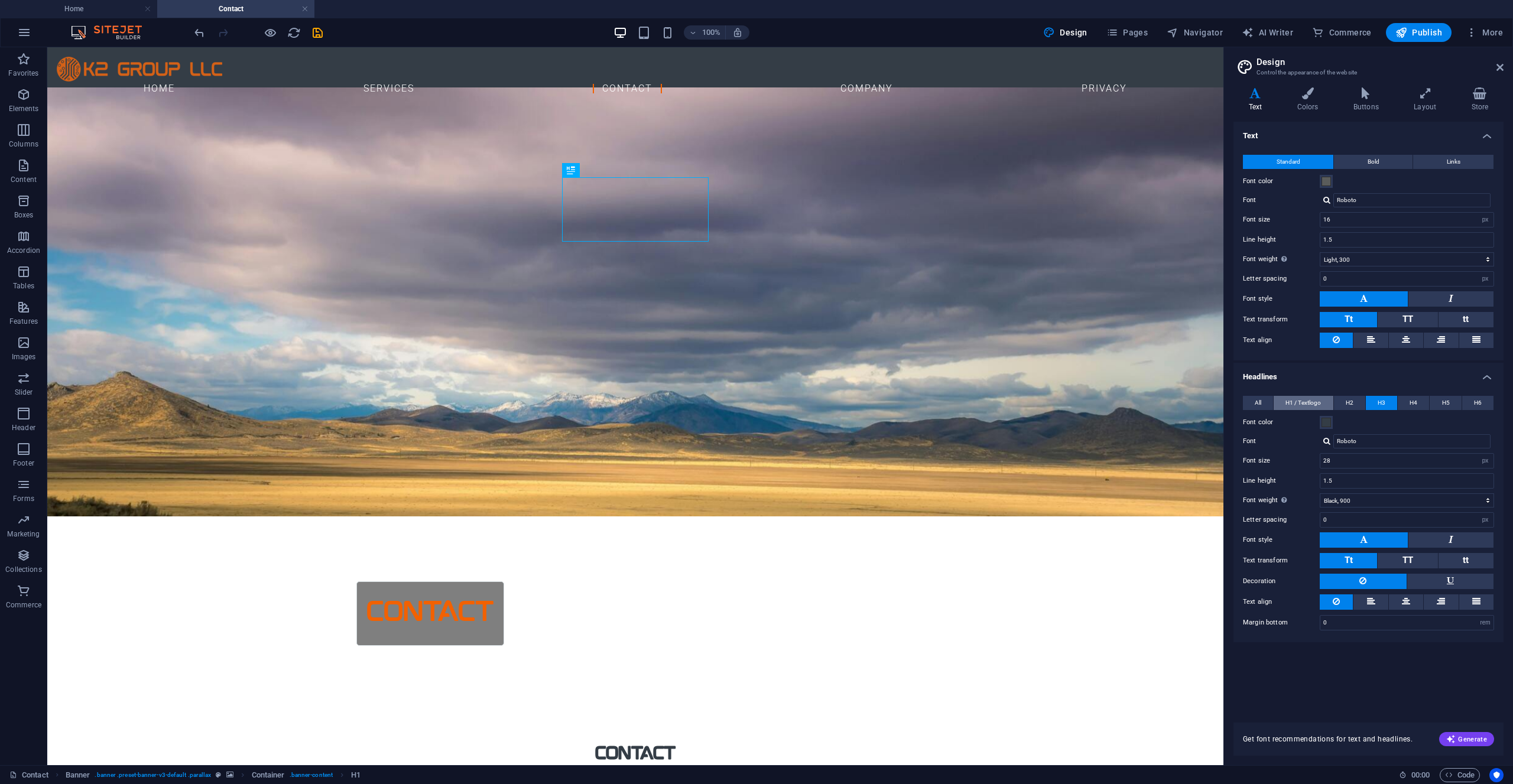
click at [1303, 402] on span "H1 / Textlogo" at bounding box center [1303, 402] width 35 height 14
click at [1354, 441] on input "mokoto.regular q5jo4Q9w0 oX_VNW7uVFTg" at bounding box center [1413, 441] width 158 height 14
type input "Roboto"
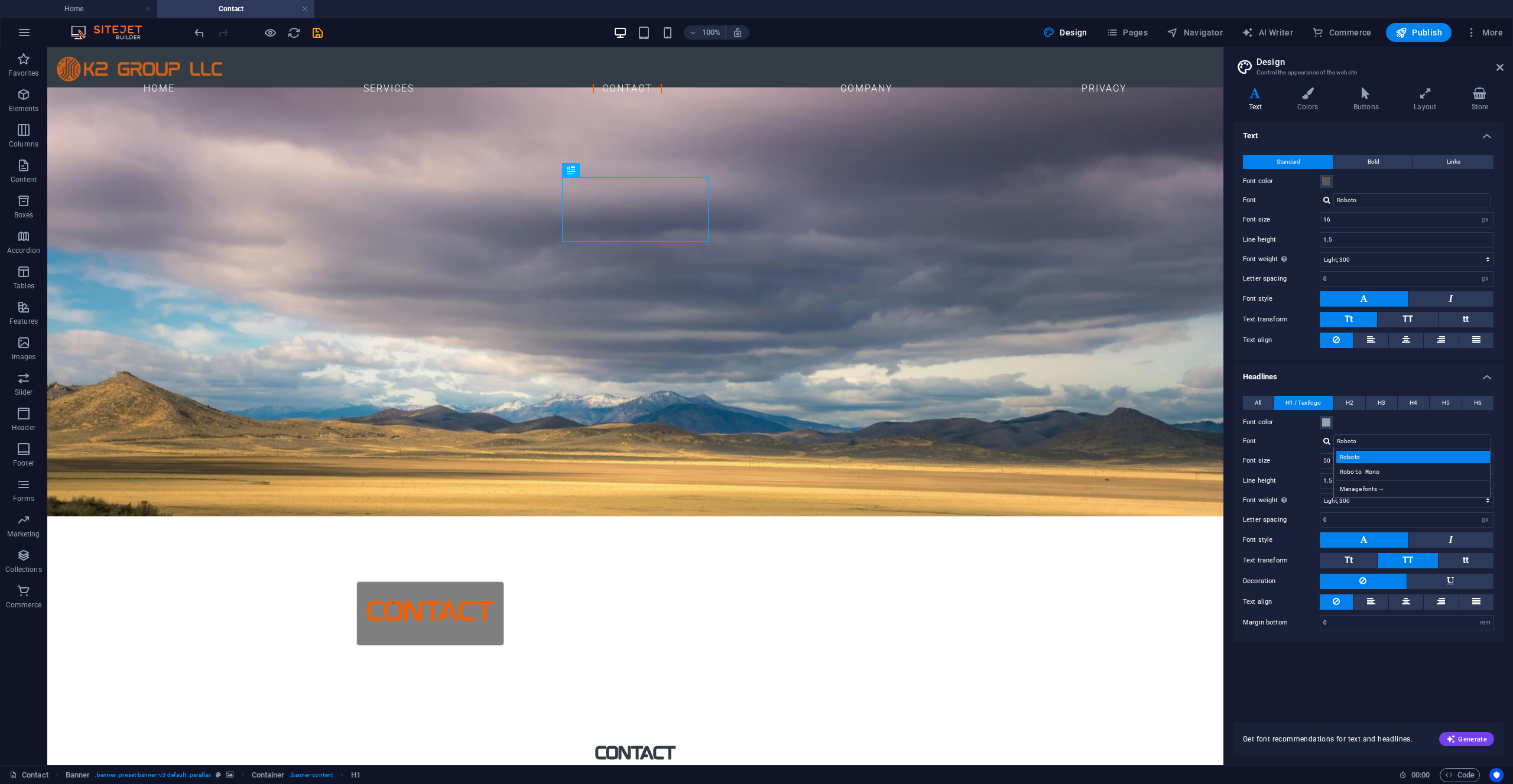
click at [1369, 458] on div "Roboto" at bounding box center [1415, 457] width 156 height 12
click at [1349, 402] on span "H2" at bounding box center [1350, 402] width 7 height 14
click at [1349, 442] on input "mokoto.regular q5jo4Q9w0 oX_VNW7uVFTg" at bounding box center [1413, 441] width 158 height 14
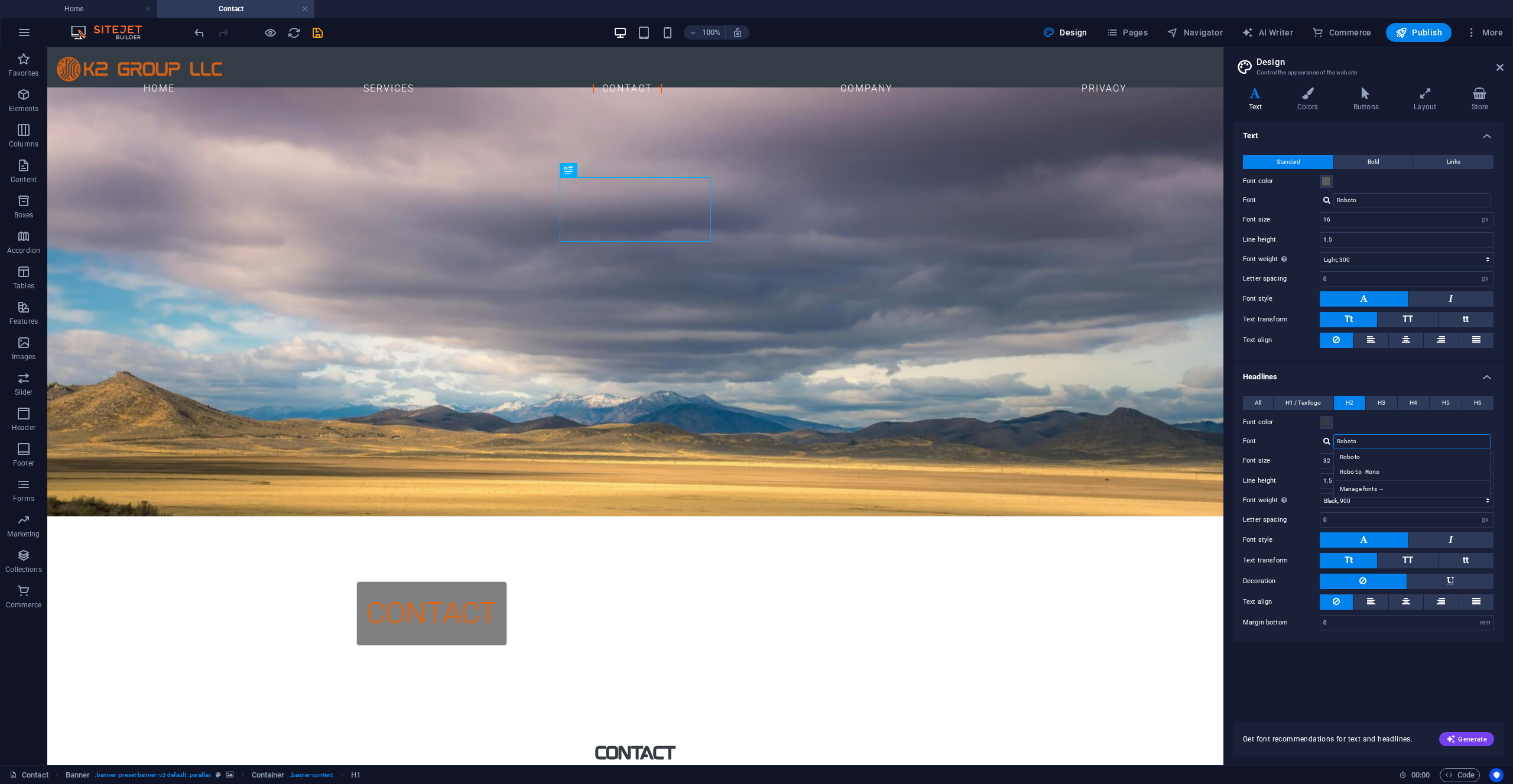
type input "Roboto"
click at [1349, 461] on div "Roboto" at bounding box center [1415, 457] width 156 height 12
click at [1387, 406] on button "H3" at bounding box center [1382, 402] width 32 height 14
click at [1414, 401] on span "H4" at bounding box center [1414, 402] width 7 height 14
click at [1446, 402] on span "H5" at bounding box center [1446, 402] width 7 height 14
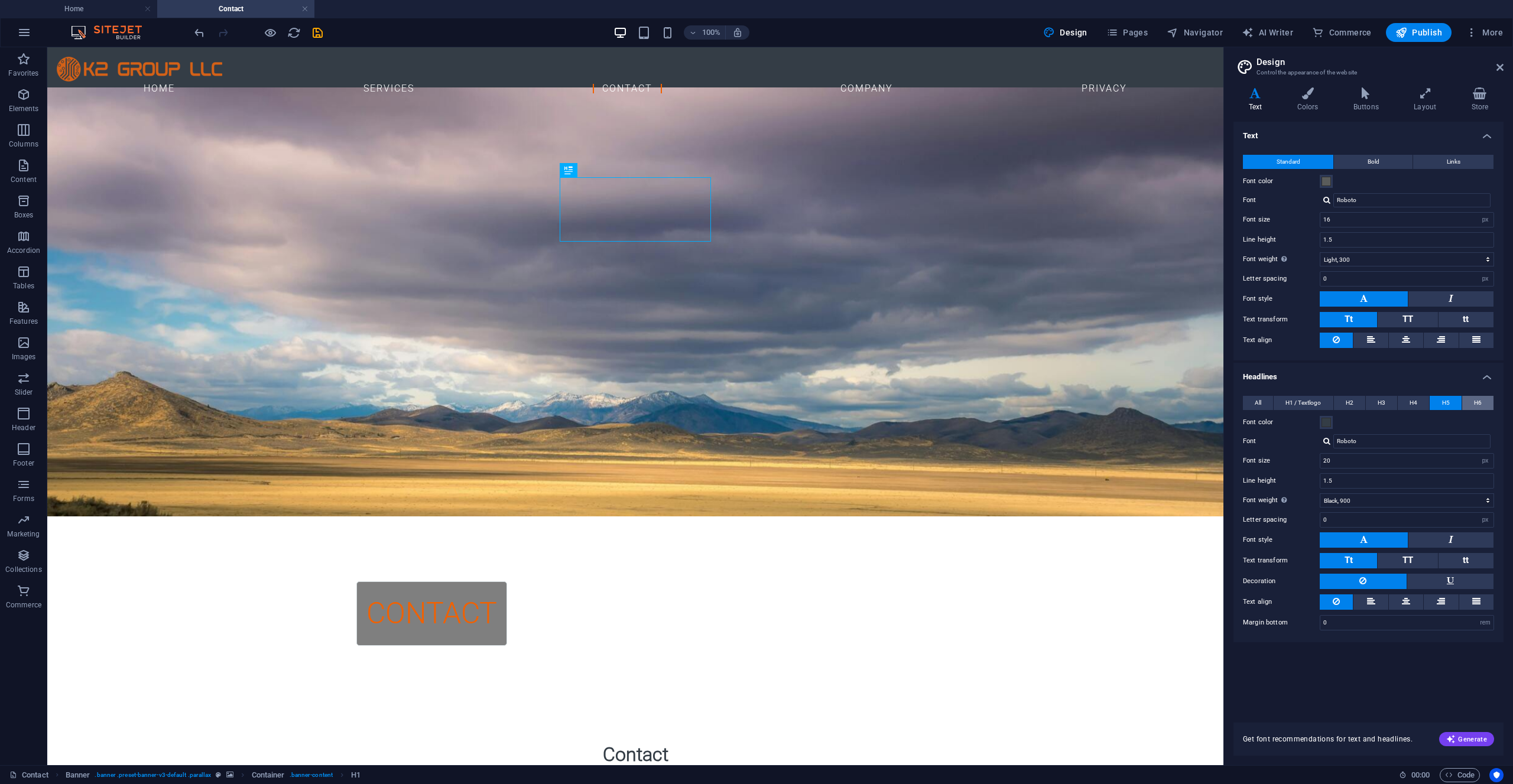
click at [1476, 404] on span "H6" at bounding box center [1478, 402] width 7 height 14
click at [1503, 70] on icon at bounding box center [1501, 68] width 7 height 9
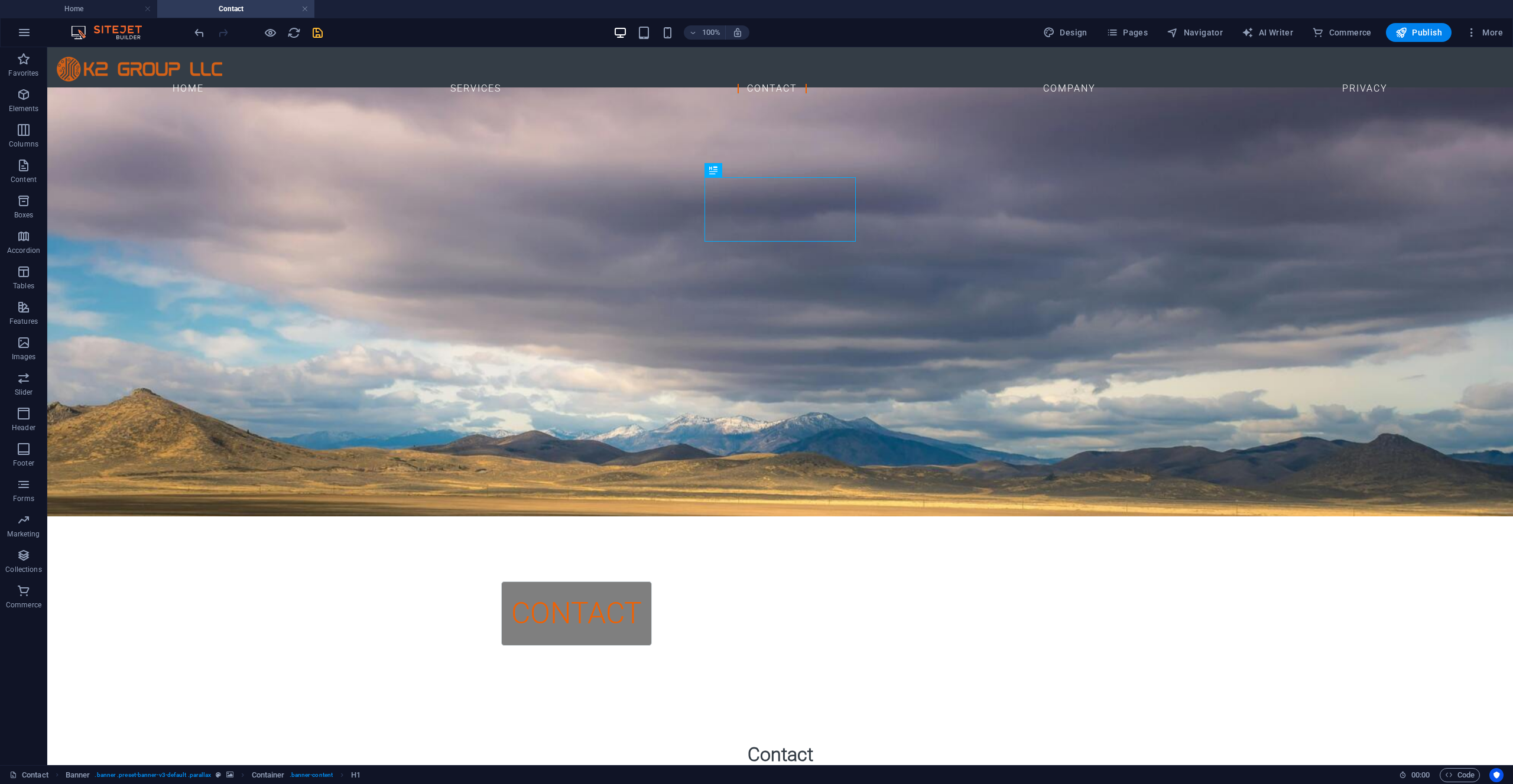
click at [320, 32] on icon "save" at bounding box center [317, 32] width 14 height 14
click at [320, 32] on div at bounding box center [258, 32] width 133 height 19
checkbox input "false"
click at [79, 6] on h4 "Home" at bounding box center [79, 9] width 158 height 13
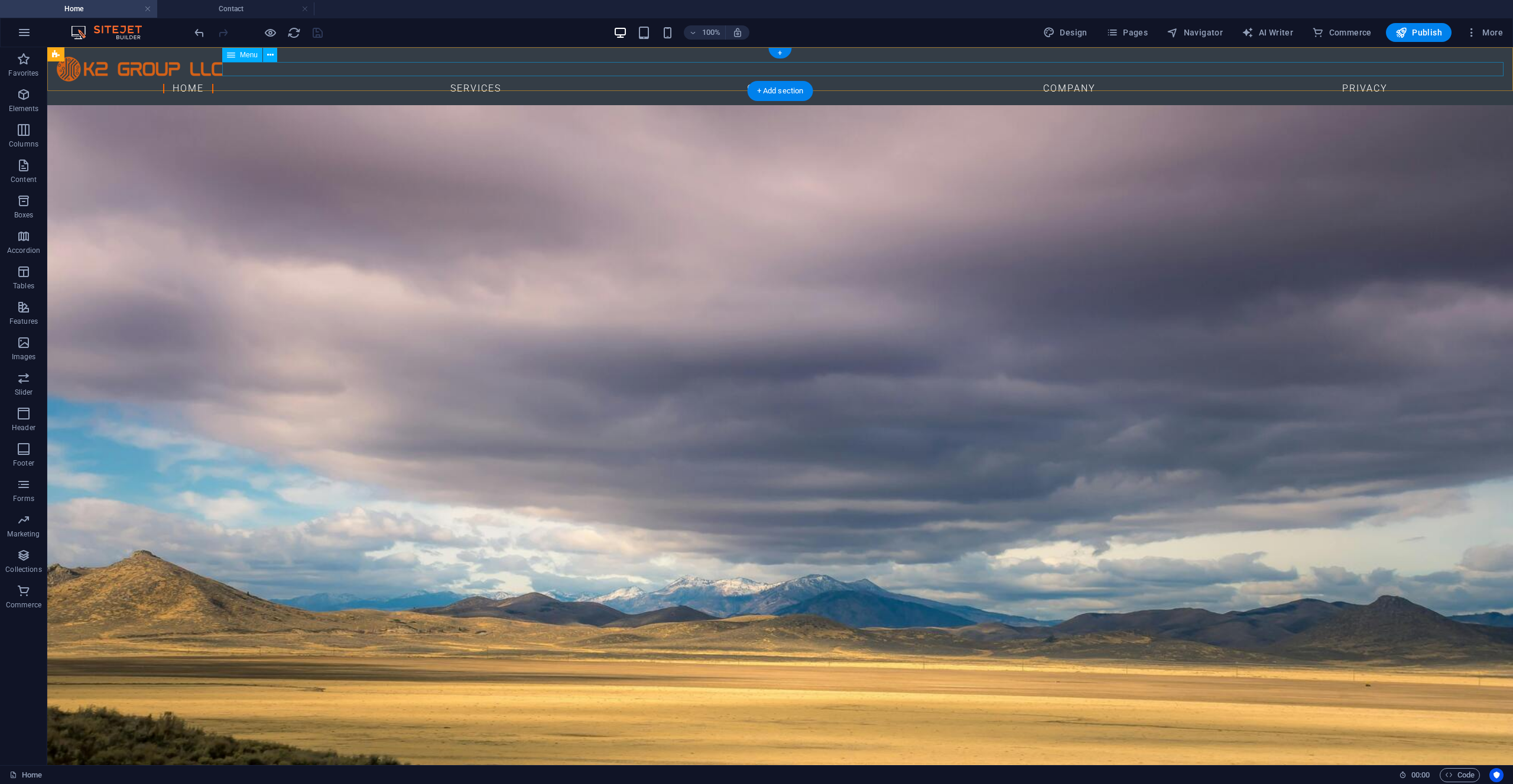
click at [438, 82] on nav "Home Services Contact Company Privacy" at bounding box center [780, 88] width 1447 height 14
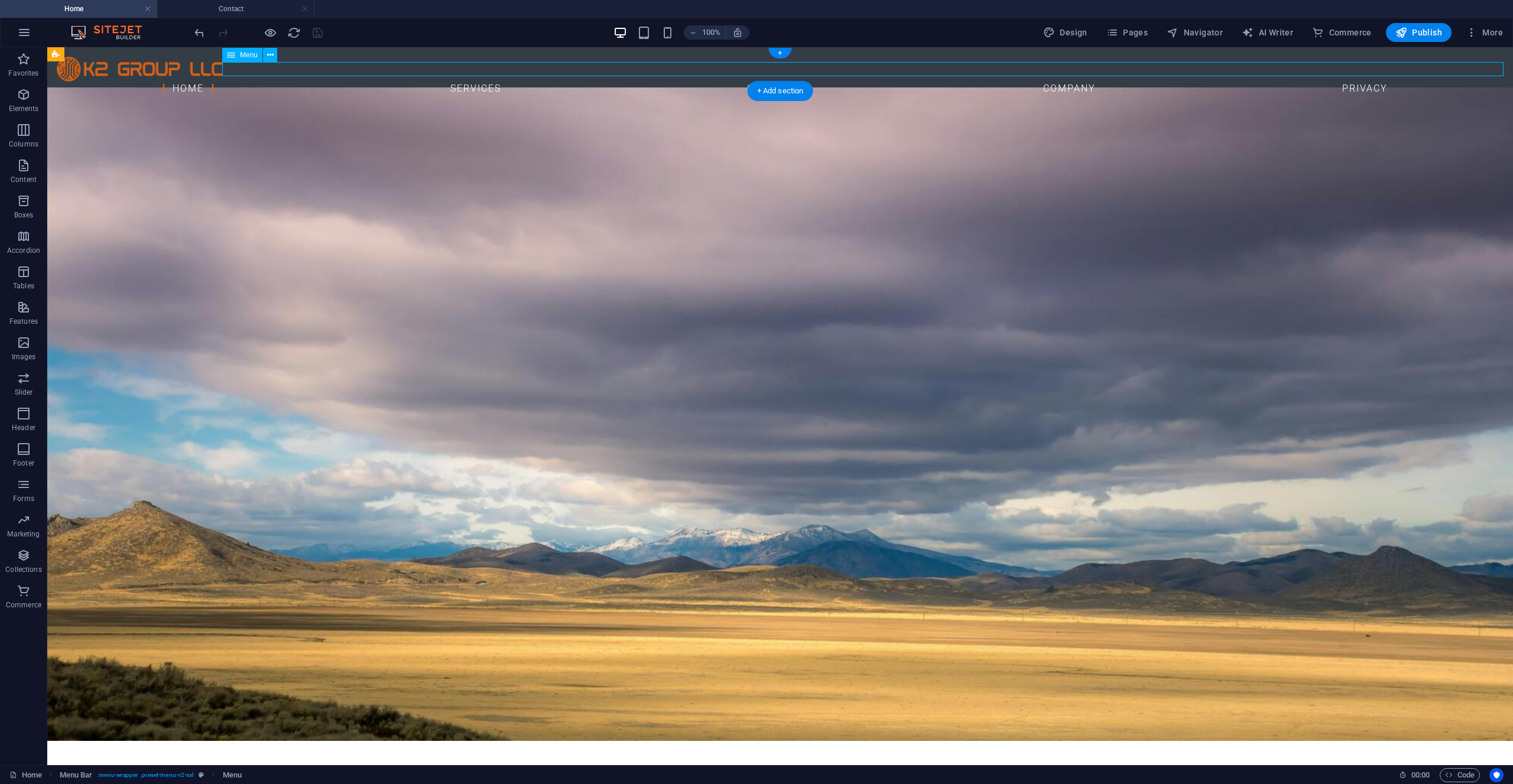
select select
select select "1"
select select
select select "2"
select select
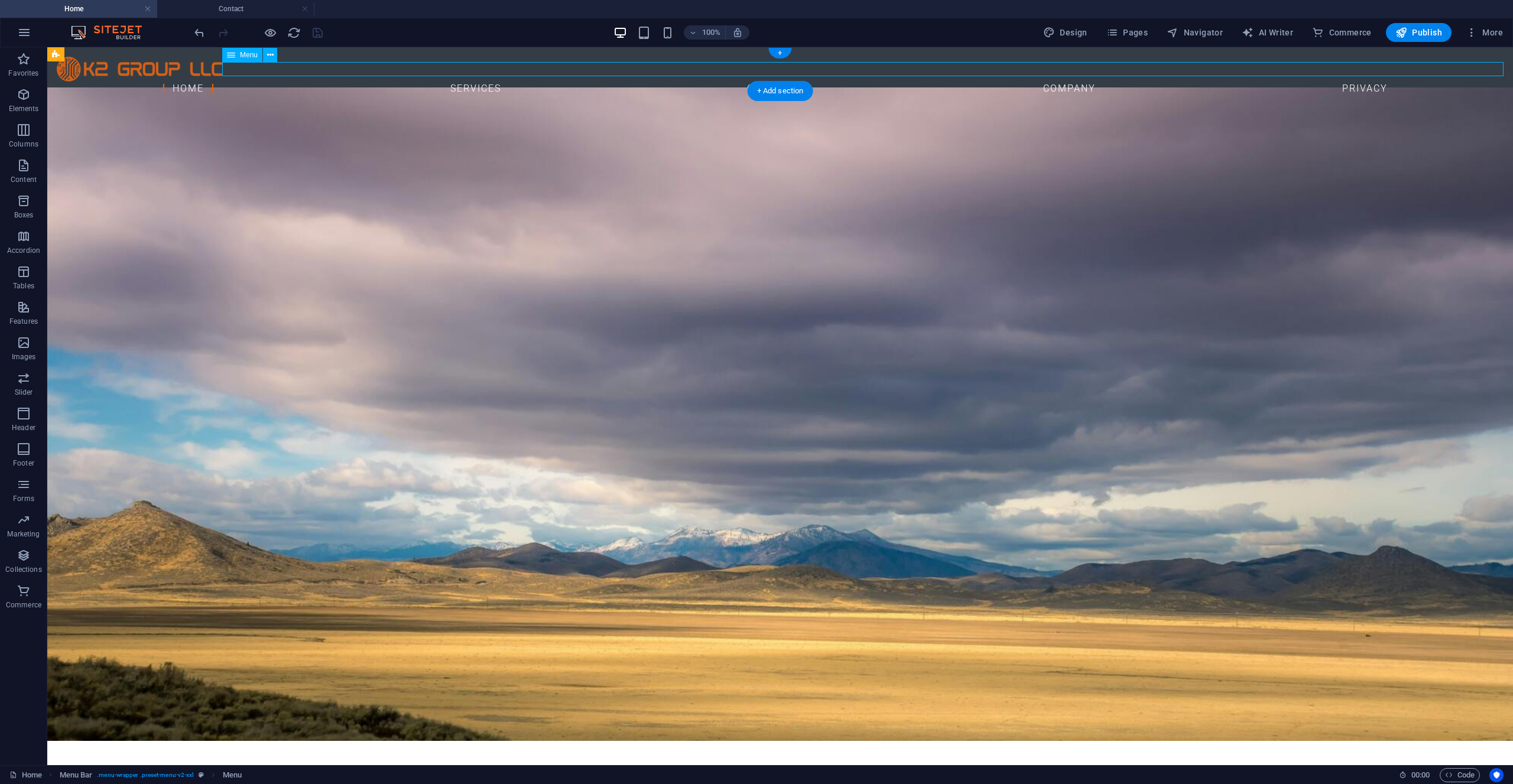
select select "3"
select select
select select "5"
select select
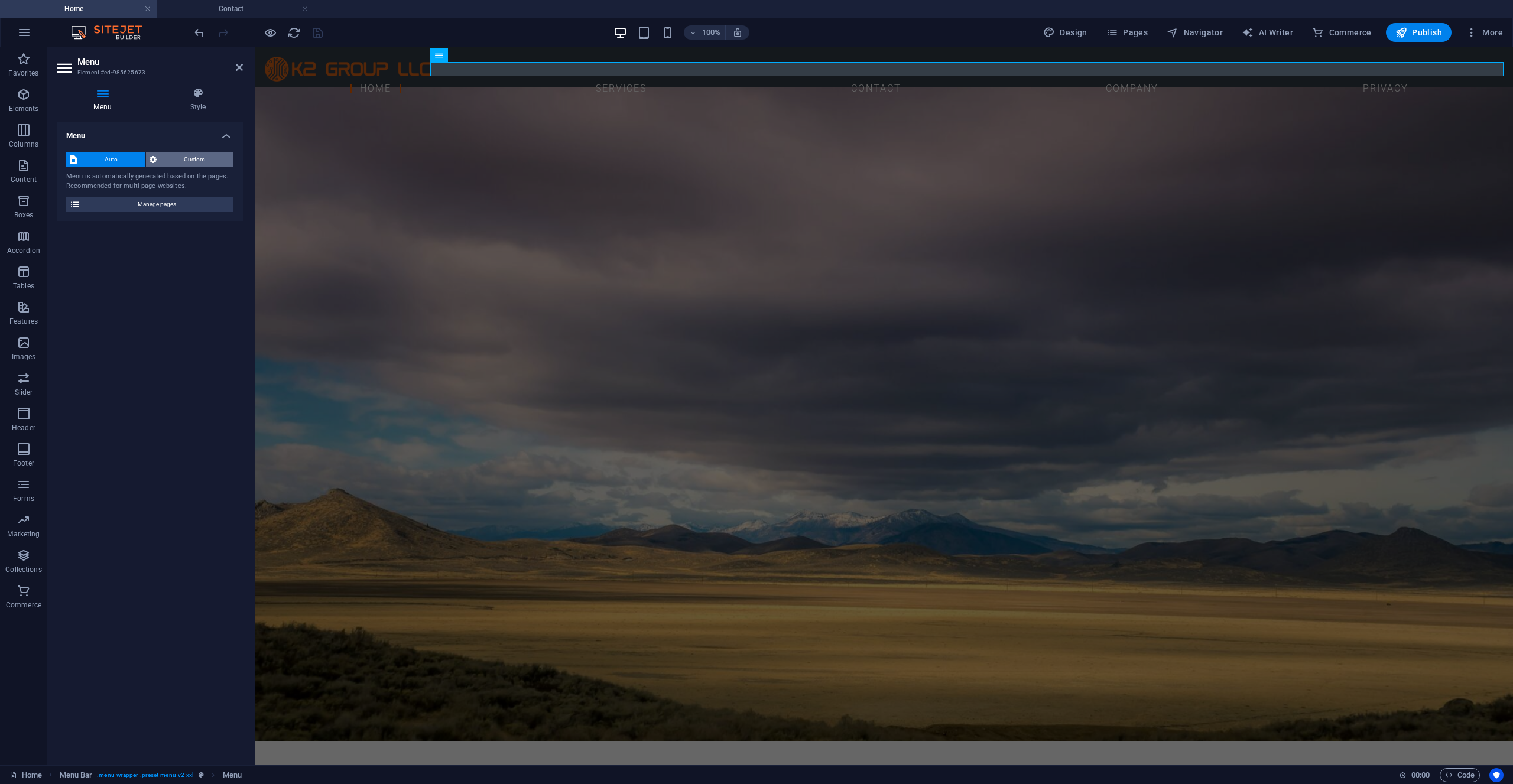
click at [186, 158] on span "Custom" at bounding box center [195, 159] width 70 height 14
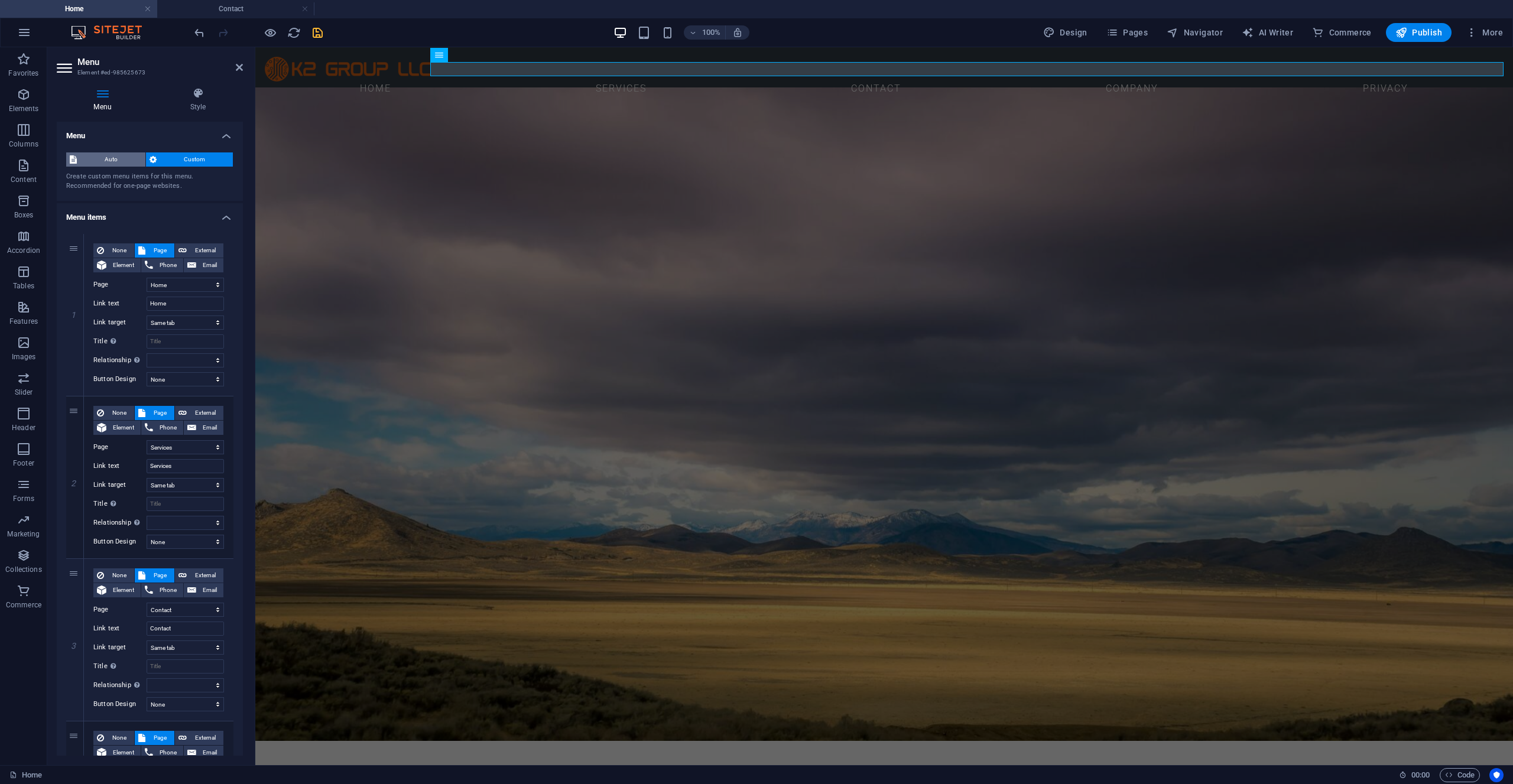
click at [118, 159] on span "Auto" at bounding box center [111, 159] width 61 height 14
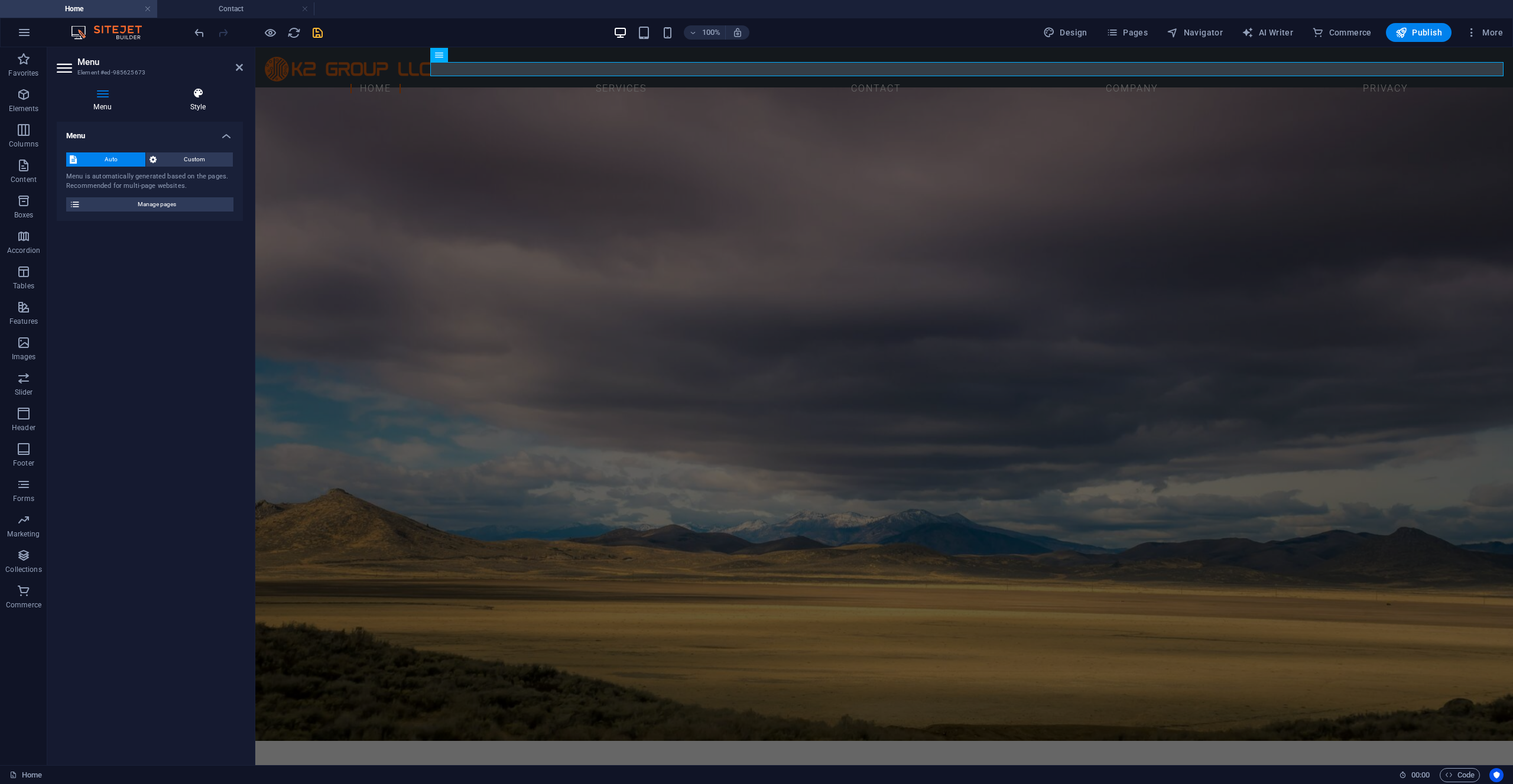
click at [200, 102] on h4 "Style" at bounding box center [197, 99] width 90 height 25
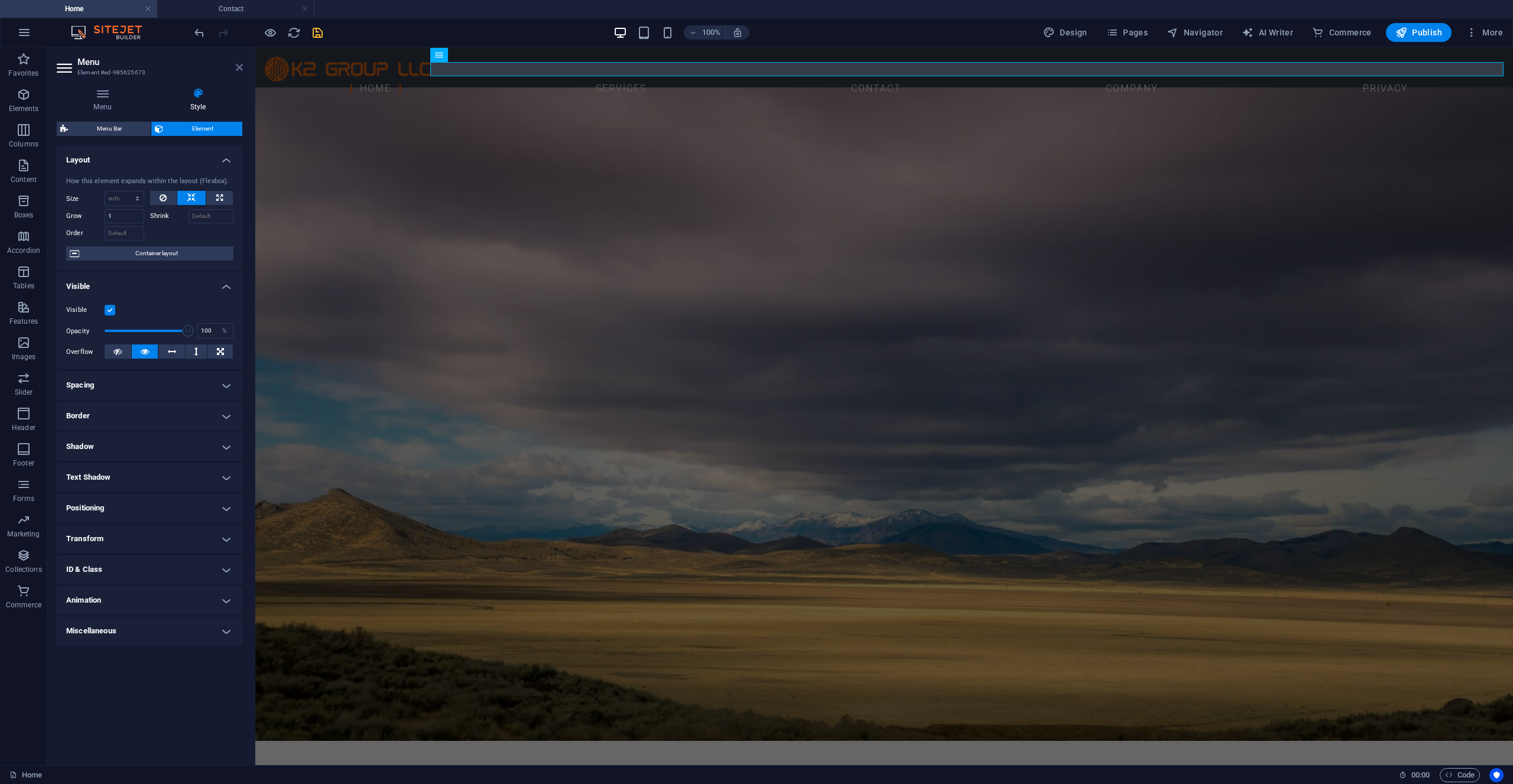
click at [239, 70] on icon at bounding box center [239, 68] width 7 height 9
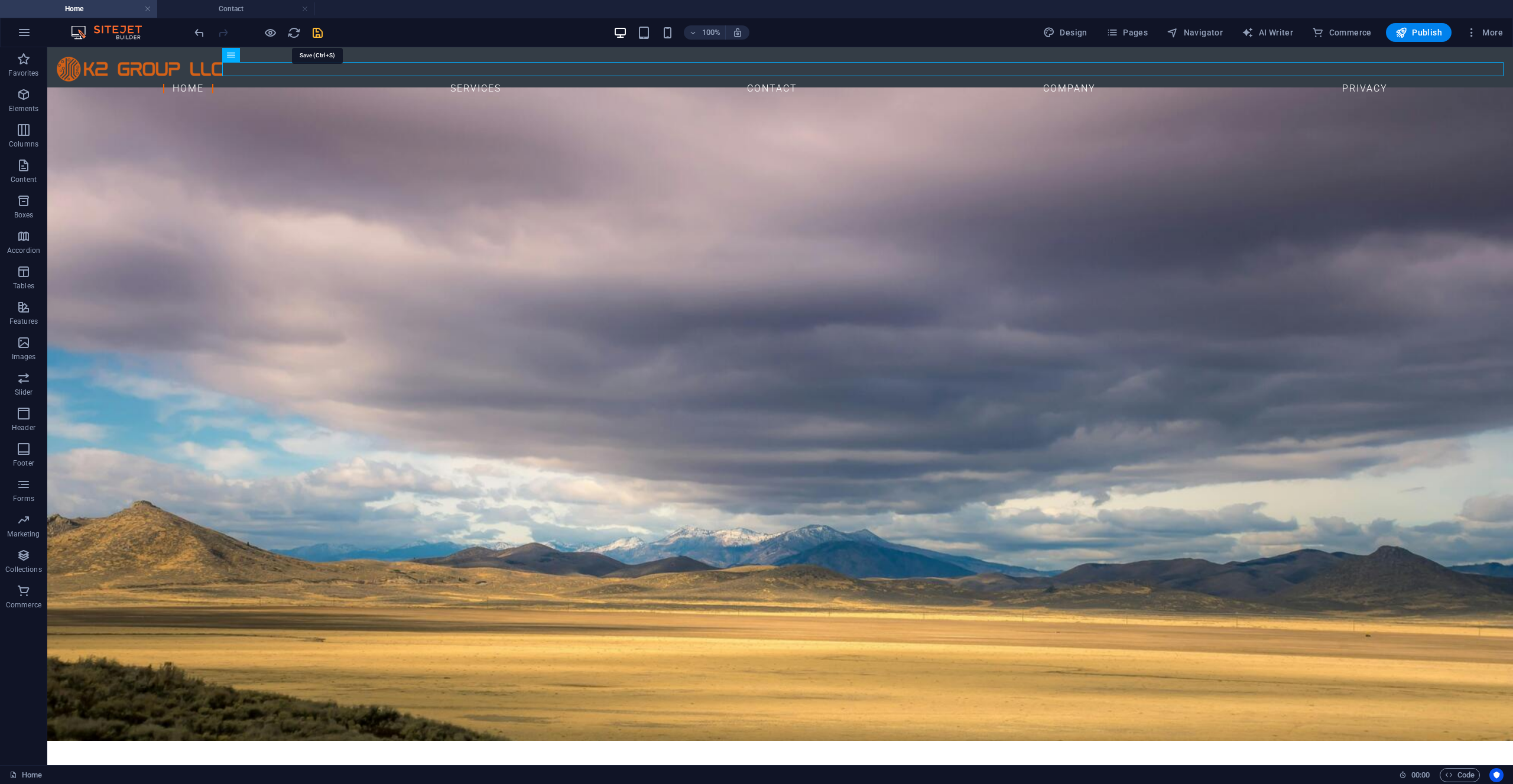
click at [317, 35] on icon "save" at bounding box center [317, 32] width 14 height 14
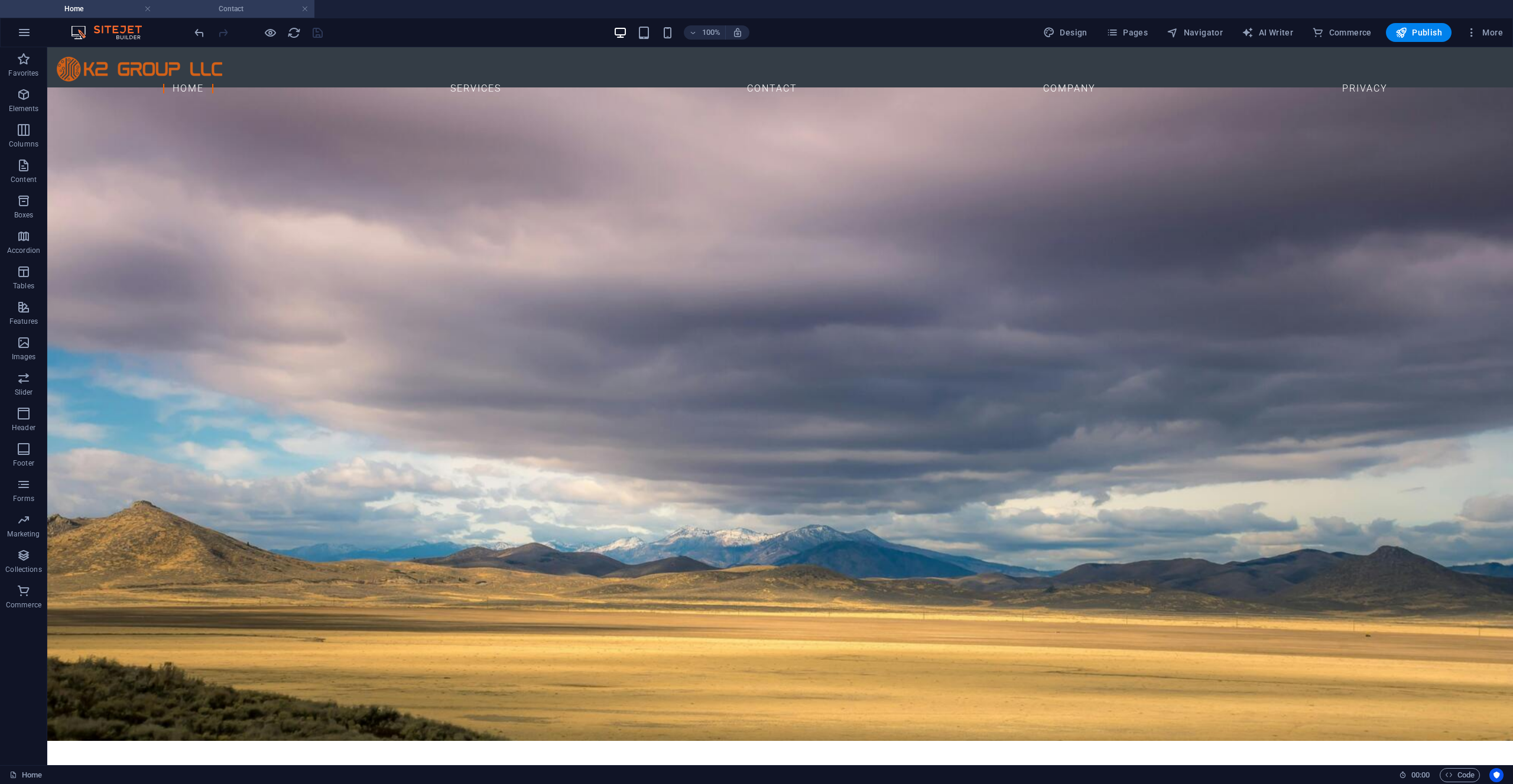
click at [242, 10] on h4 "Contact" at bounding box center [236, 9] width 158 height 13
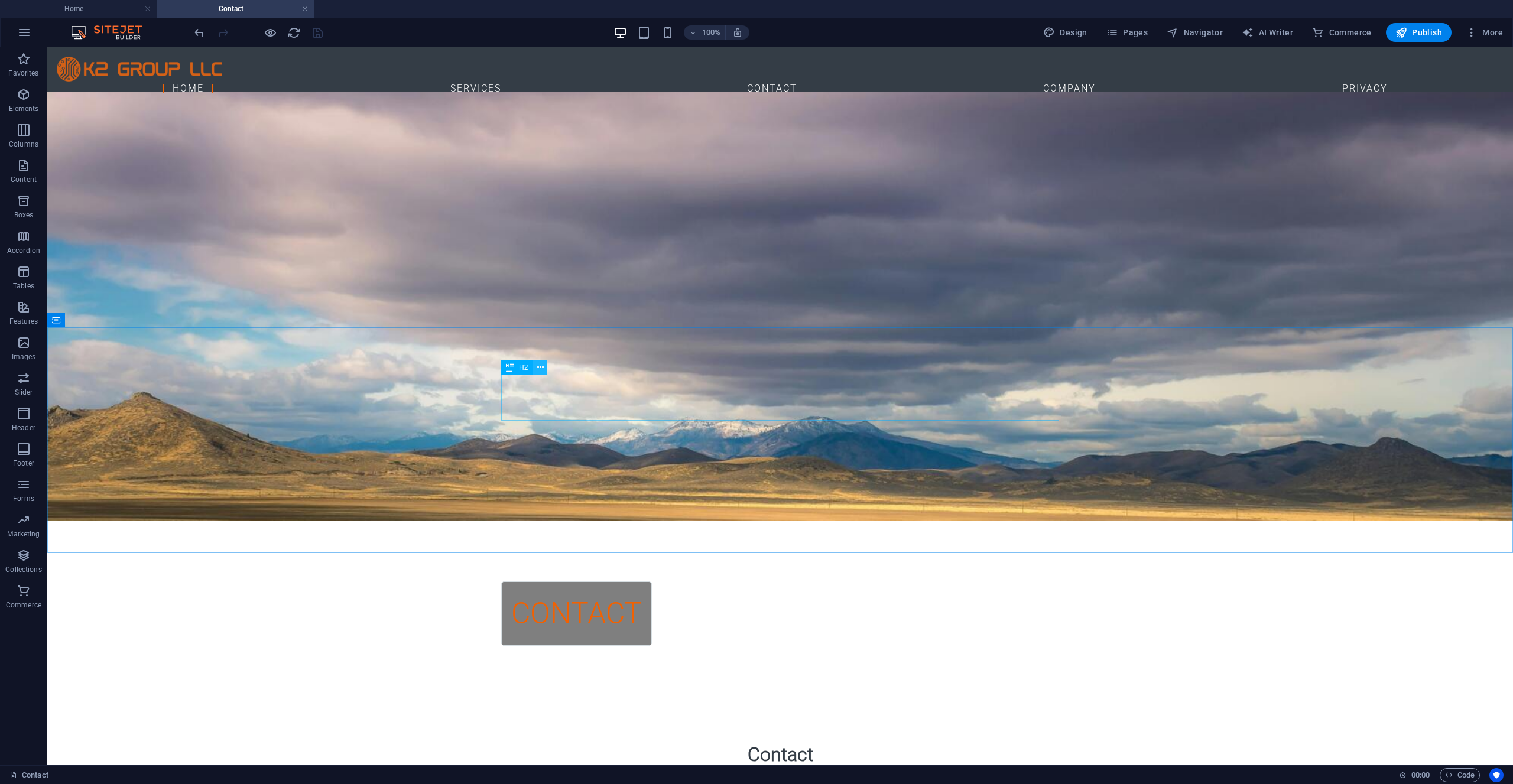
click at [542, 370] on icon at bounding box center [540, 367] width 6 height 12
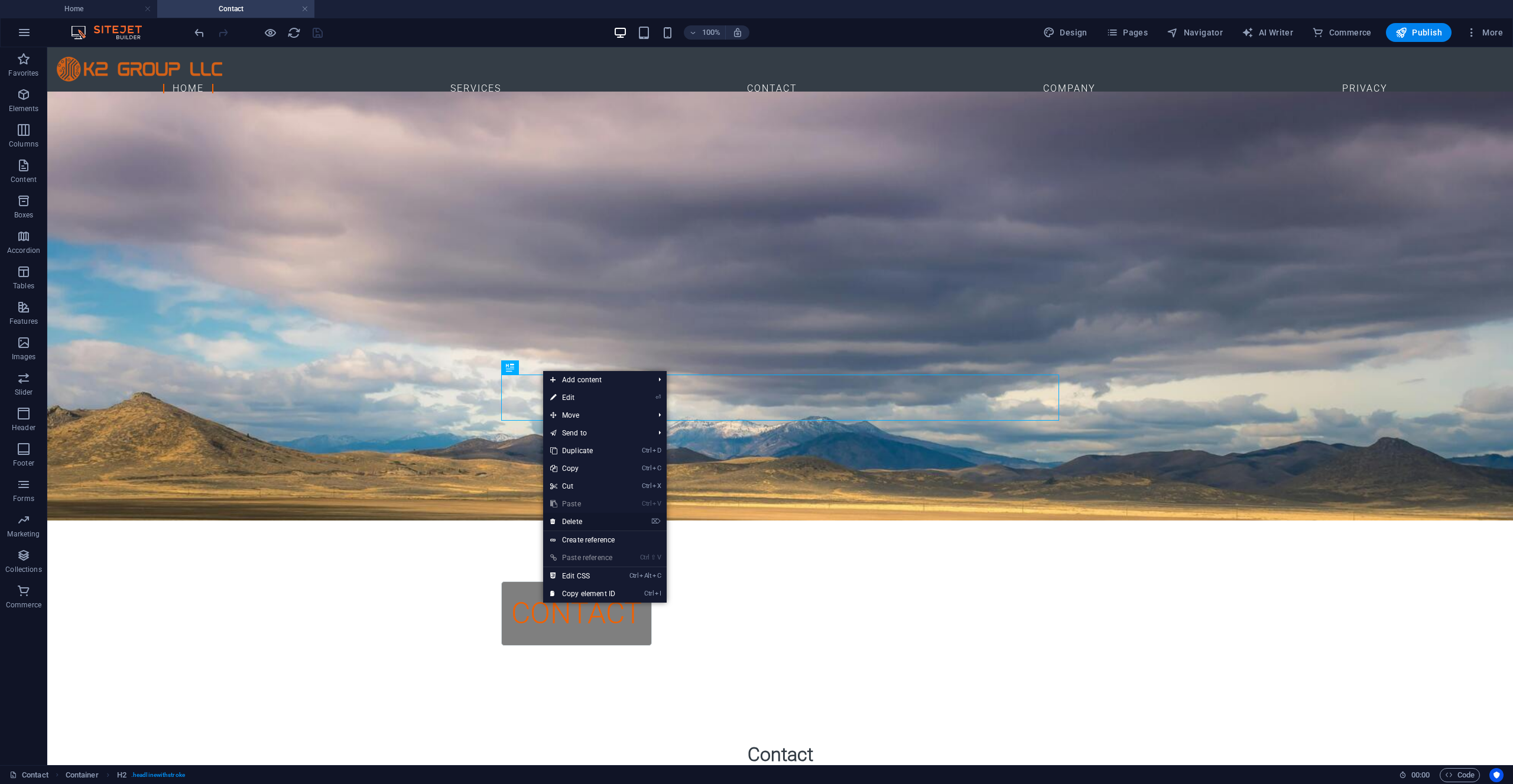
click at [581, 521] on link "⌦ Delete" at bounding box center [582, 521] width 79 height 18
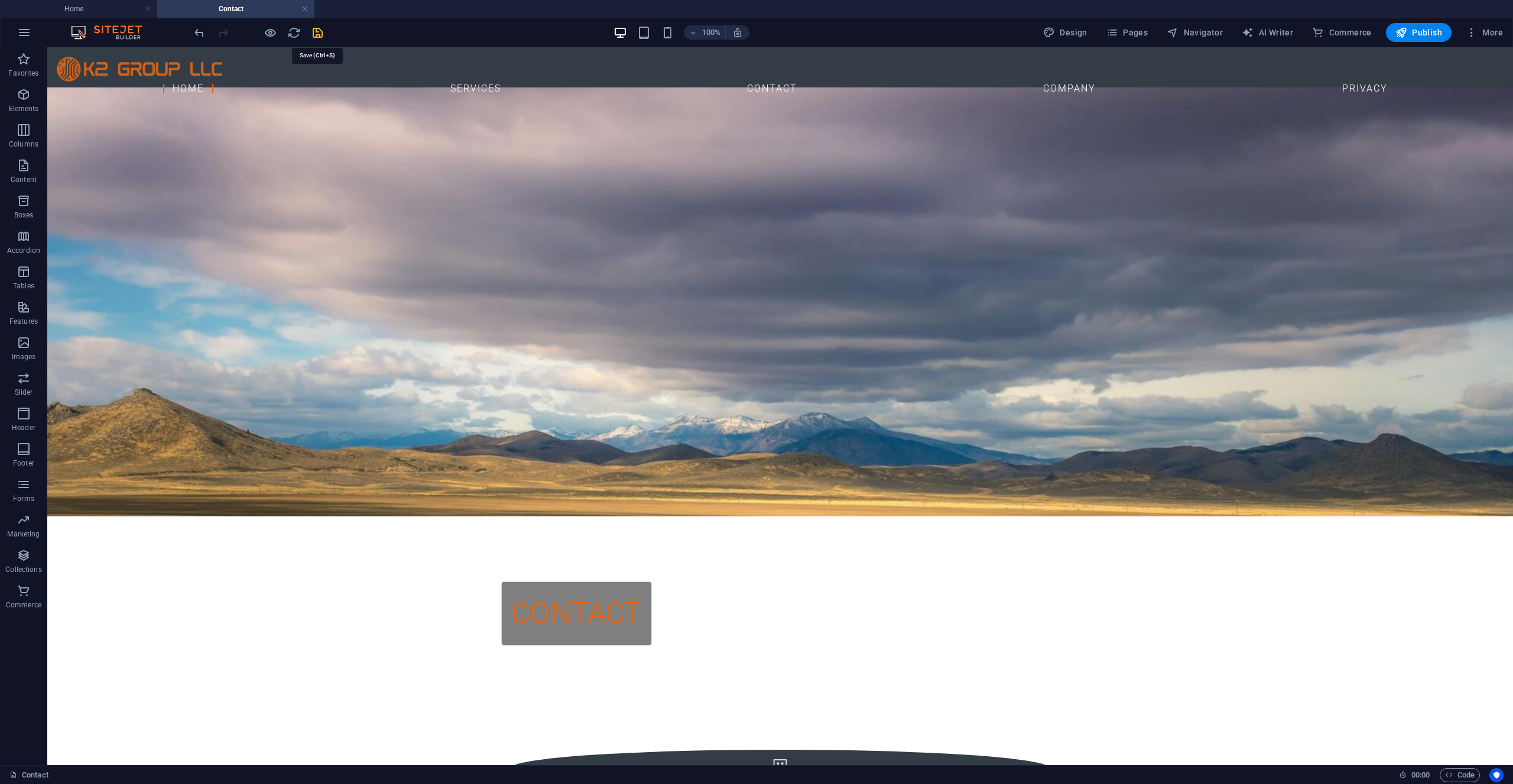
click at [319, 38] on icon "save" at bounding box center [317, 32] width 14 height 14
checkbox input "false"
click at [1124, 32] on span "Pages" at bounding box center [1127, 32] width 42 height 12
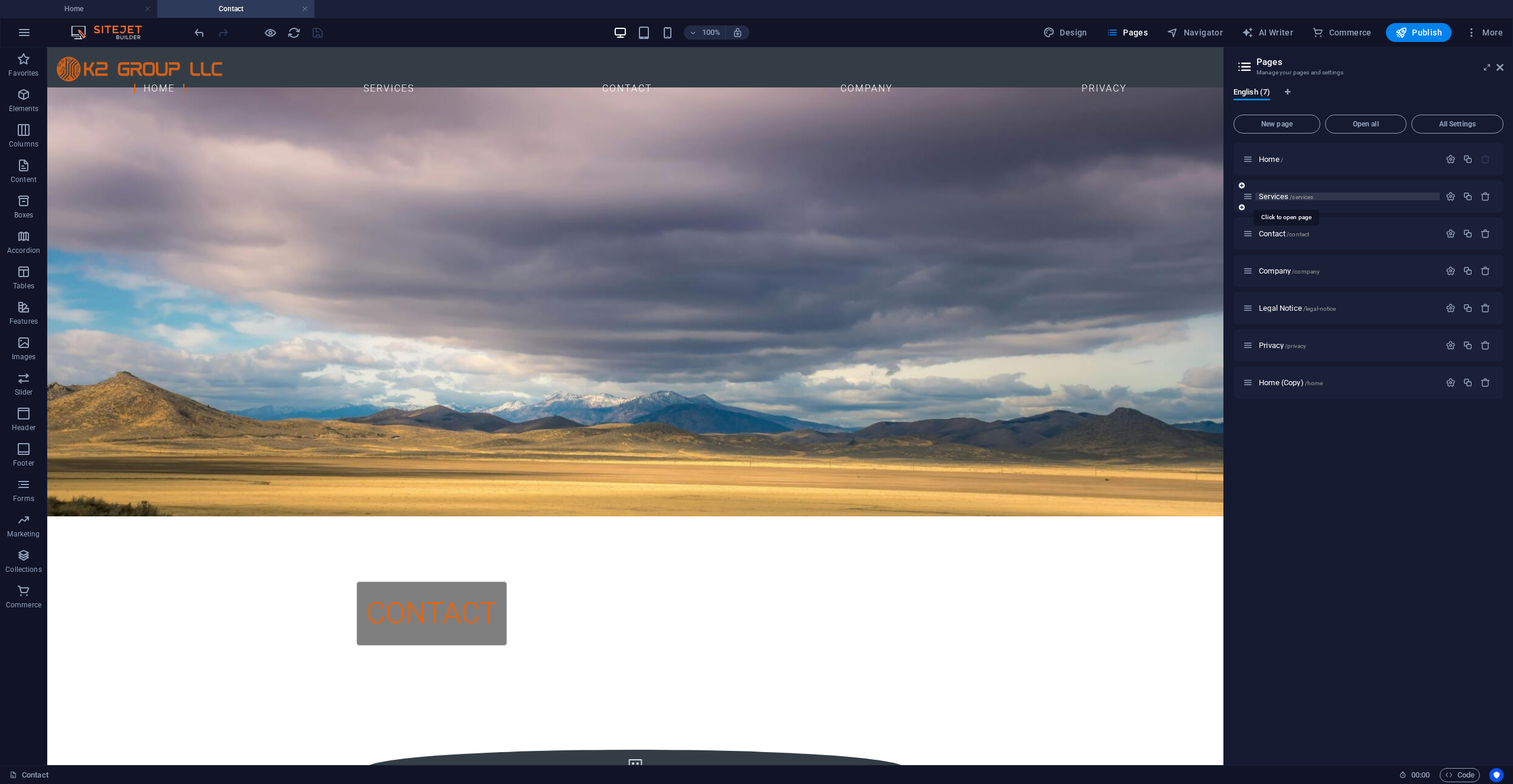
click at [1270, 195] on span "Services /services" at bounding box center [1286, 196] width 55 height 9
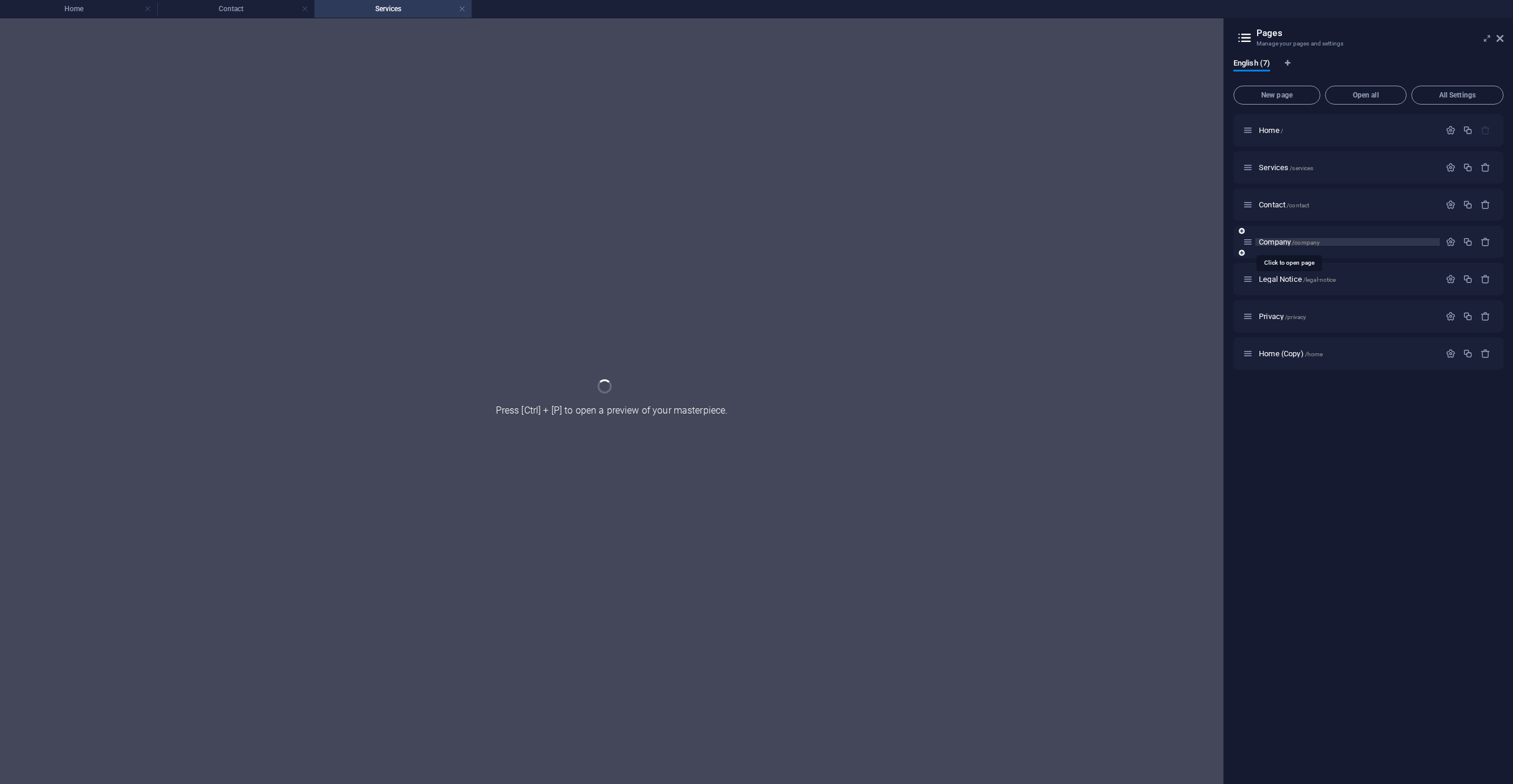
click at [1278, 244] on span "Company /company" at bounding box center [1290, 242] width 61 height 9
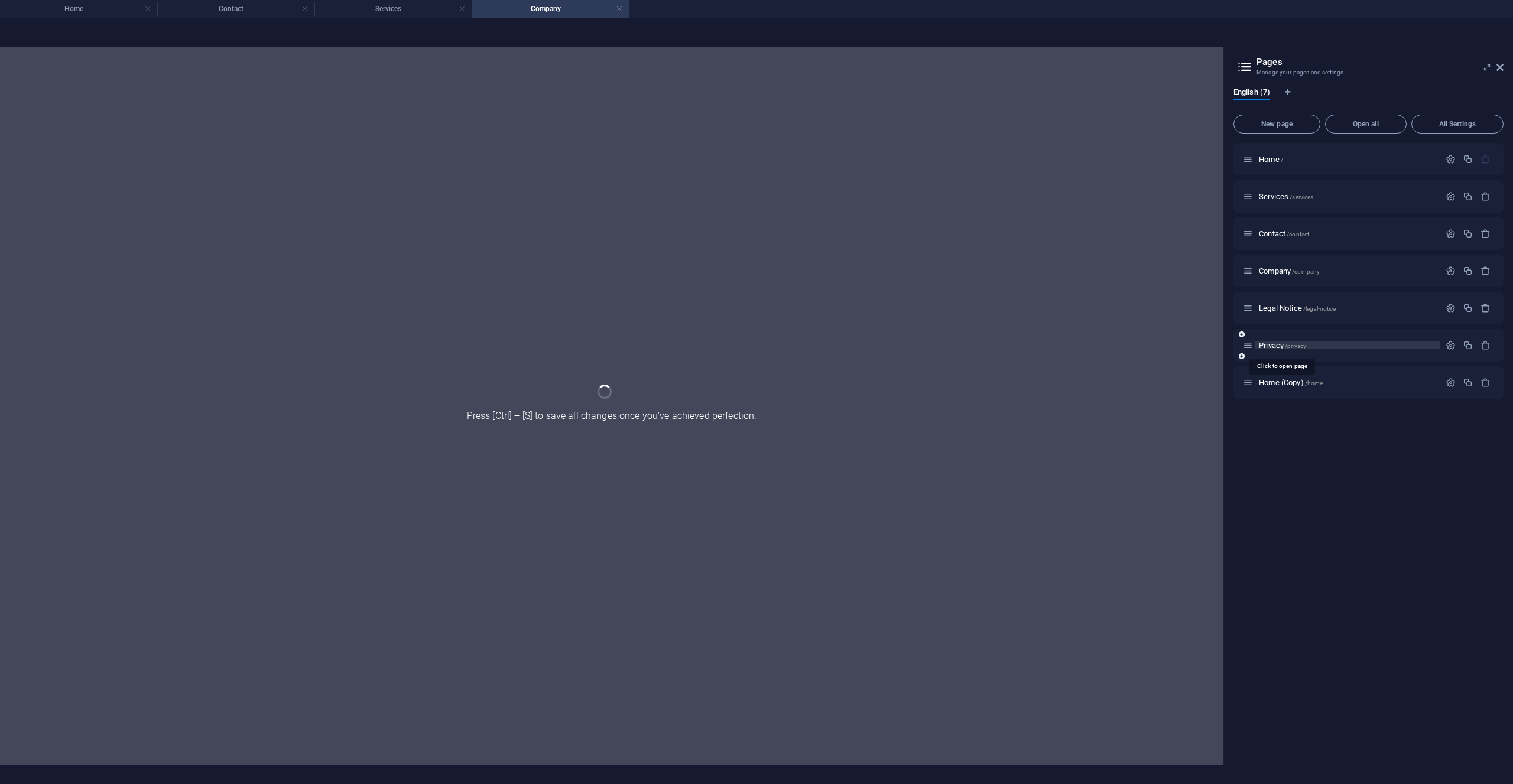
click at [1273, 343] on span "Privacy /privacy" at bounding box center [1282, 346] width 47 height 9
click at [1273, 366] on div "Home (Copy) /home" at bounding box center [1368, 382] width 270 height 32
click at [1502, 69] on icon at bounding box center [1501, 68] width 7 height 9
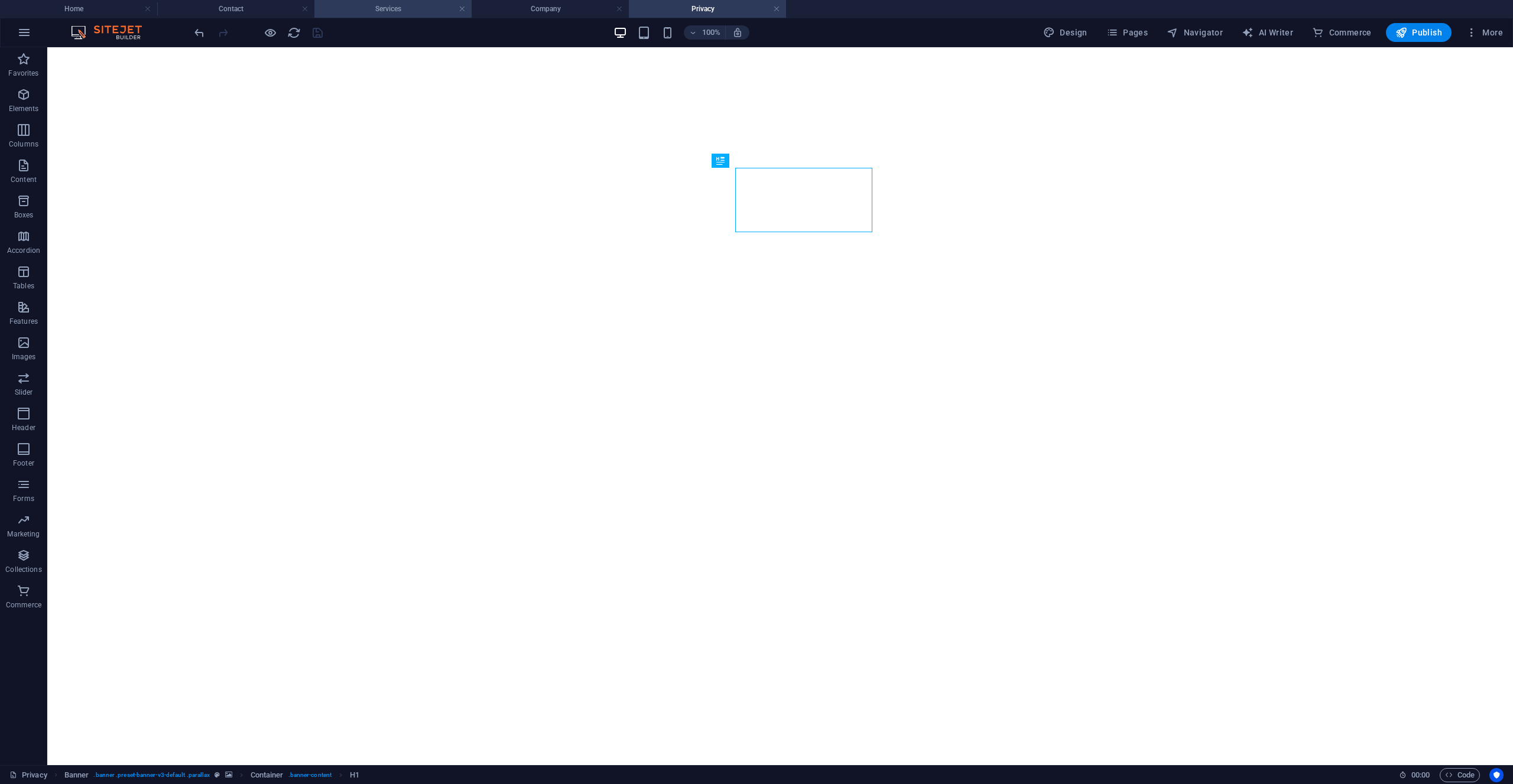
click at [387, 12] on h4 "Services" at bounding box center [393, 9] width 158 height 13
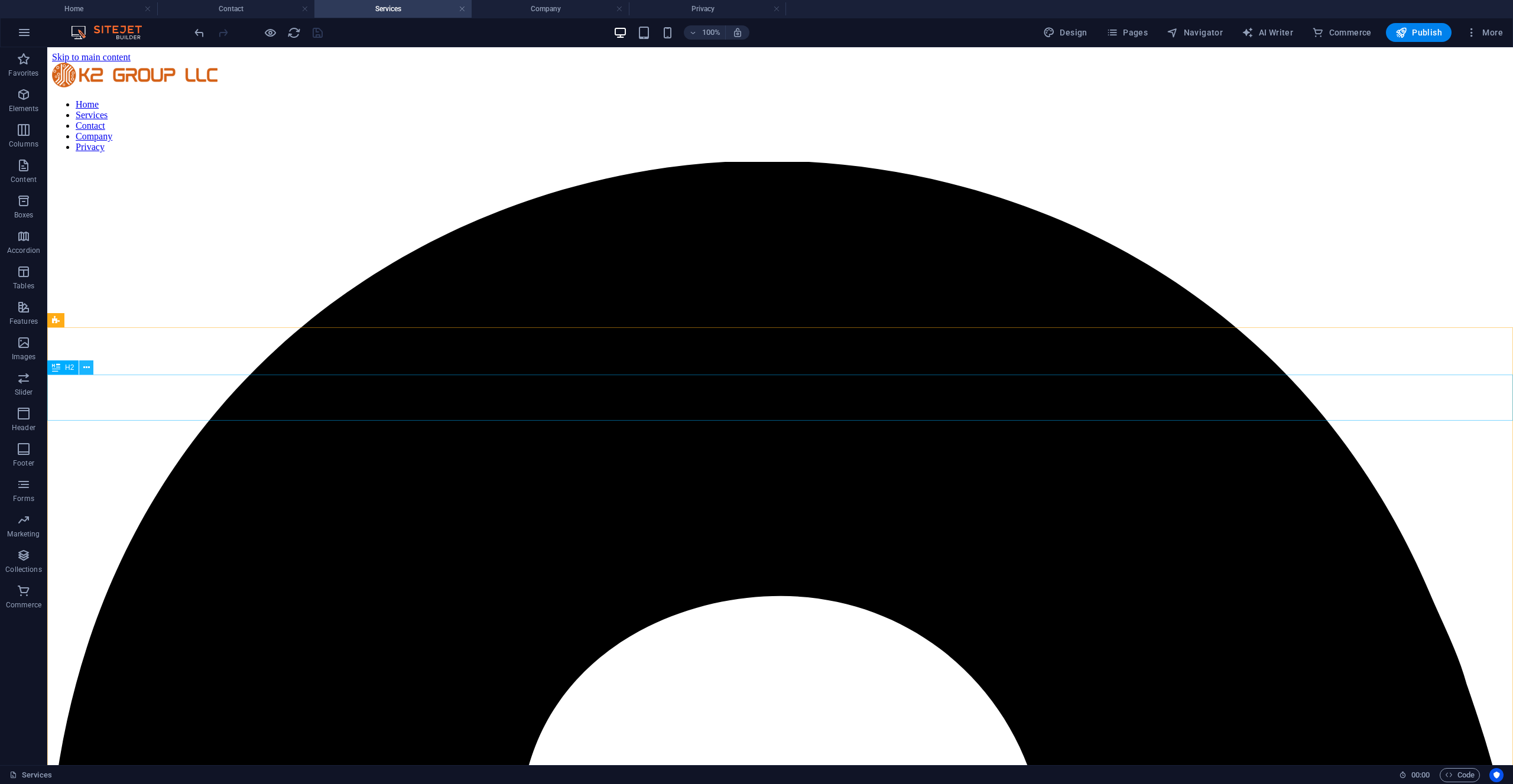
click at [87, 370] on icon at bounding box center [86, 367] width 6 height 12
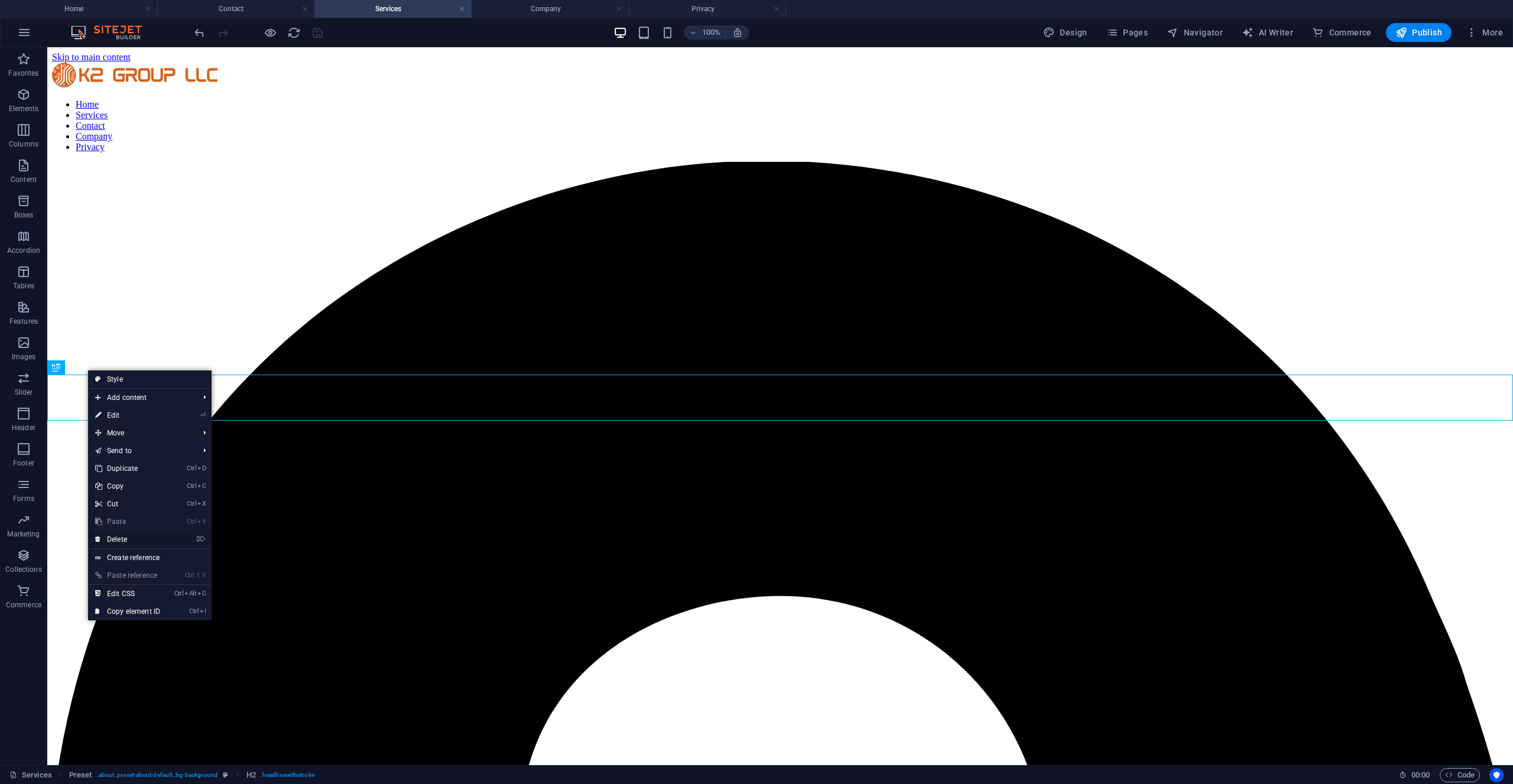
click at [134, 540] on link "⌦ Delete" at bounding box center [127, 539] width 79 height 18
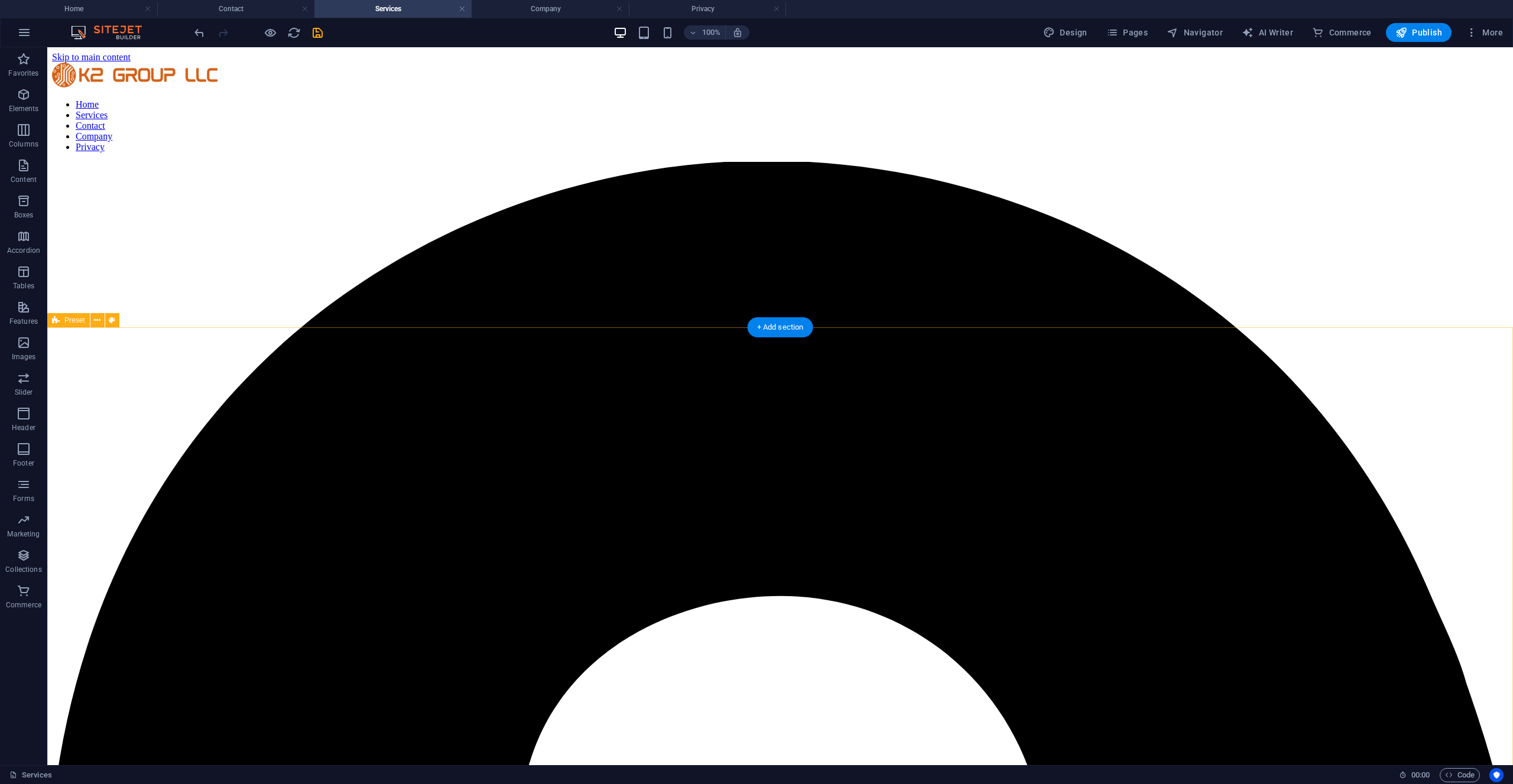
click at [129, 85] on icon at bounding box center [129, 83] width 6 height 12
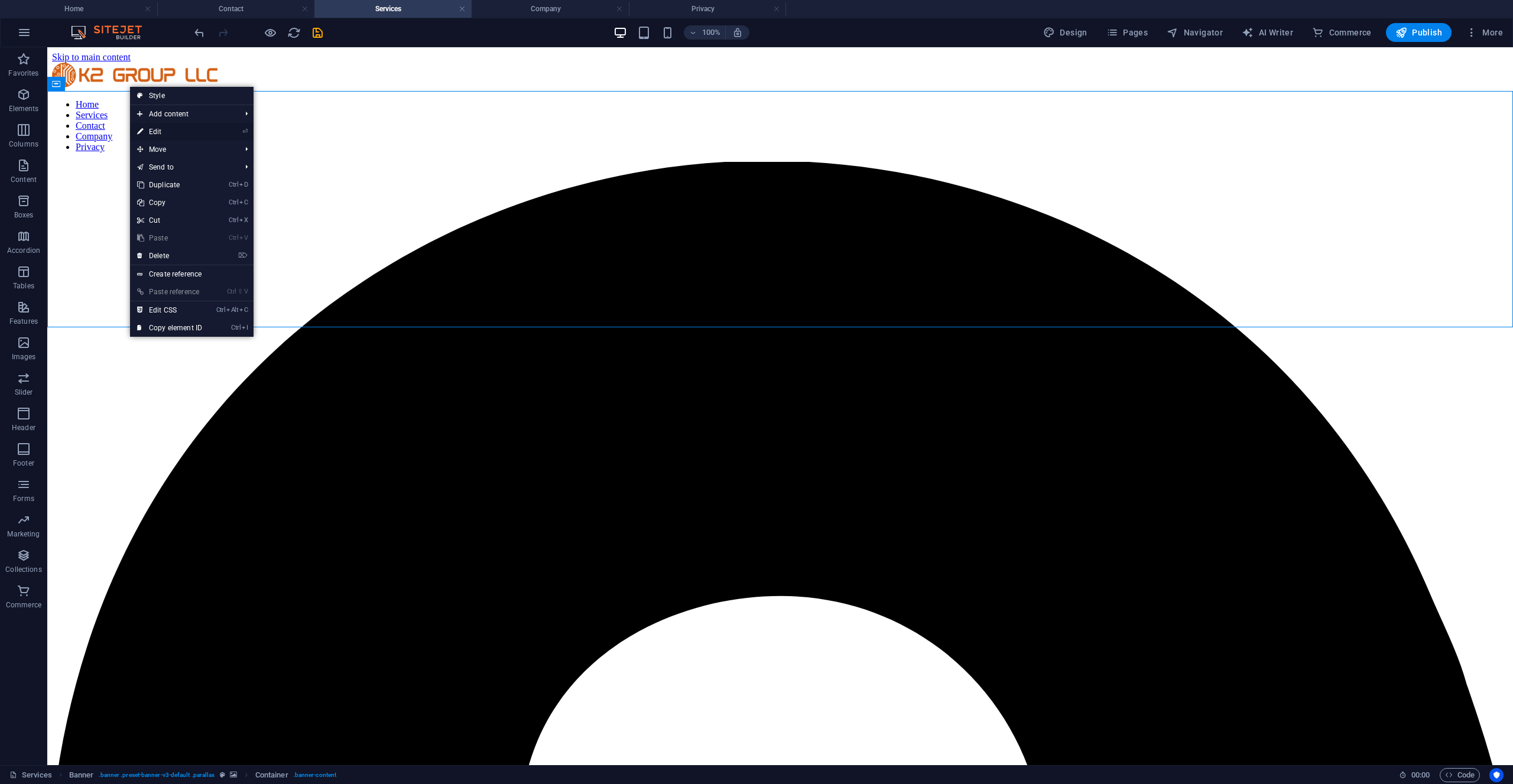
click at [158, 133] on link "⏎ Edit" at bounding box center [169, 132] width 79 height 18
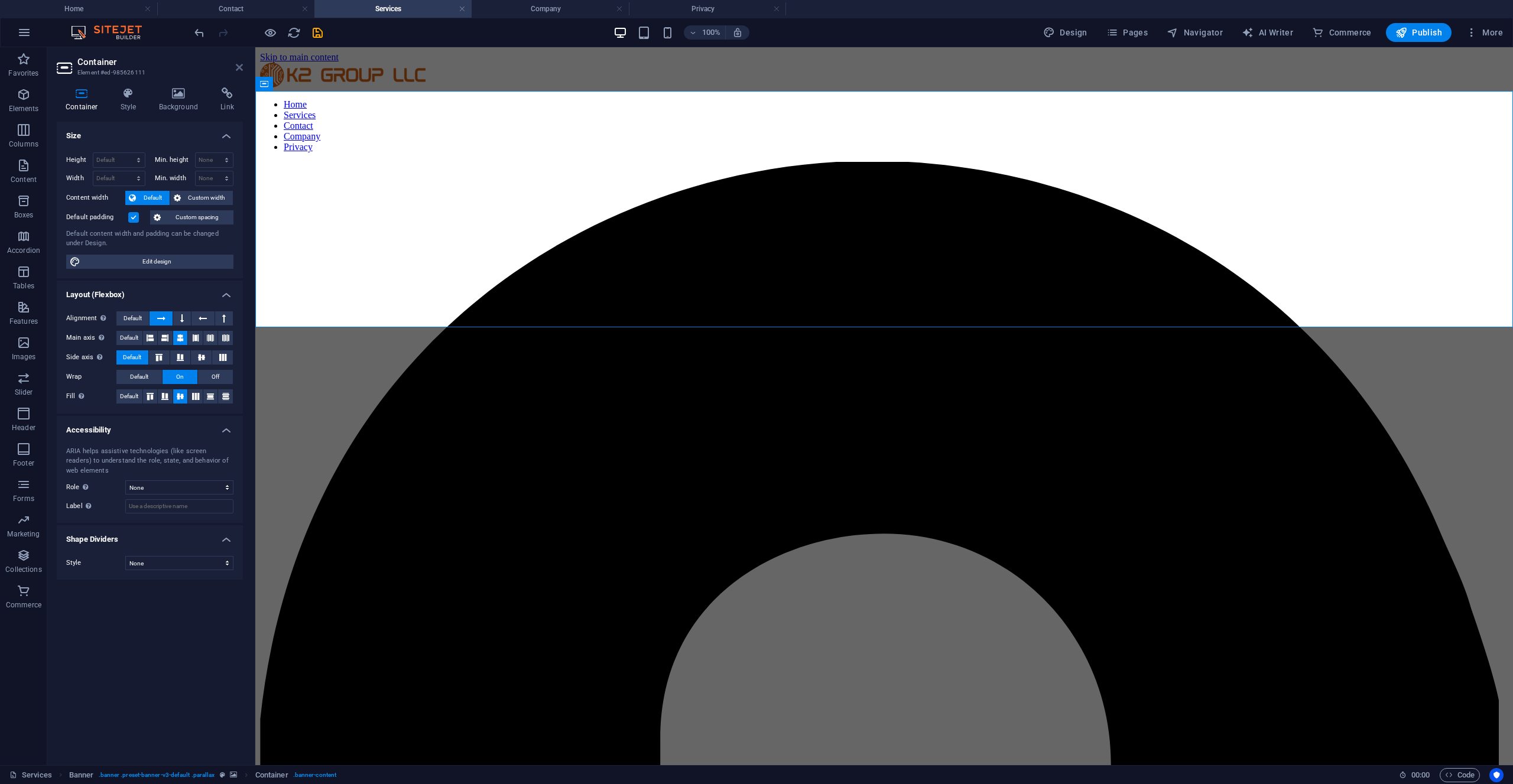
click at [241, 66] on icon at bounding box center [239, 68] width 7 height 9
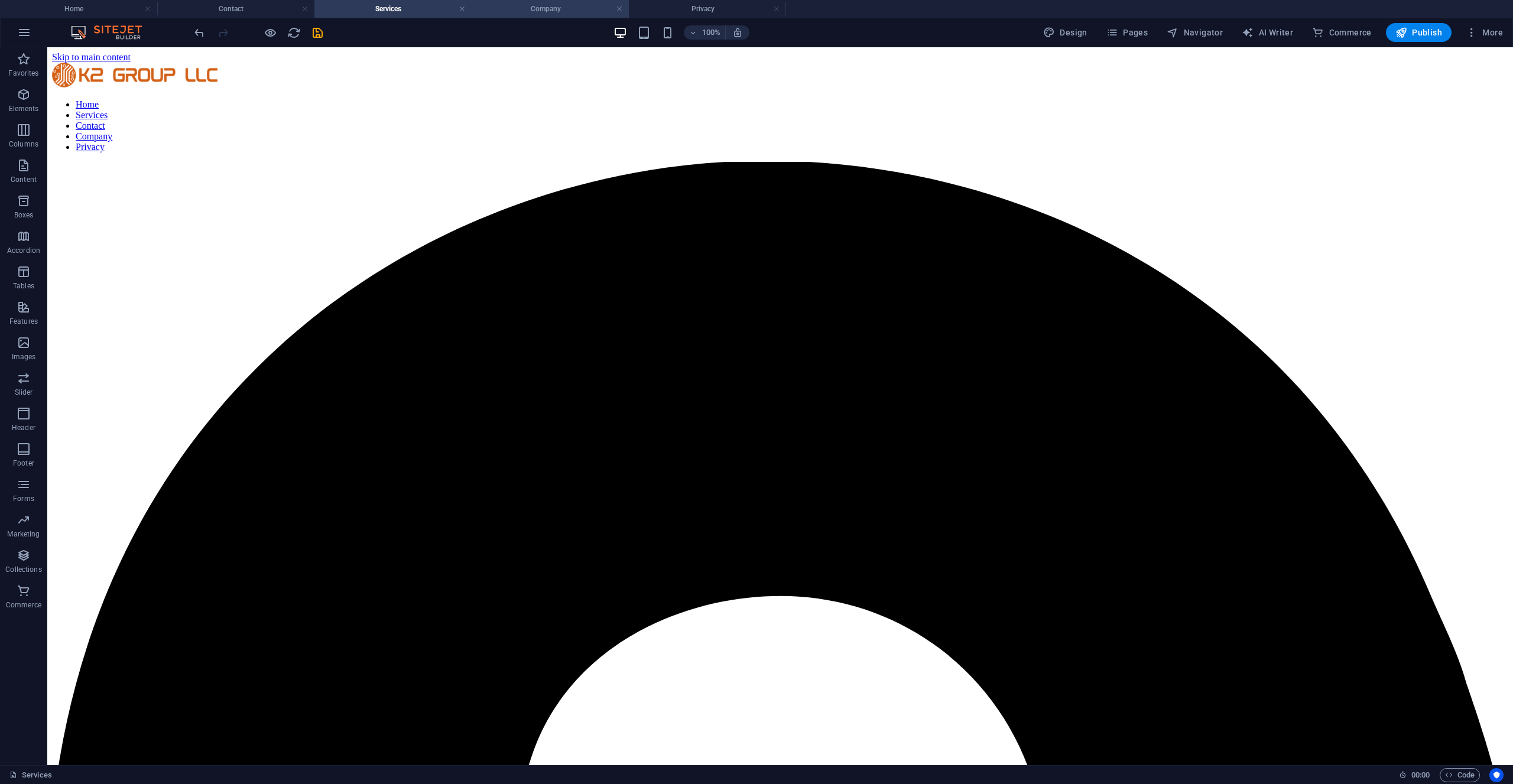
click at [551, 11] on h4 "Company" at bounding box center [551, 9] width 158 height 13
click at [684, 10] on h4 "Privacy" at bounding box center [707, 9] width 158 height 13
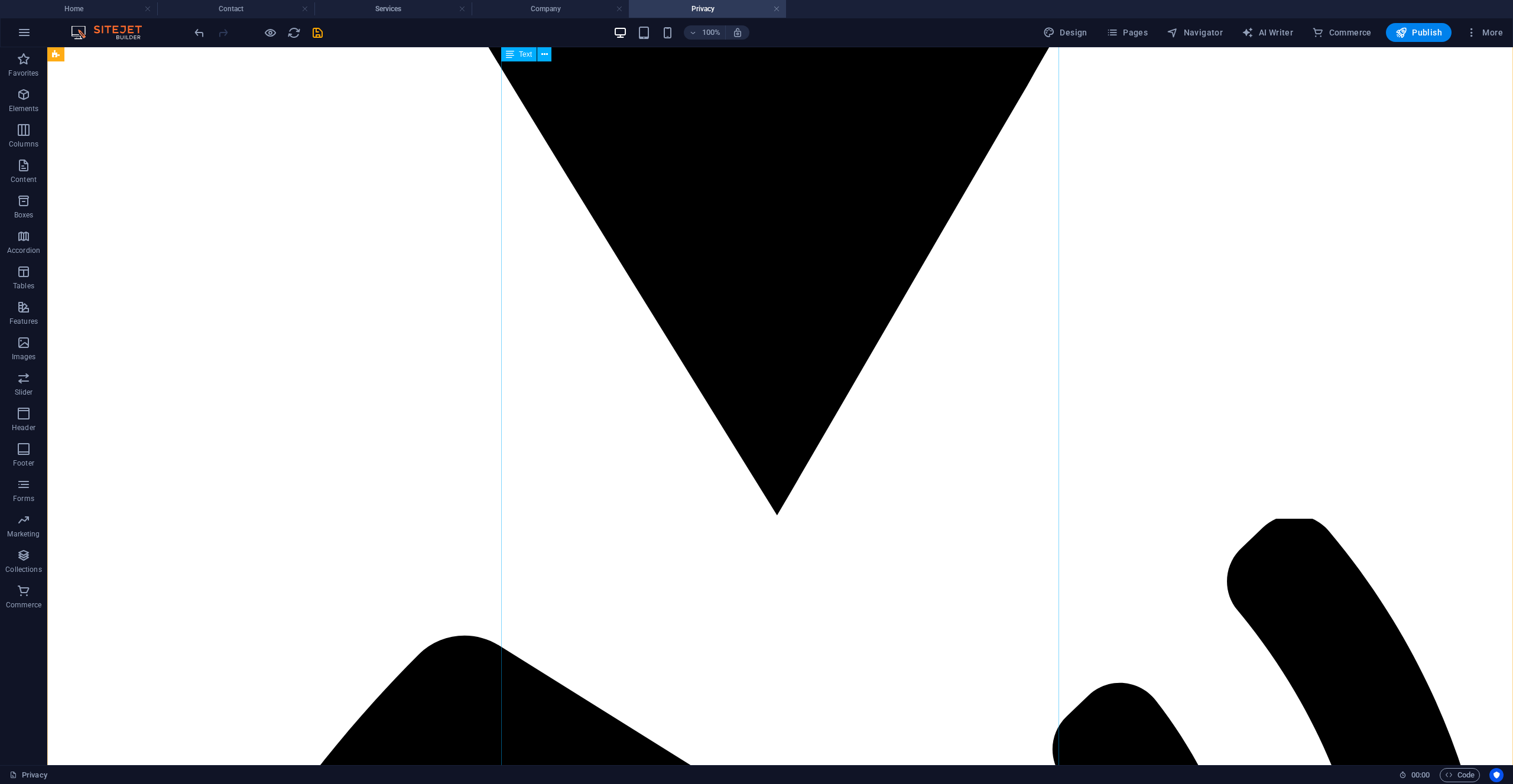
scroll to position [1938, 0]
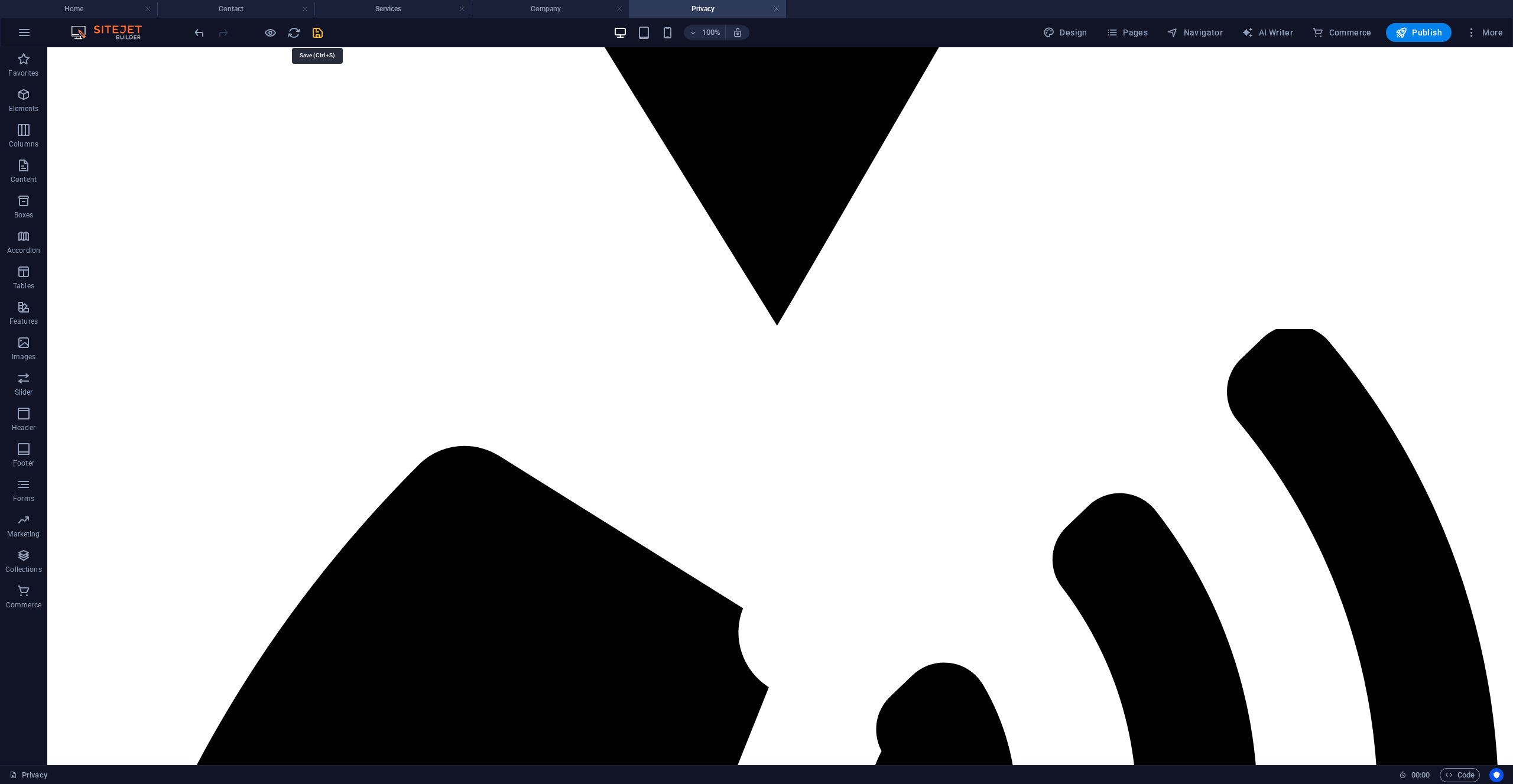
click at [319, 34] on icon "save" at bounding box center [317, 32] width 14 height 14
click at [557, 9] on h4 "Company" at bounding box center [551, 9] width 158 height 13
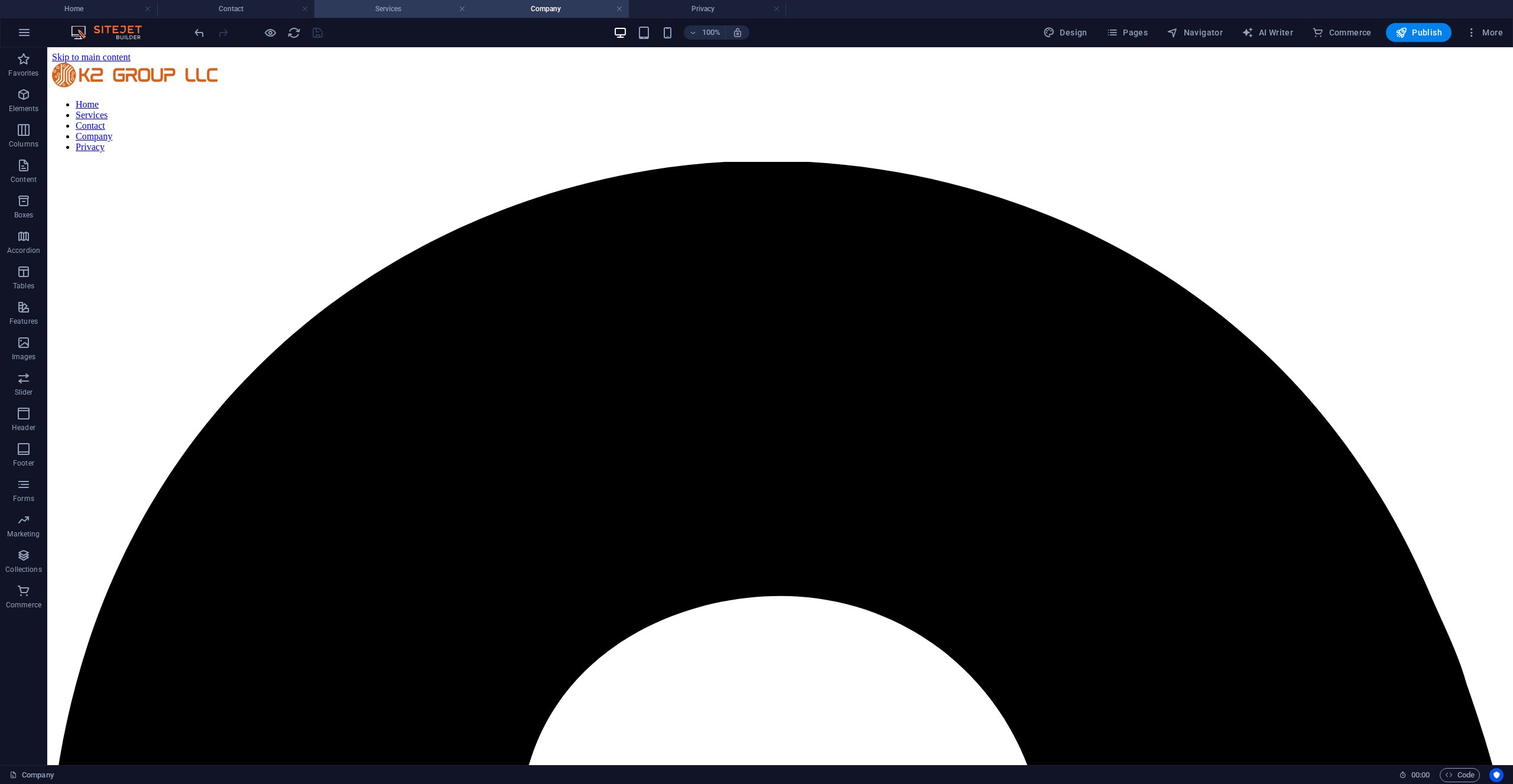
click at [410, 9] on h4 "Services" at bounding box center [393, 9] width 158 height 13
click at [665, 8] on h4 "Privacy" at bounding box center [707, 9] width 158 height 13
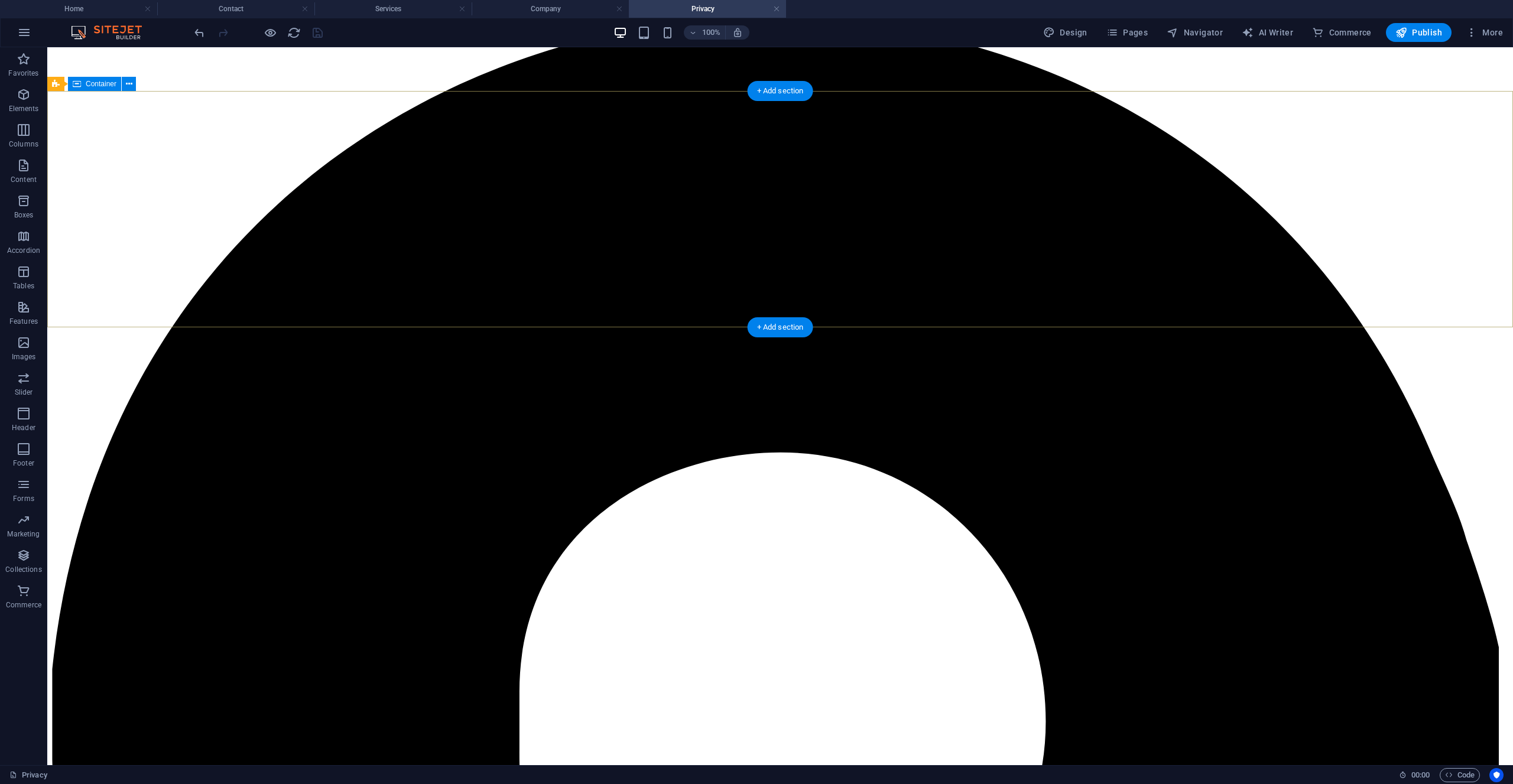
scroll to position [0, 0]
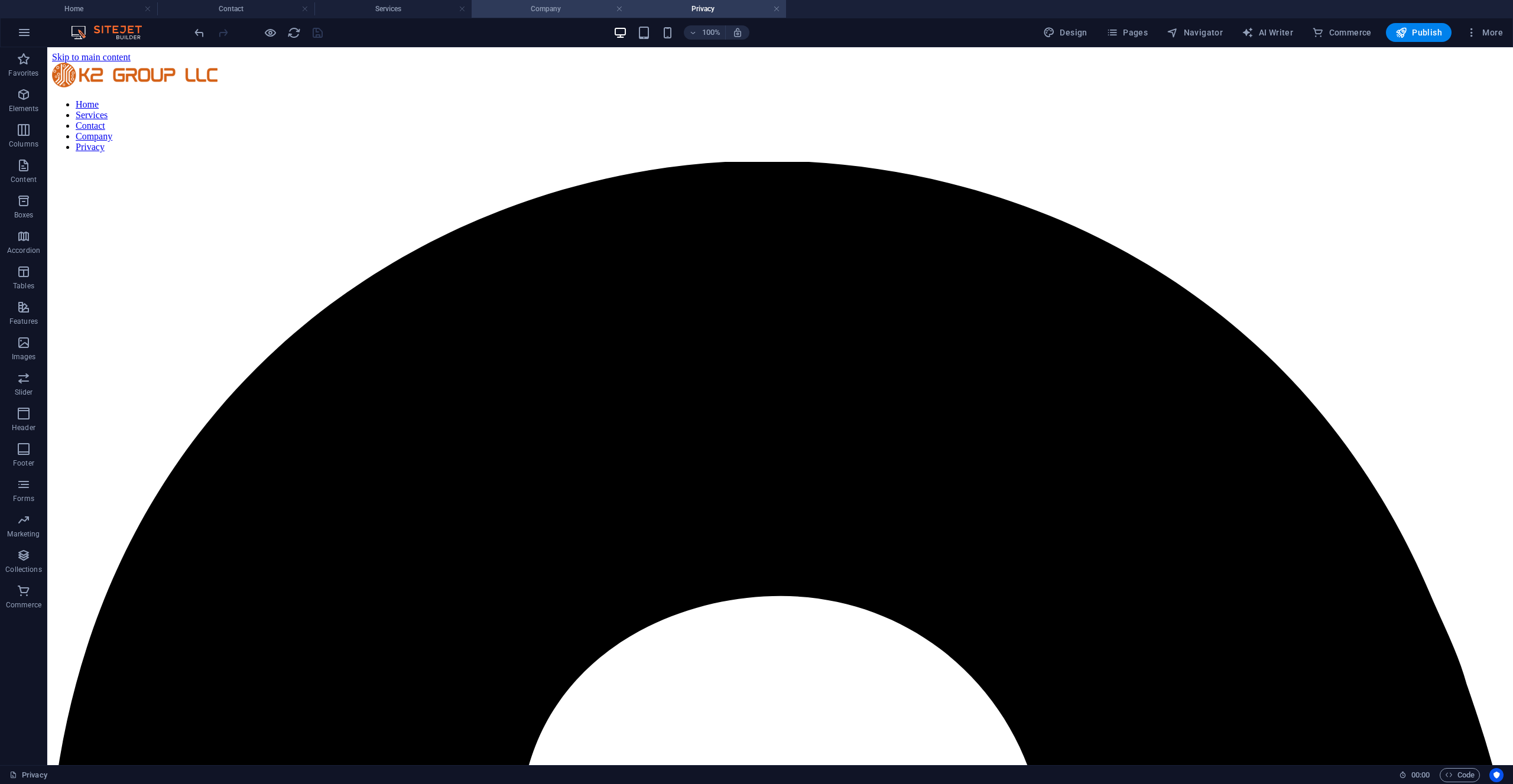
click at [562, 5] on h4 "Company" at bounding box center [551, 9] width 158 height 13
click at [398, 6] on h4 "Services" at bounding box center [393, 9] width 158 height 13
click at [237, 9] on h4 "Contact" at bounding box center [236, 9] width 158 height 13
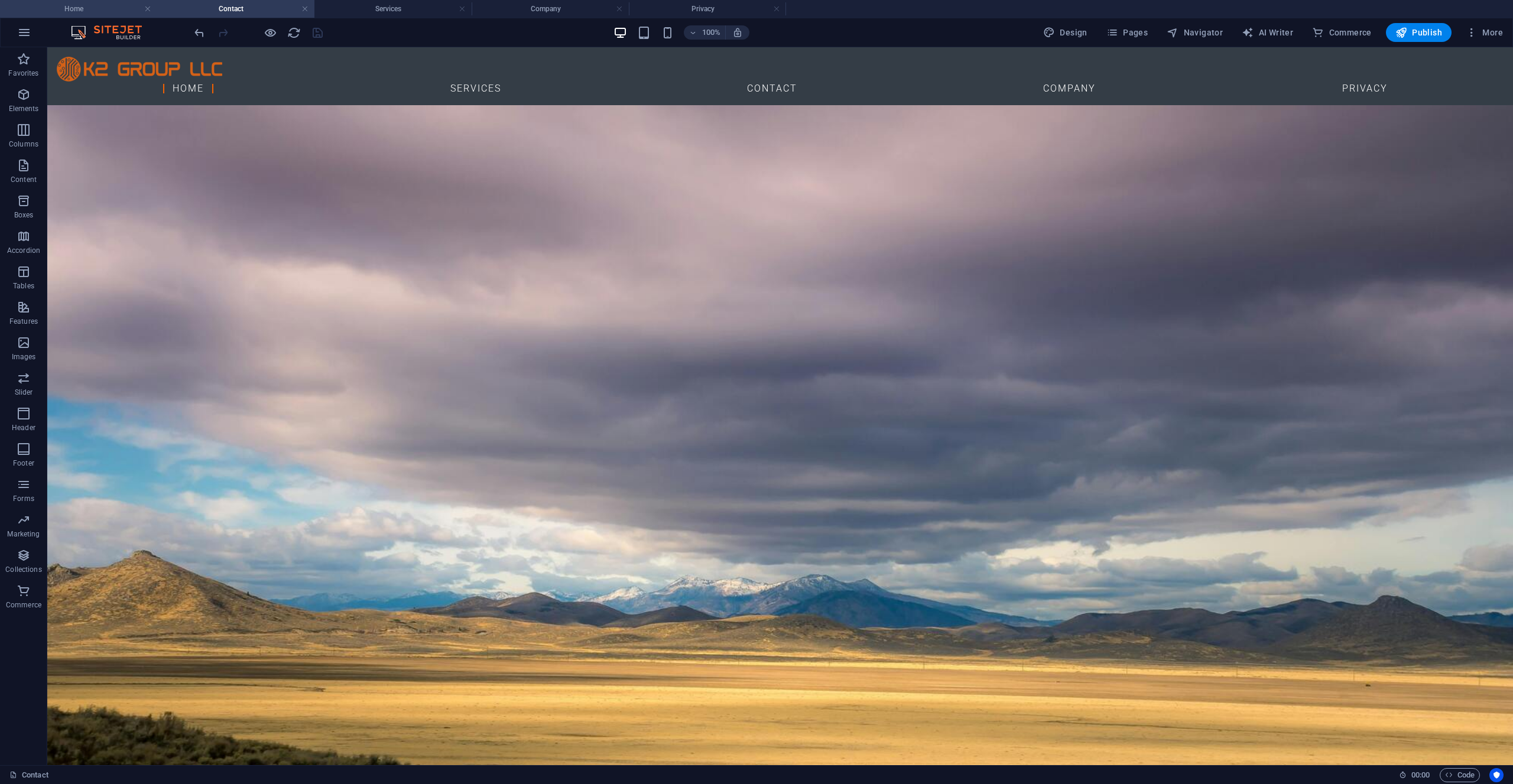
click at [100, 9] on h4 "Home" at bounding box center [79, 9] width 158 height 13
